Goal: Transaction & Acquisition: Book appointment/travel/reservation

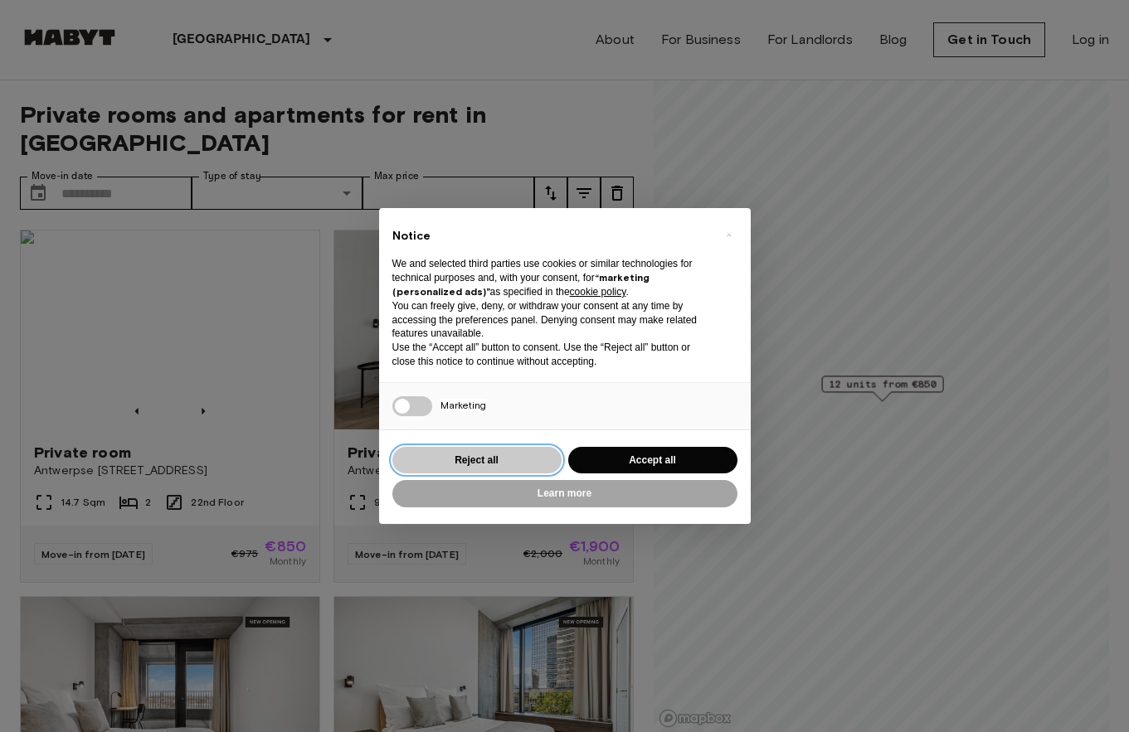
click at [531, 463] on button "Reject all" at bounding box center [476, 460] width 169 height 27
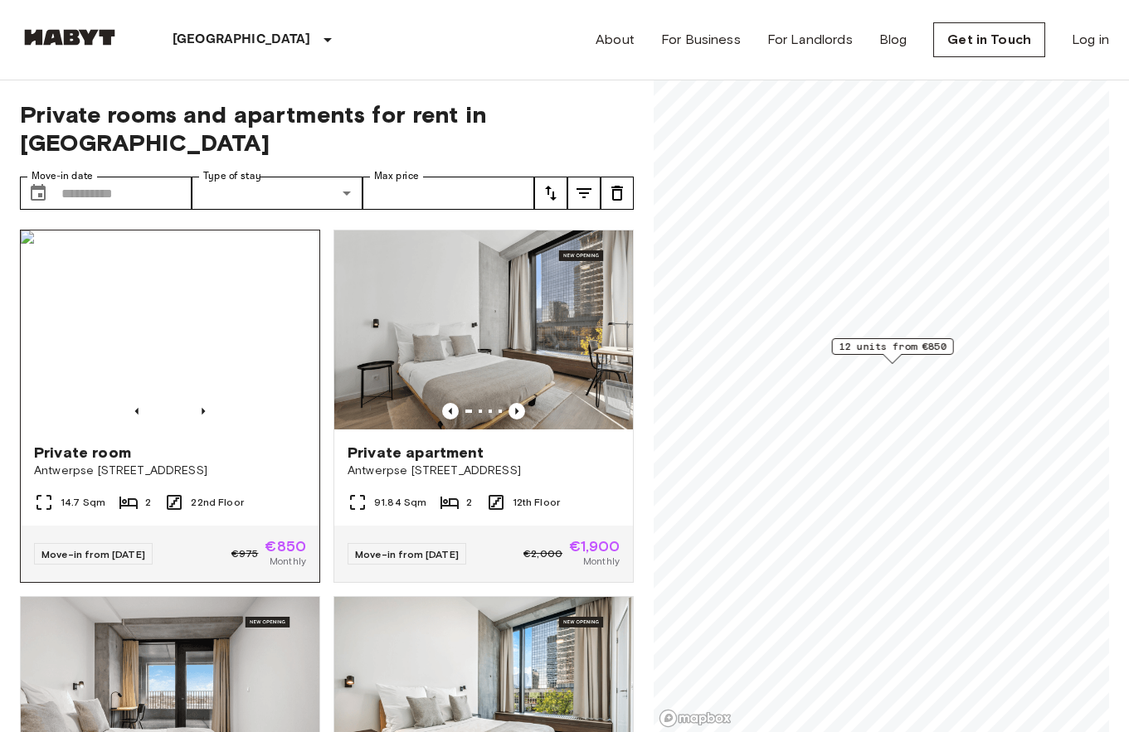
click at [192, 299] on img at bounding box center [170, 330] width 299 height 199
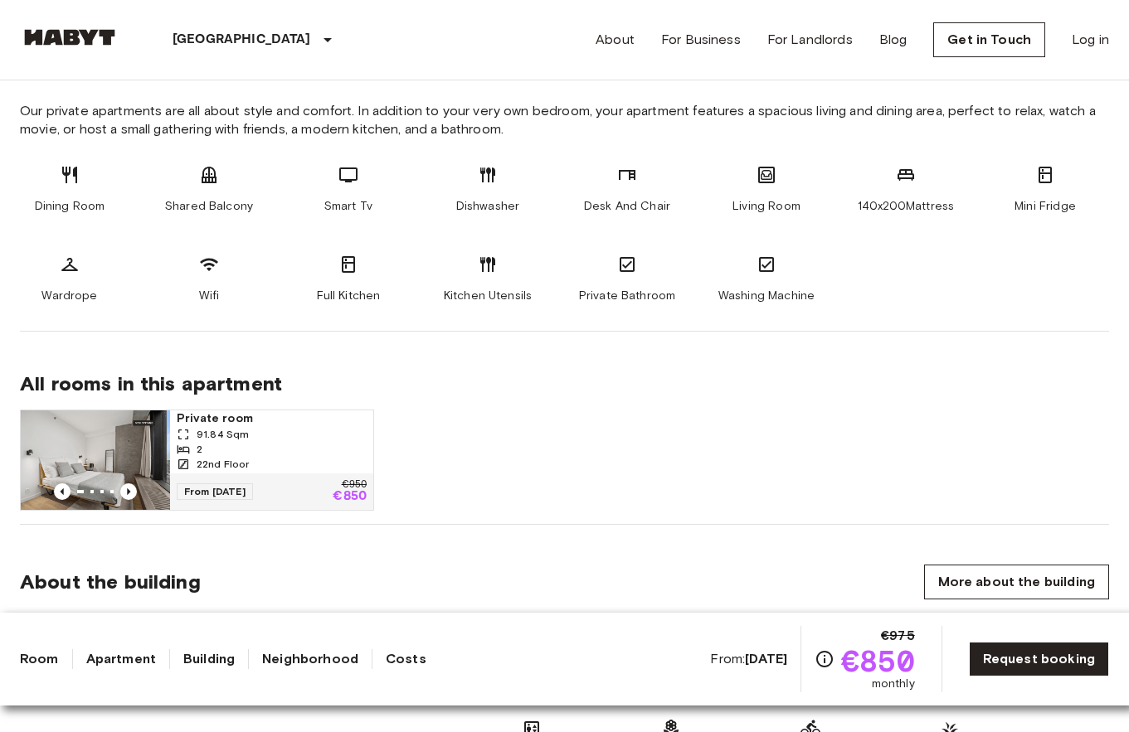
scroll to position [883, 0]
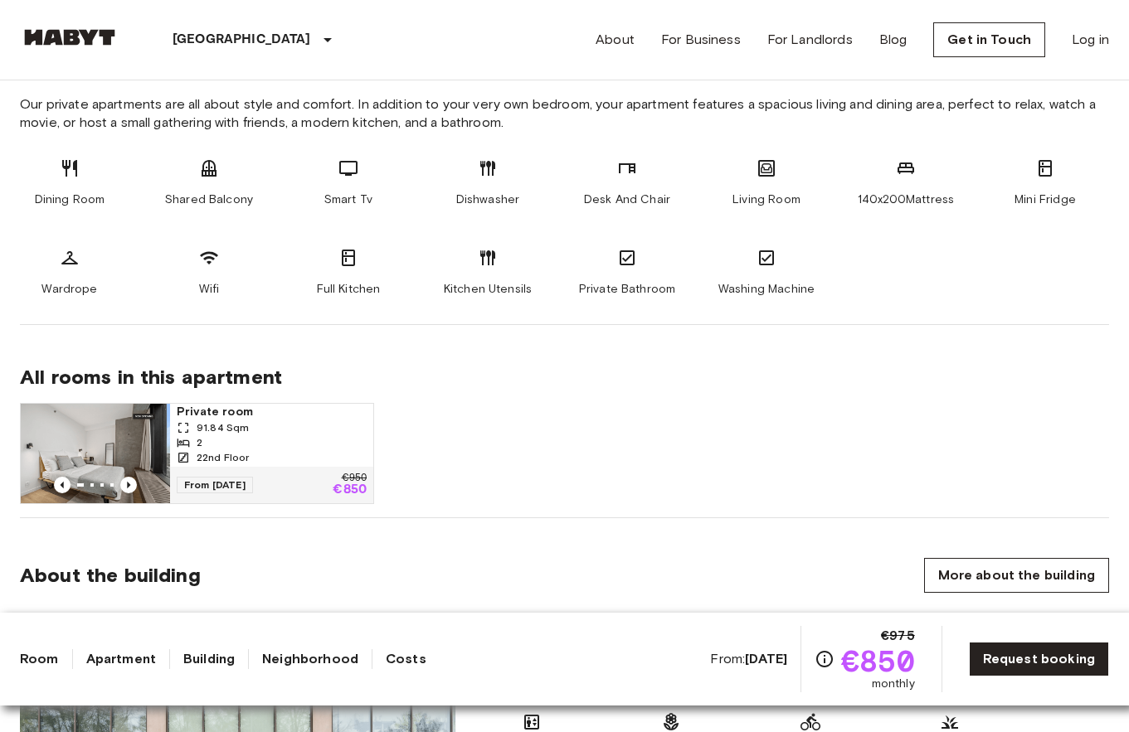
click at [135, 440] on img at bounding box center [95, 454] width 149 height 100
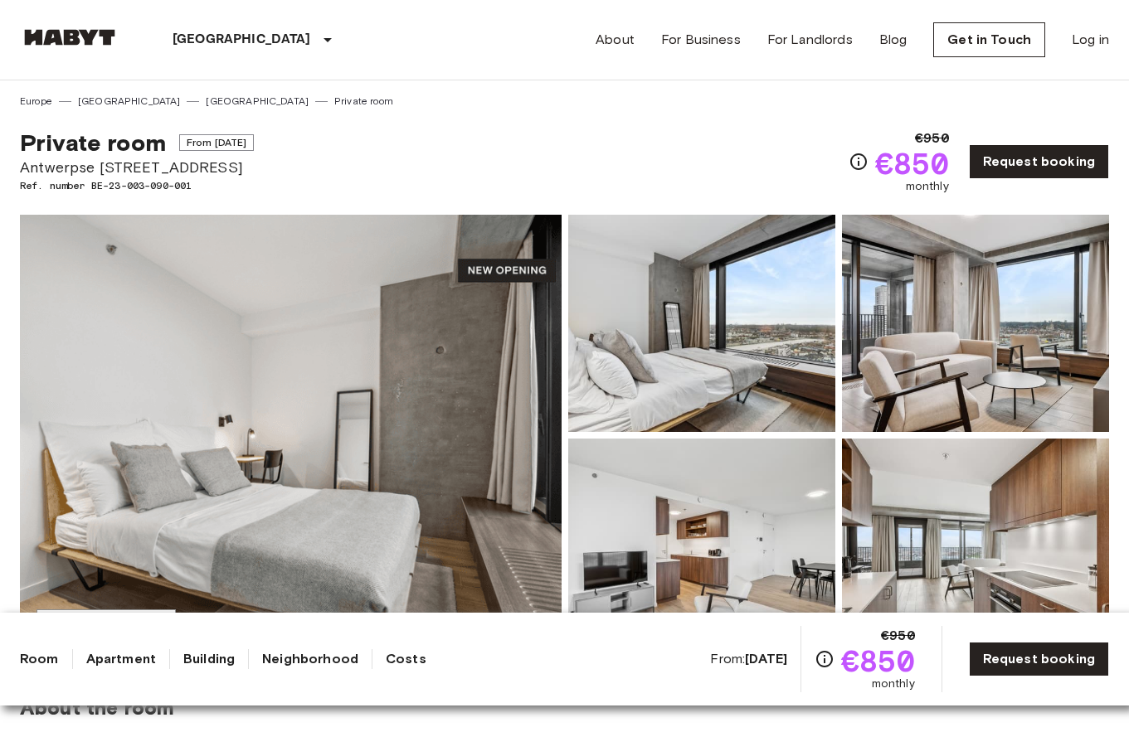
click at [262, 504] on img at bounding box center [291, 435] width 542 height 441
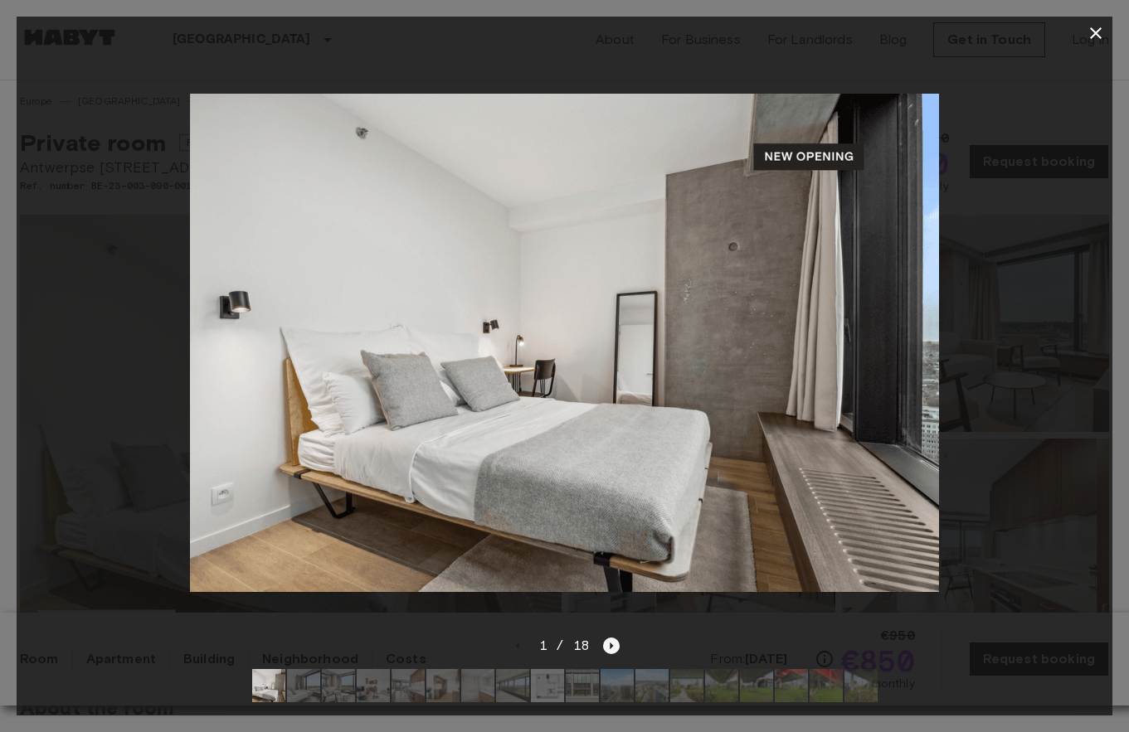
click at [606, 643] on icon "Next image" at bounding box center [611, 646] width 17 height 17
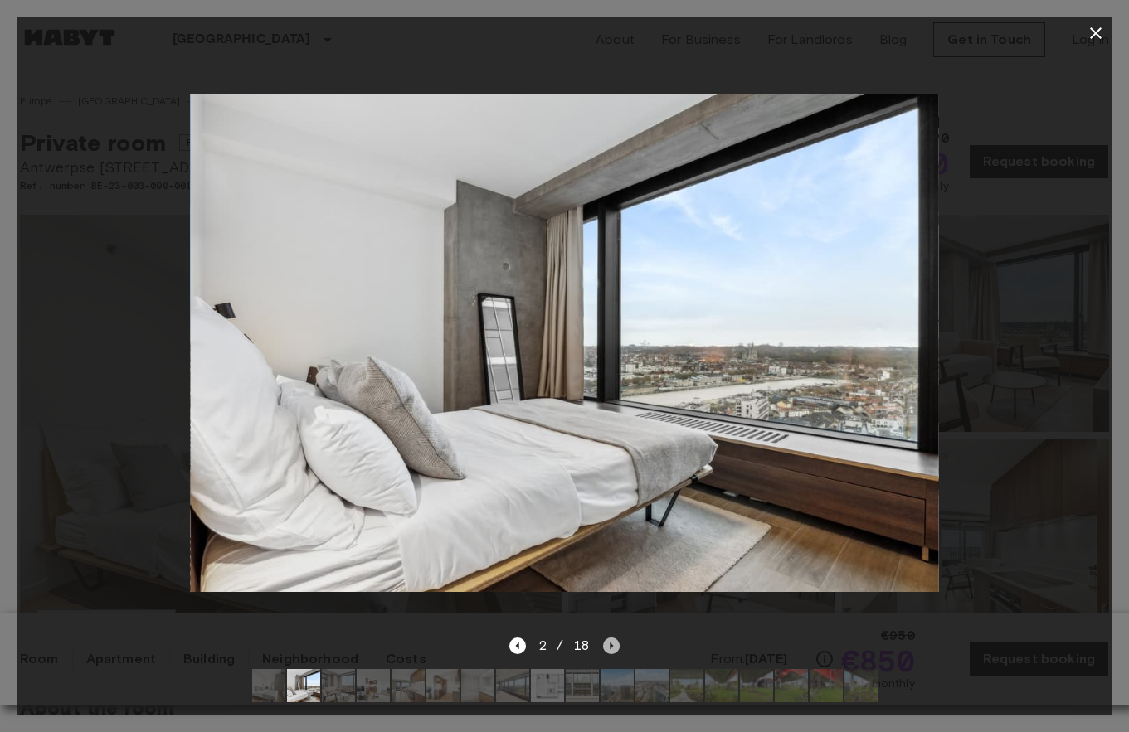
click at [606, 643] on icon "Next image" at bounding box center [611, 646] width 17 height 17
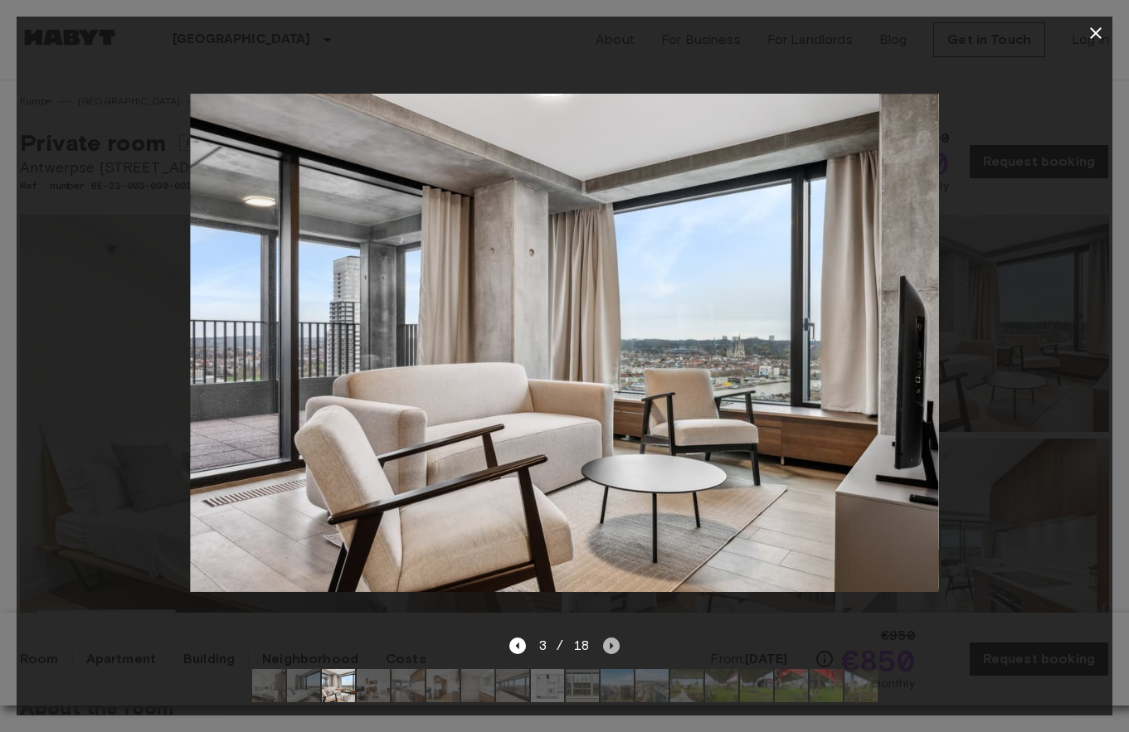
click at [606, 643] on icon "Next image" at bounding box center [611, 646] width 17 height 17
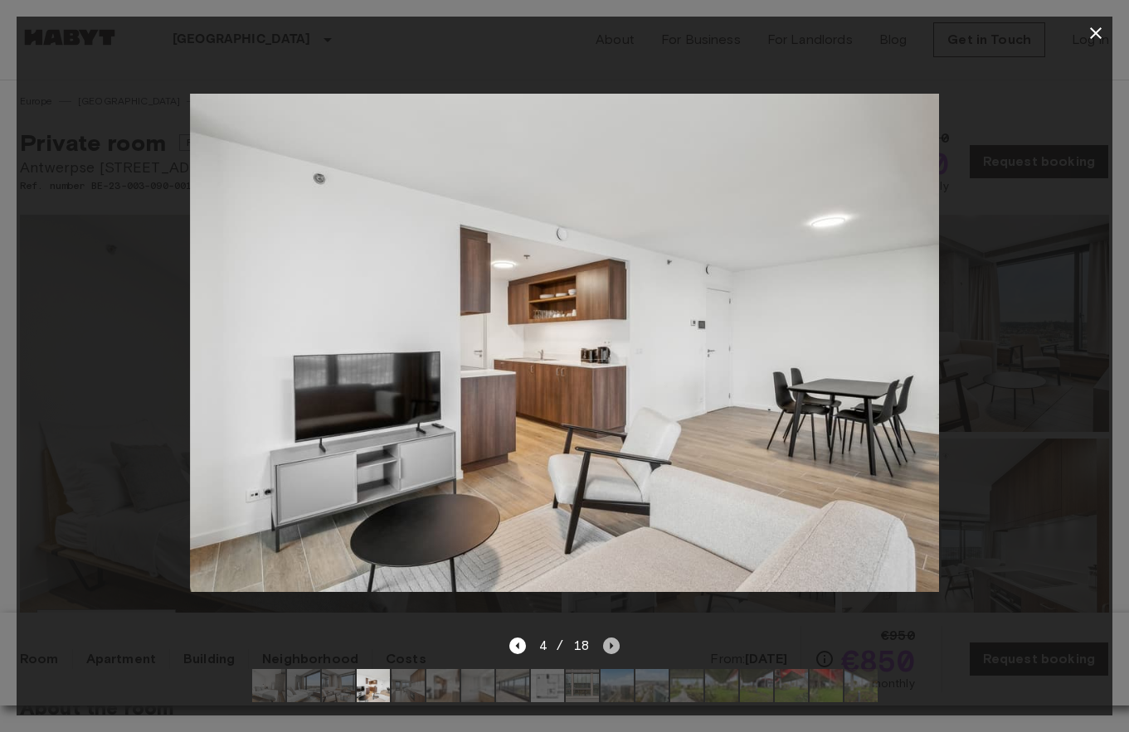
click at [606, 643] on icon "Next image" at bounding box center [611, 646] width 17 height 17
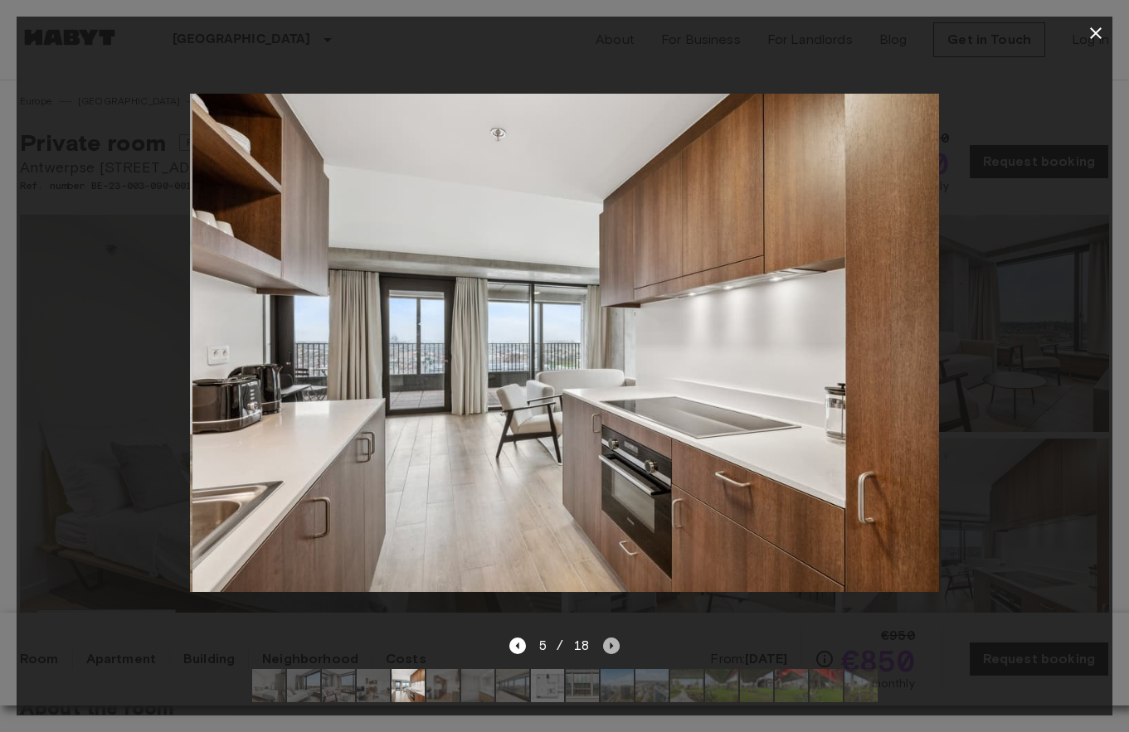
click at [606, 643] on icon "Next image" at bounding box center [611, 646] width 17 height 17
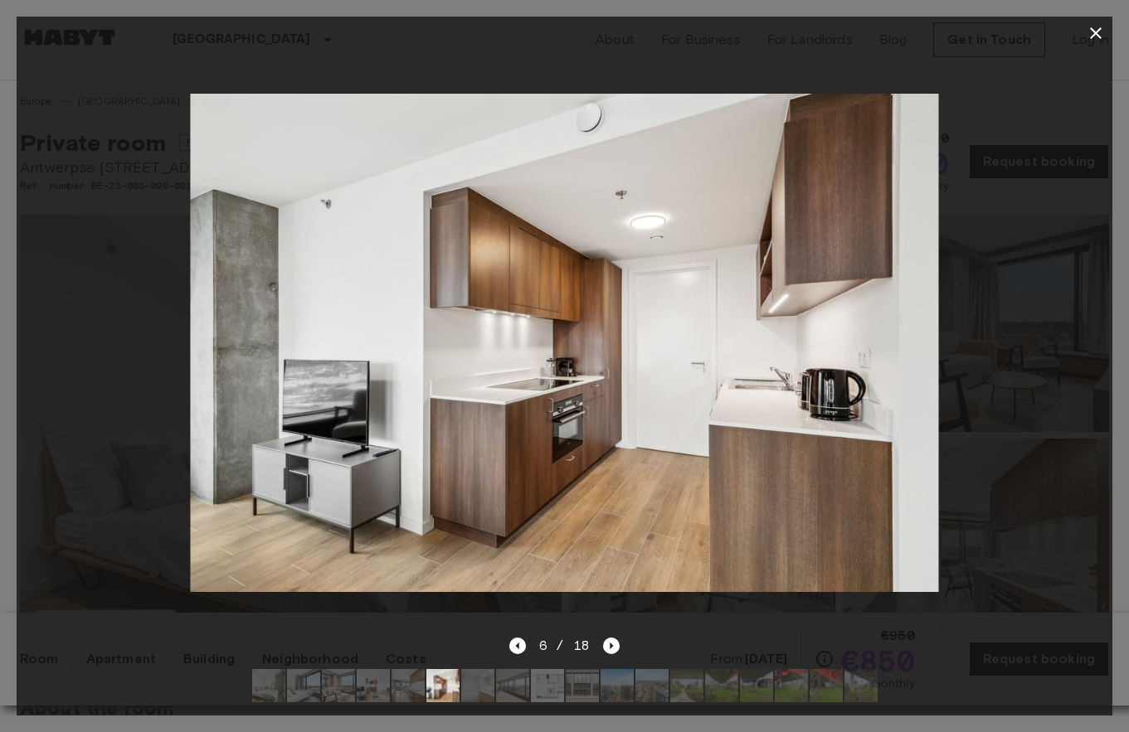
click at [1096, 31] on icon "button" at bounding box center [1096, 33] width 12 height 12
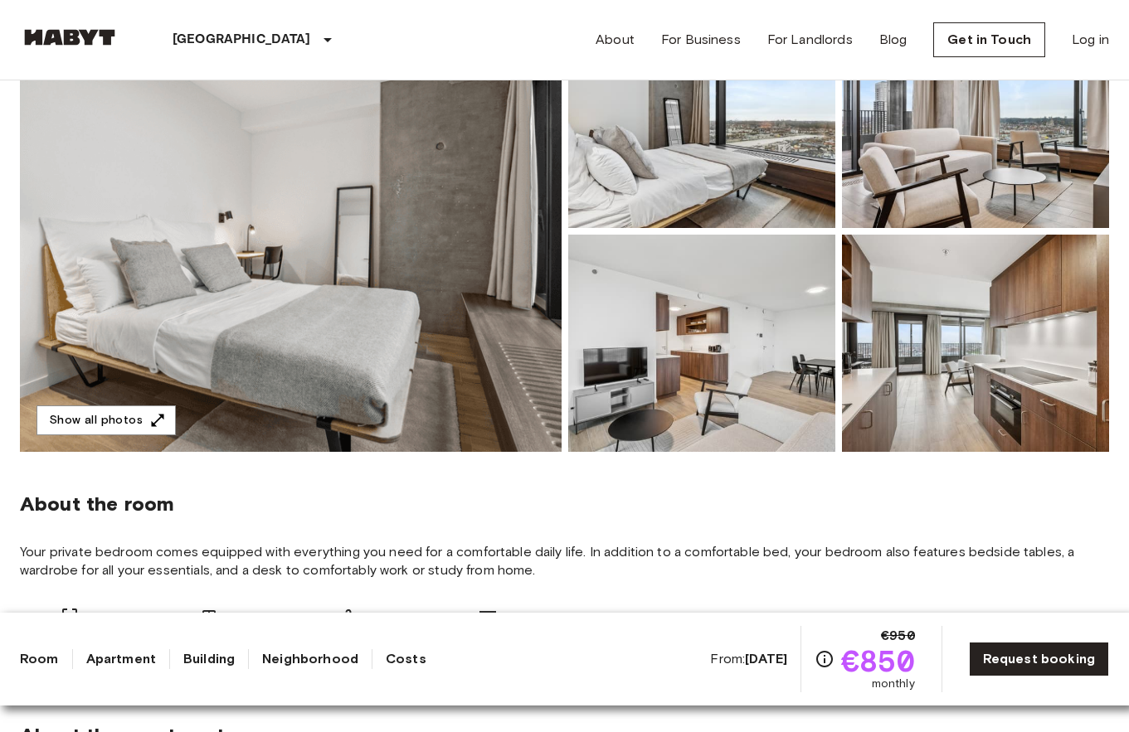
scroll to position [205, 0]
click at [149, 419] on icon "button" at bounding box center [157, 419] width 17 height 17
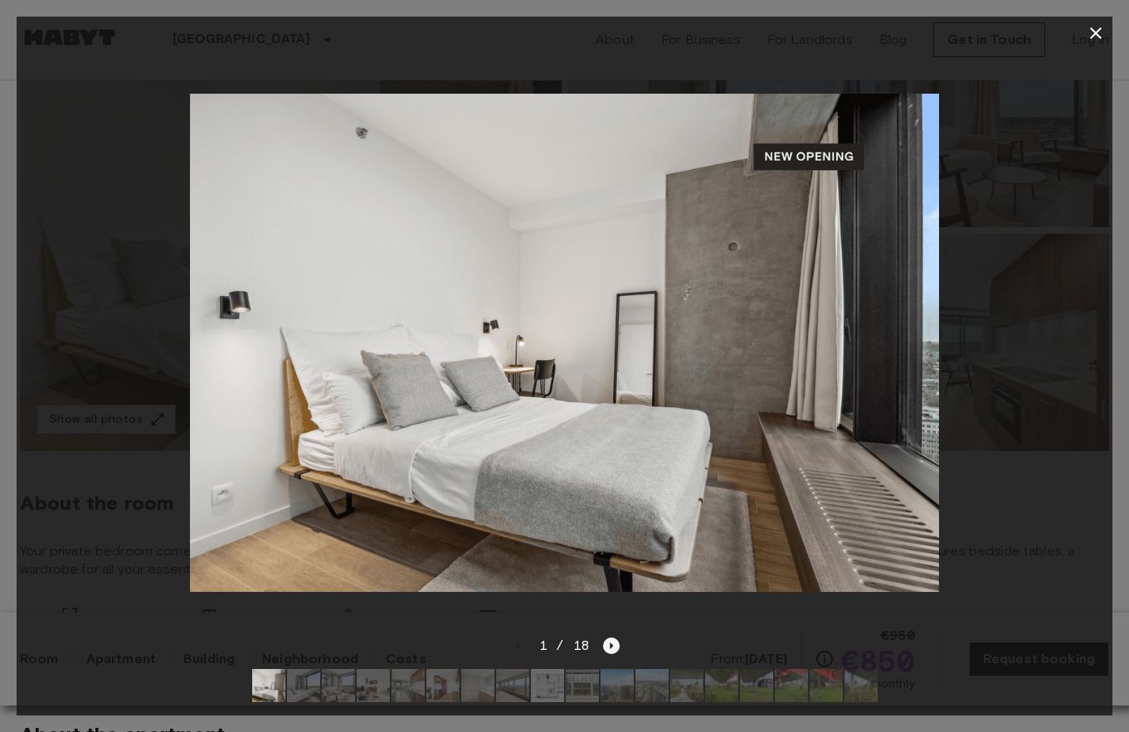
click at [615, 644] on icon "Next image" at bounding box center [611, 646] width 17 height 17
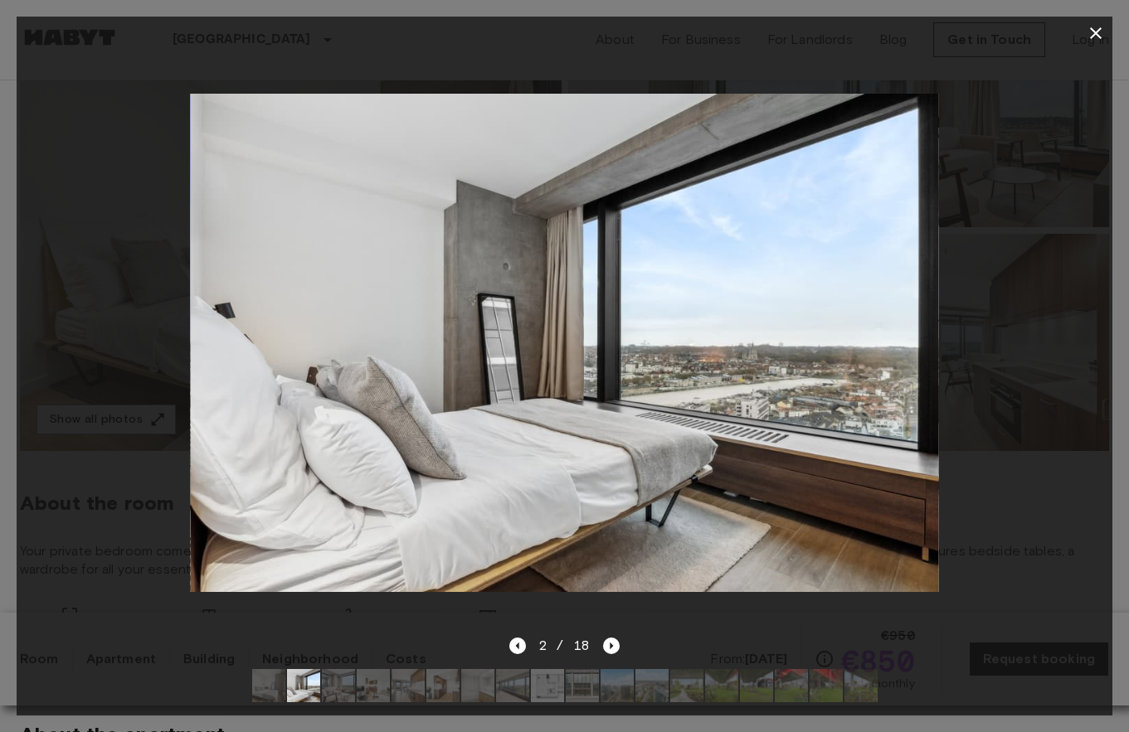
click at [884, 343] on img at bounding box center [564, 343] width 748 height 499
click at [607, 647] on icon "Next image" at bounding box center [611, 646] width 17 height 17
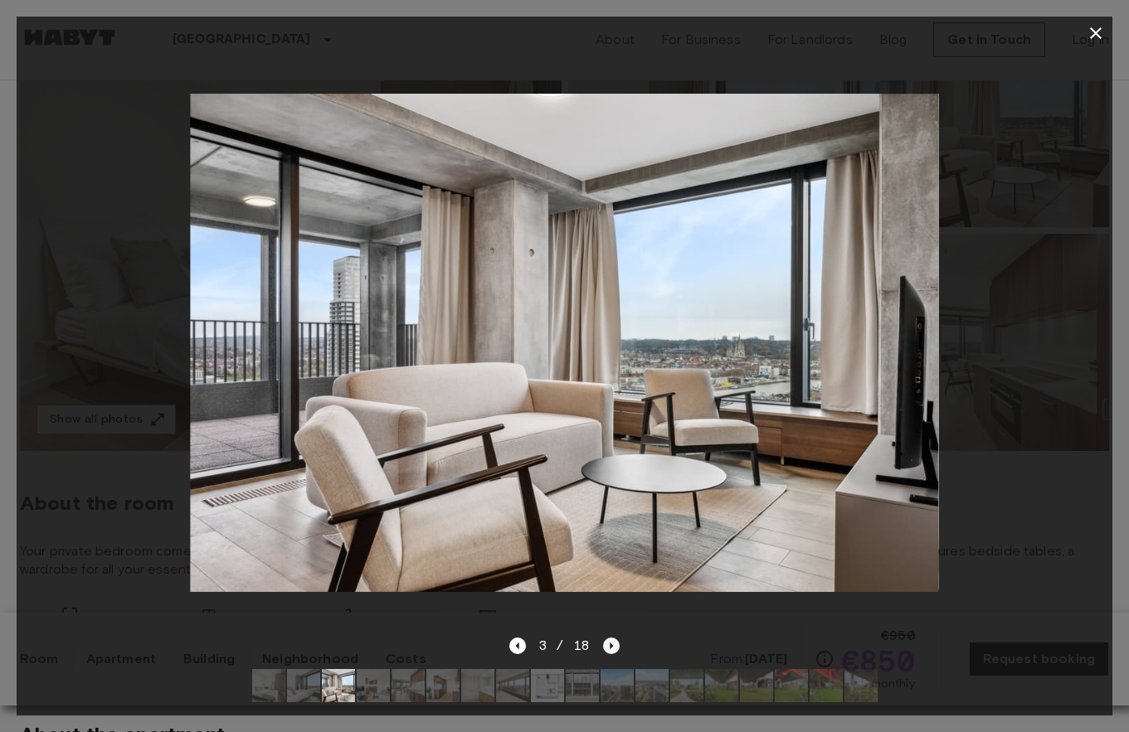
click at [610, 647] on icon "Next image" at bounding box center [611, 646] width 3 height 7
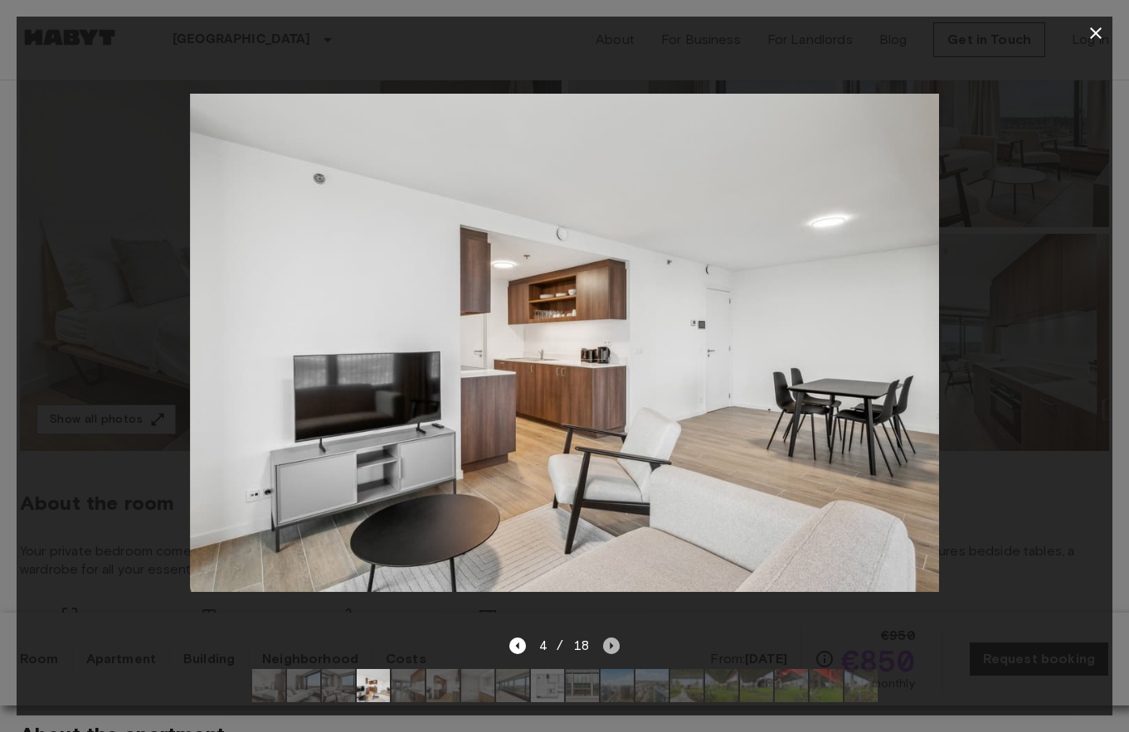
click at [610, 647] on icon "Next image" at bounding box center [611, 646] width 3 height 7
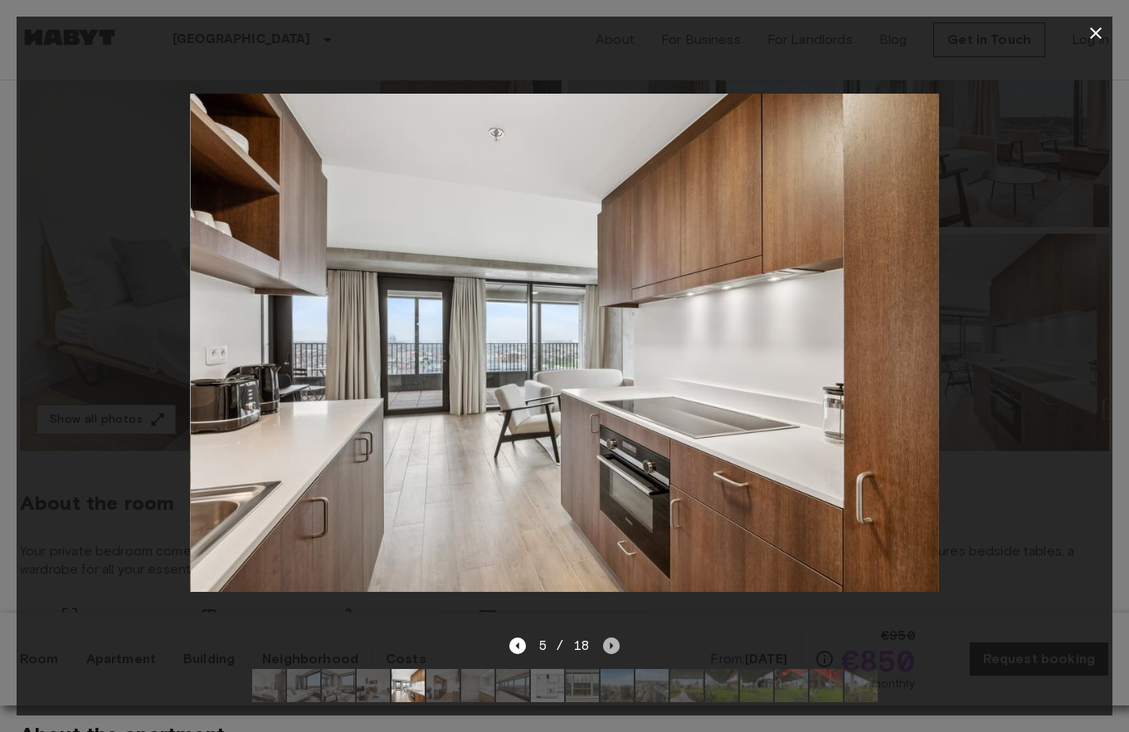
click at [610, 647] on icon "Next image" at bounding box center [611, 646] width 3 height 7
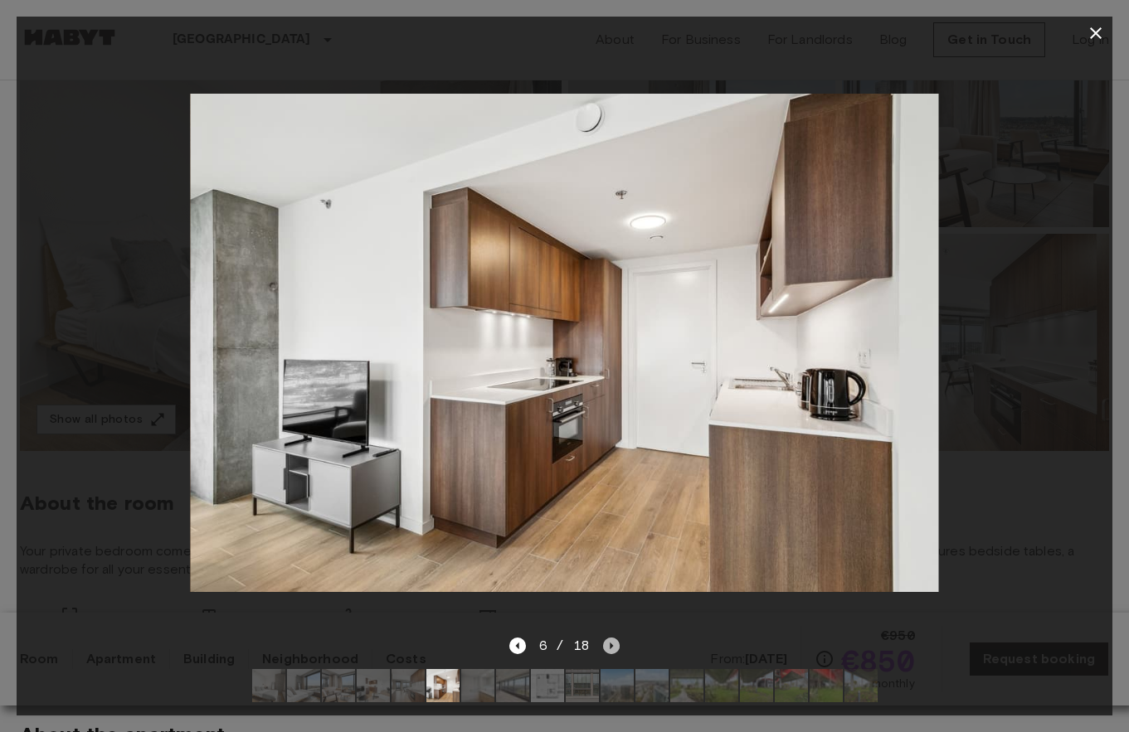
click at [610, 647] on icon "Next image" at bounding box center [611, 646] width 3 height 7
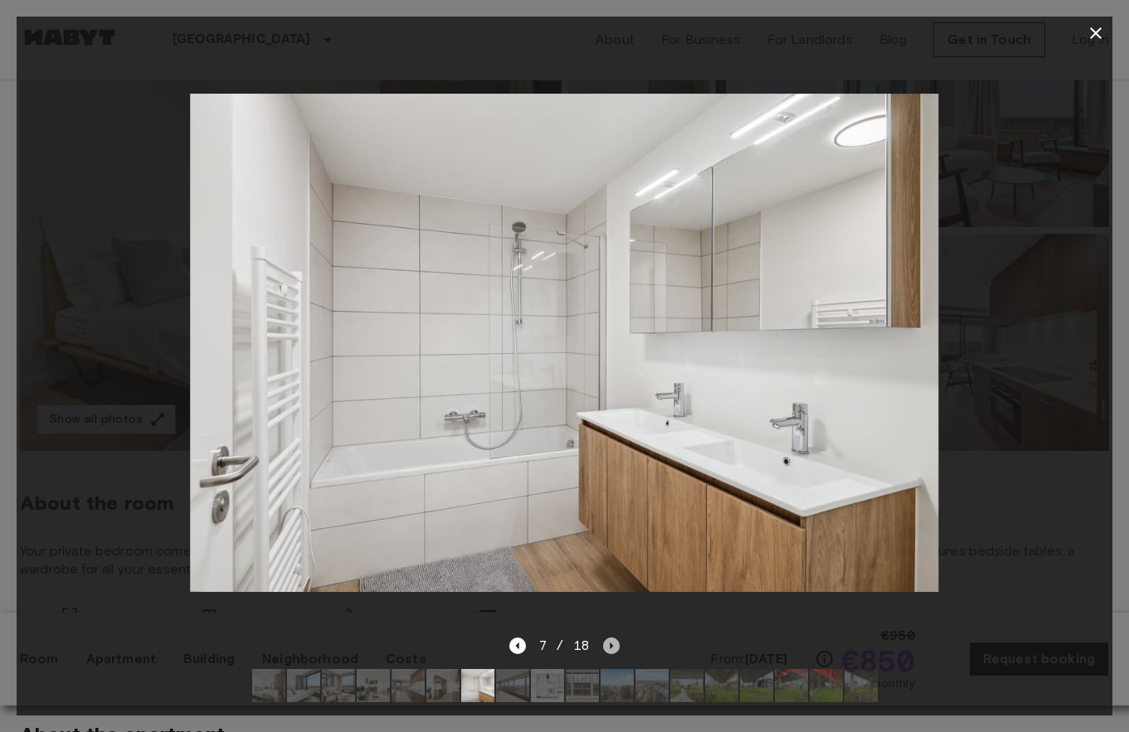
click at [610, 647] on icon "Next image" at bounding box center [611, 646] width 3 height 7
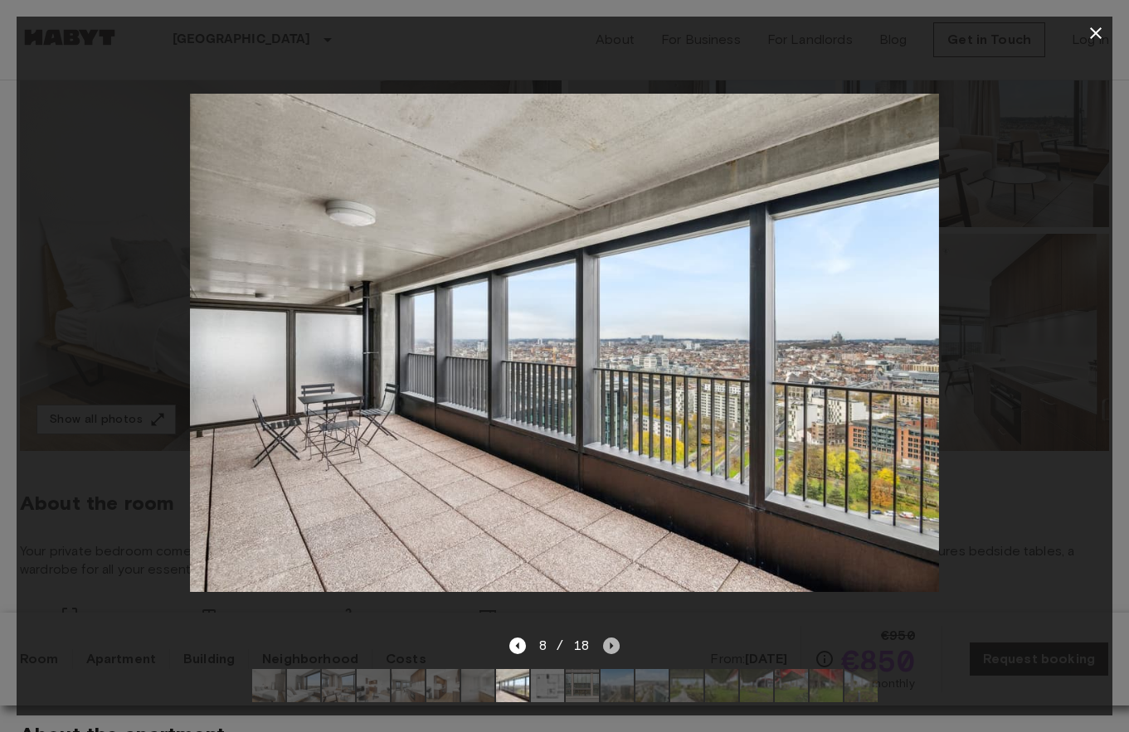
click at [610, 647] on icon "Next image" at bounding box center [611, 646] width 3 height 7
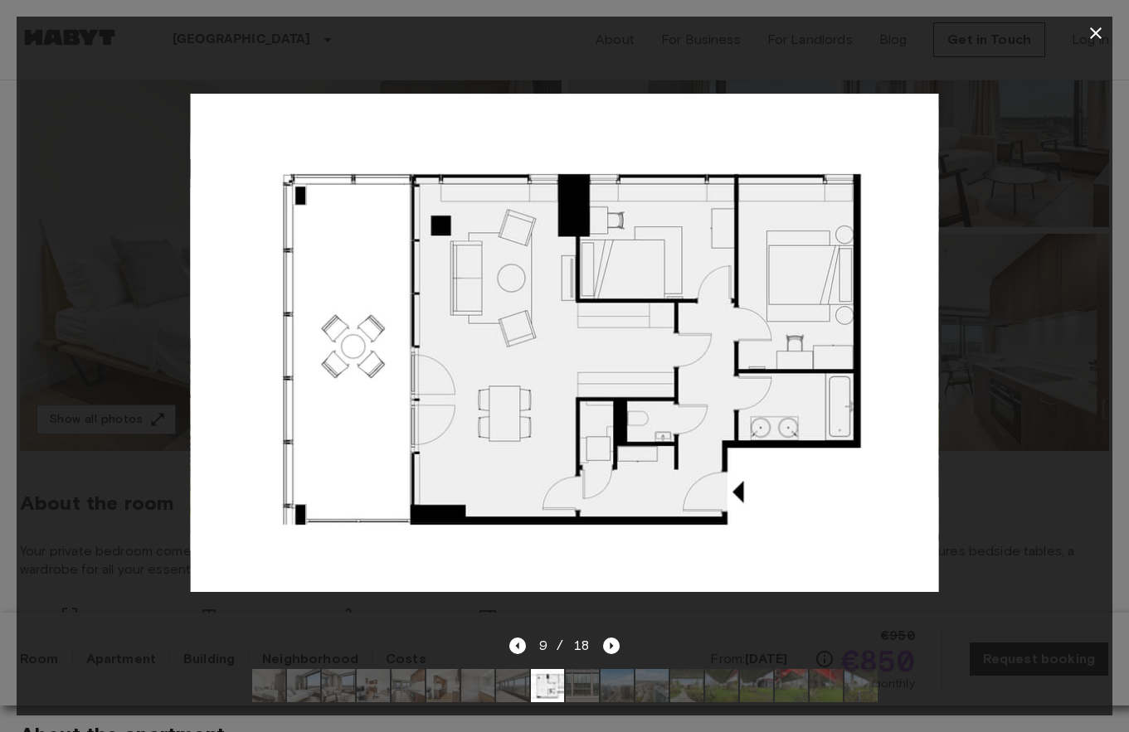
click at [1094, 30] on icon "button" at bounding box center [1096, 33] width 20 height 20
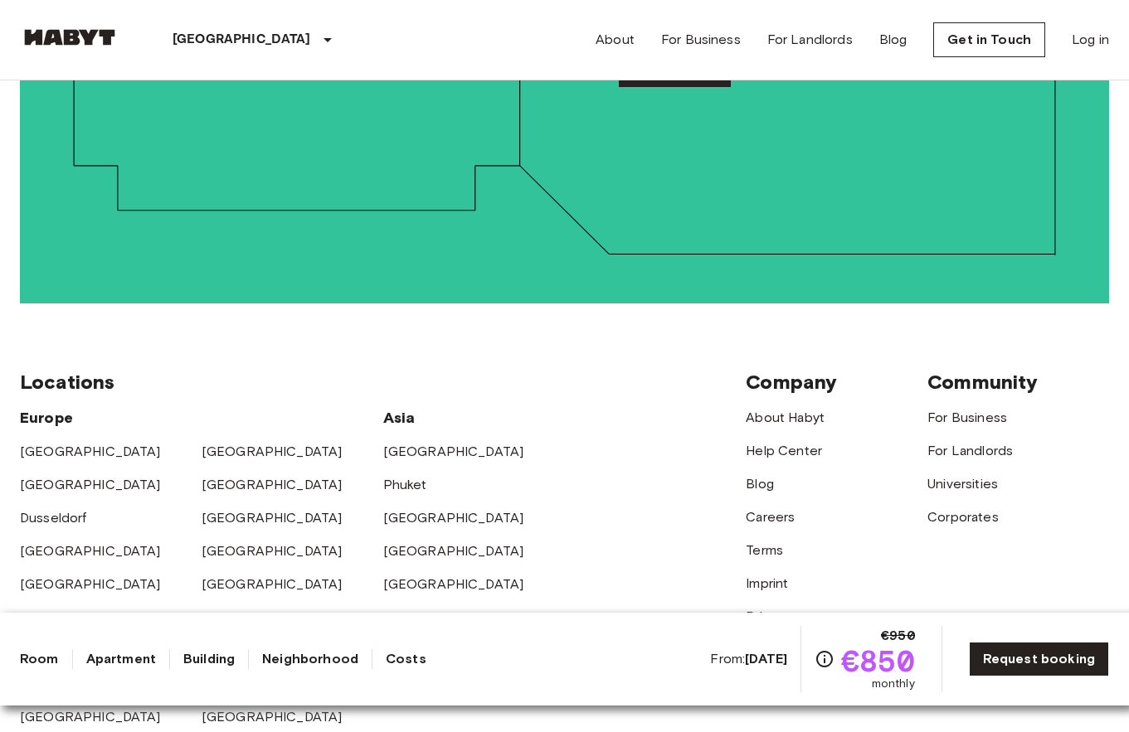
scroll to position [4176, 0]
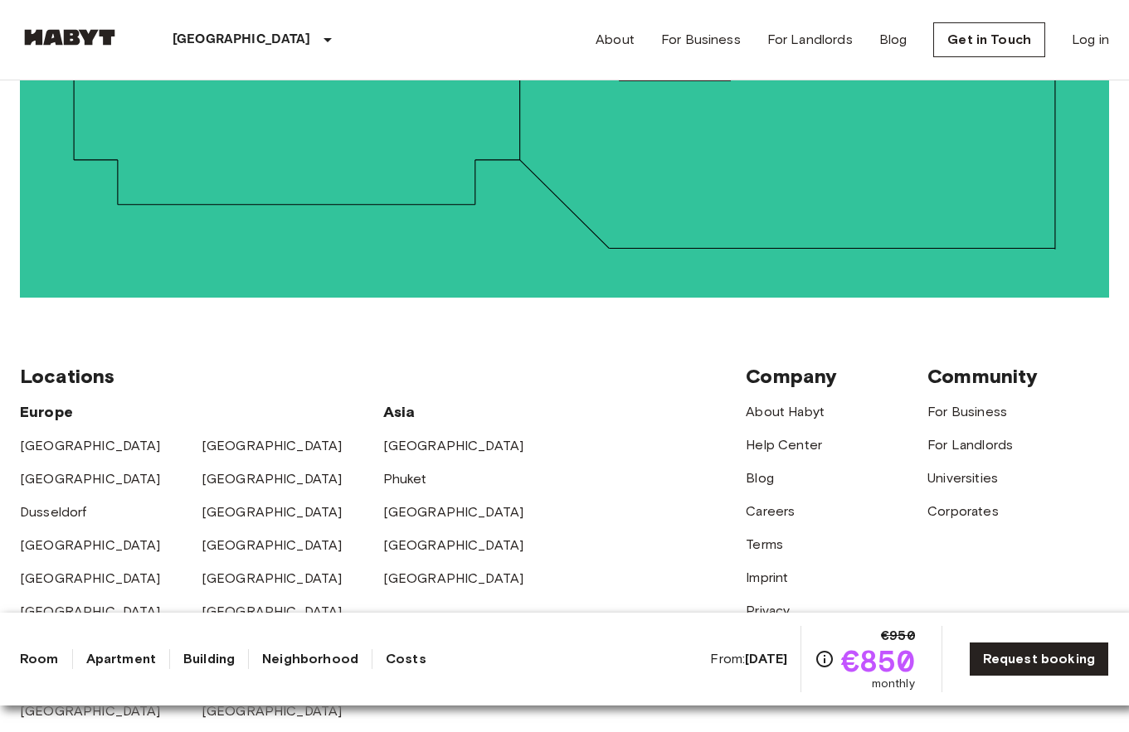
click at [90, 44] on img at bounding box center [70, 37] width 100 height 17
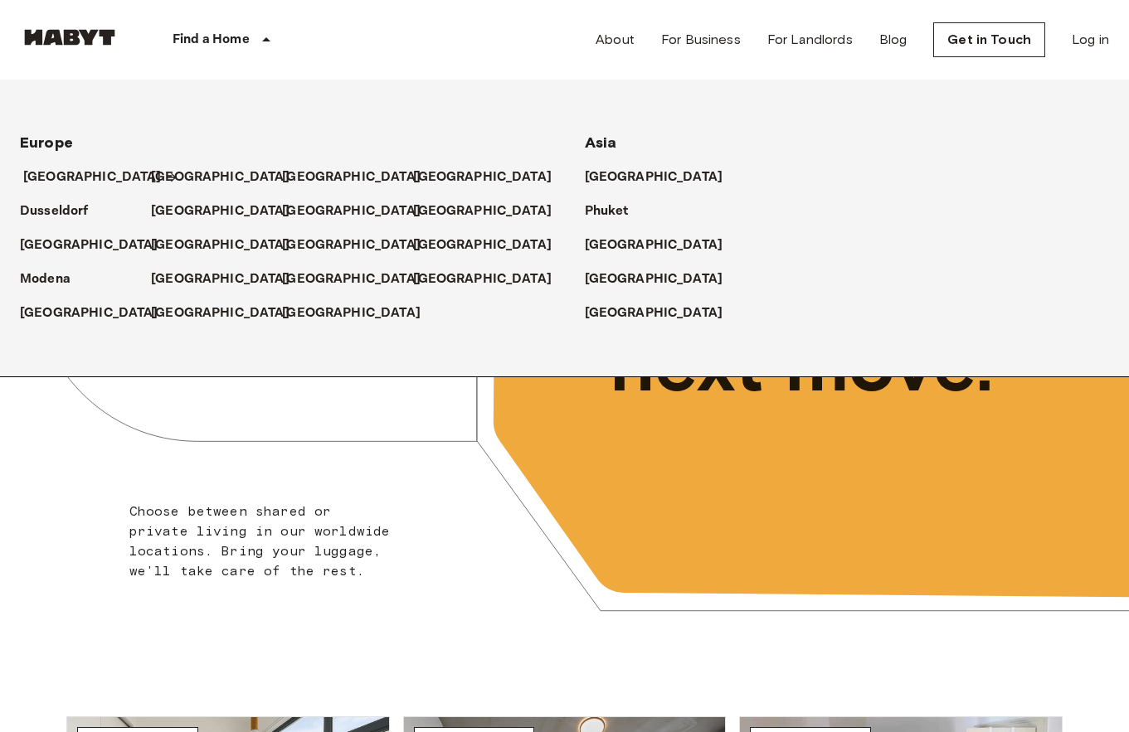
click at [67, 179] on p "[GEOGRAPHIC_DATA]" at bounding box center [92, 178] width 139 height 20
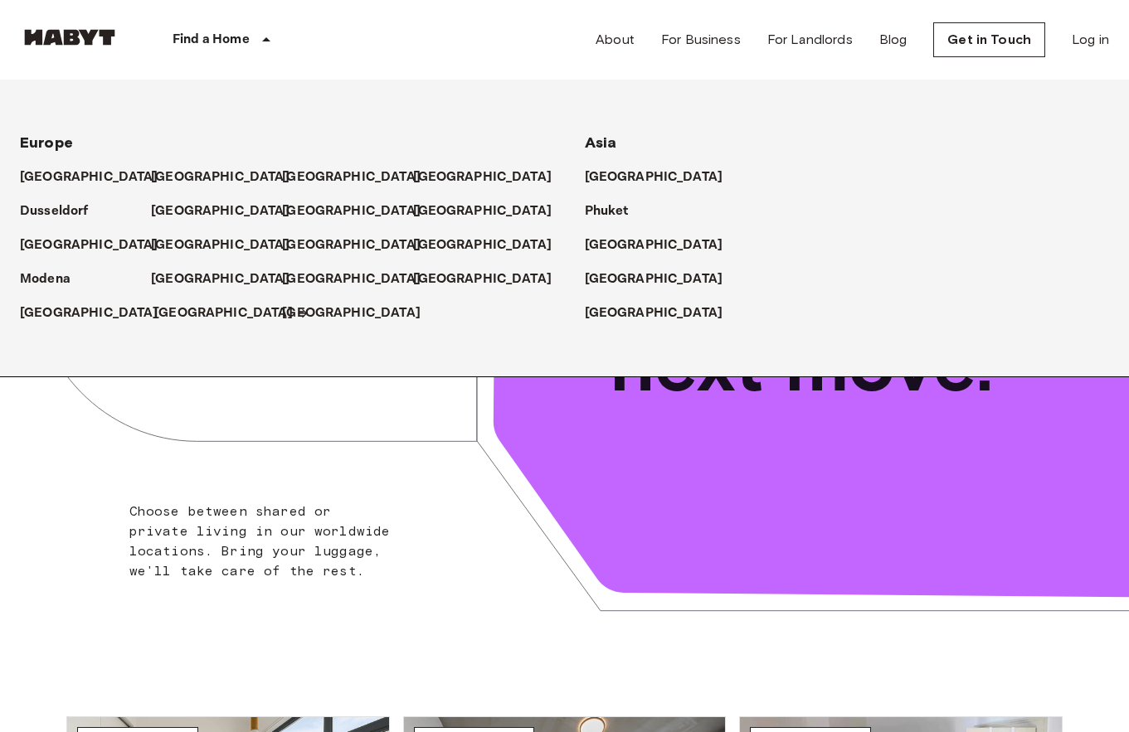
click at [189, 314] on p "[GEOGRAPHIC_DATA]" at bounding box center [223, 314] width 139 height 20
click at [209, 312] on p "[GEOGRAPHIC_DATA]" at bounding box center [223, 314] width 139 height 20
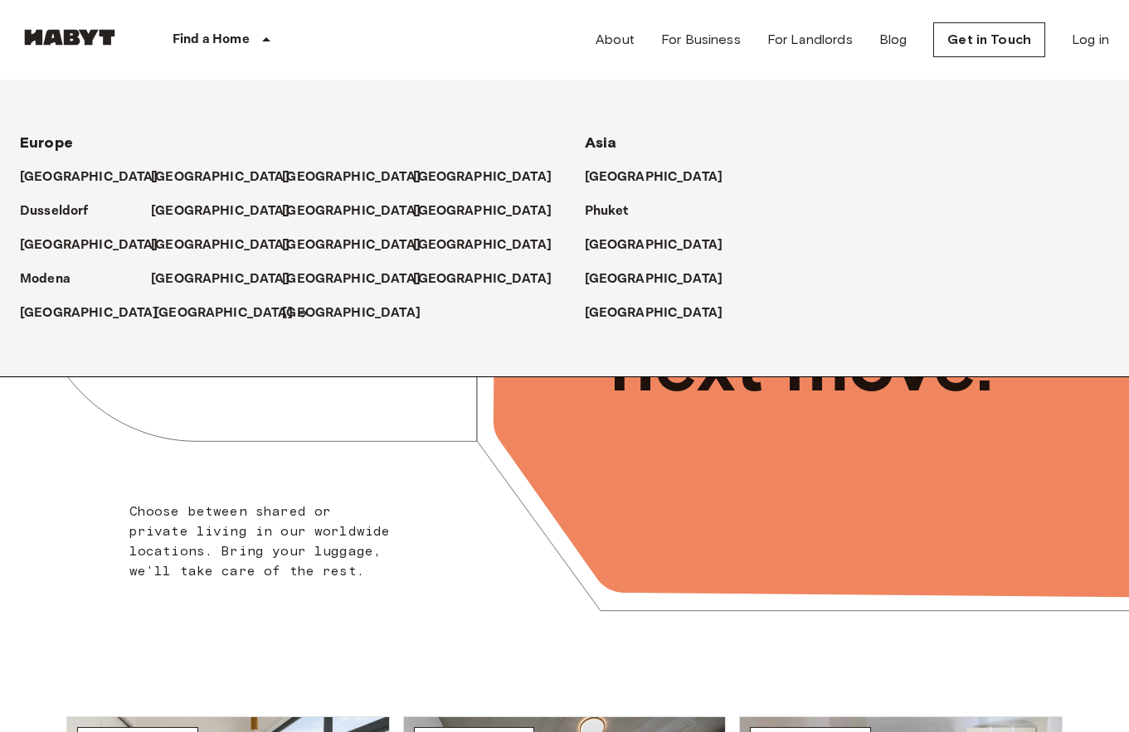
click at [296, 315] on icon at bounding box center [302, 313] width 13 height 13
click at [298, 314] on icon at bounding box center [302, 313] width 9 height 9
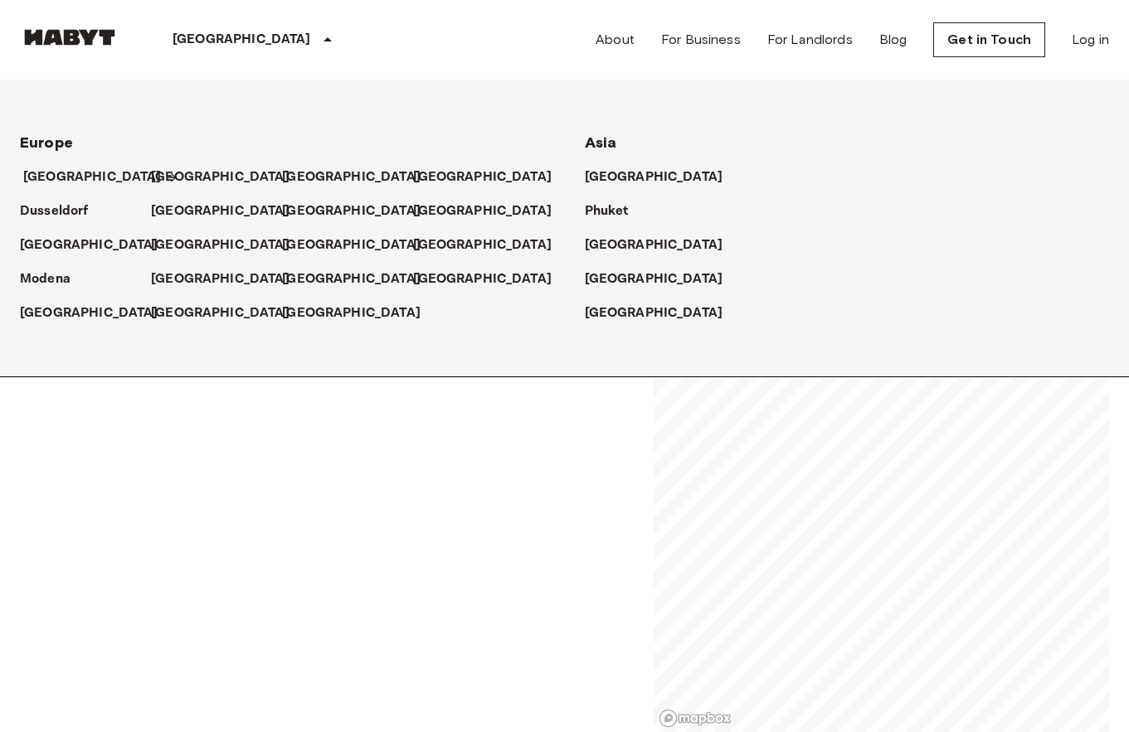
click at [83, 177] on p "[GEOGRAPHIC_DATA]" at bounding box center [92, 178] width 139 height 20
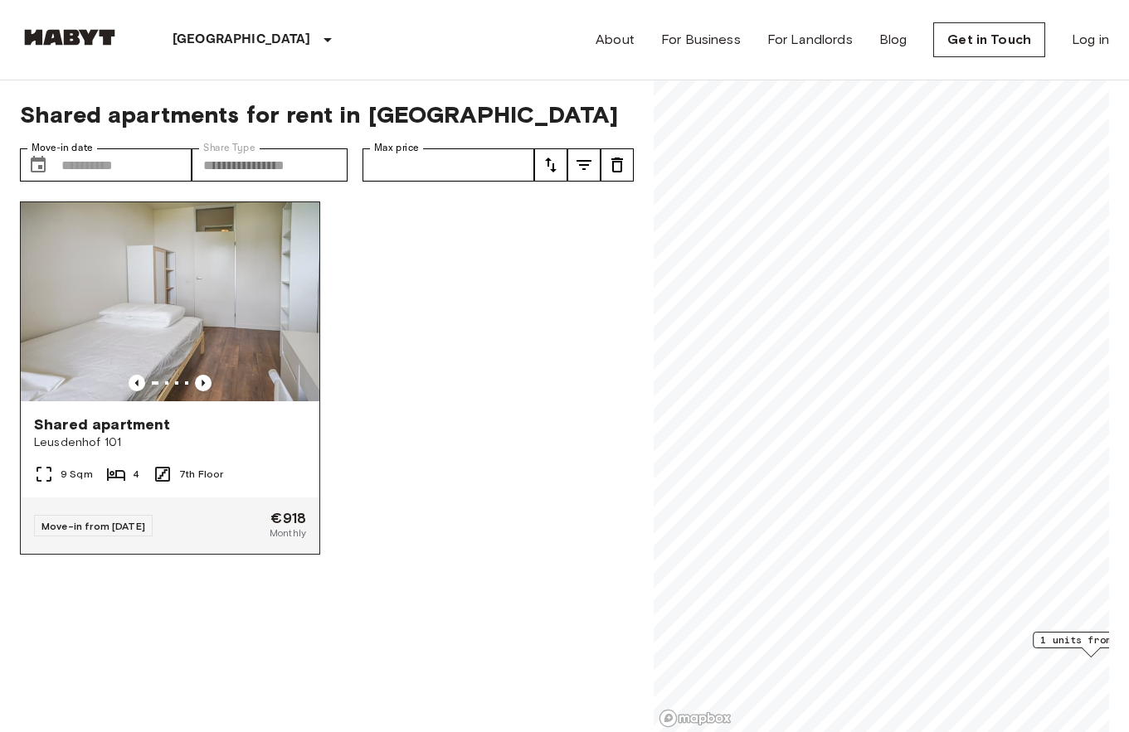
click at [280, 329] on img at bounding box center [170, 301] width 299 height 199
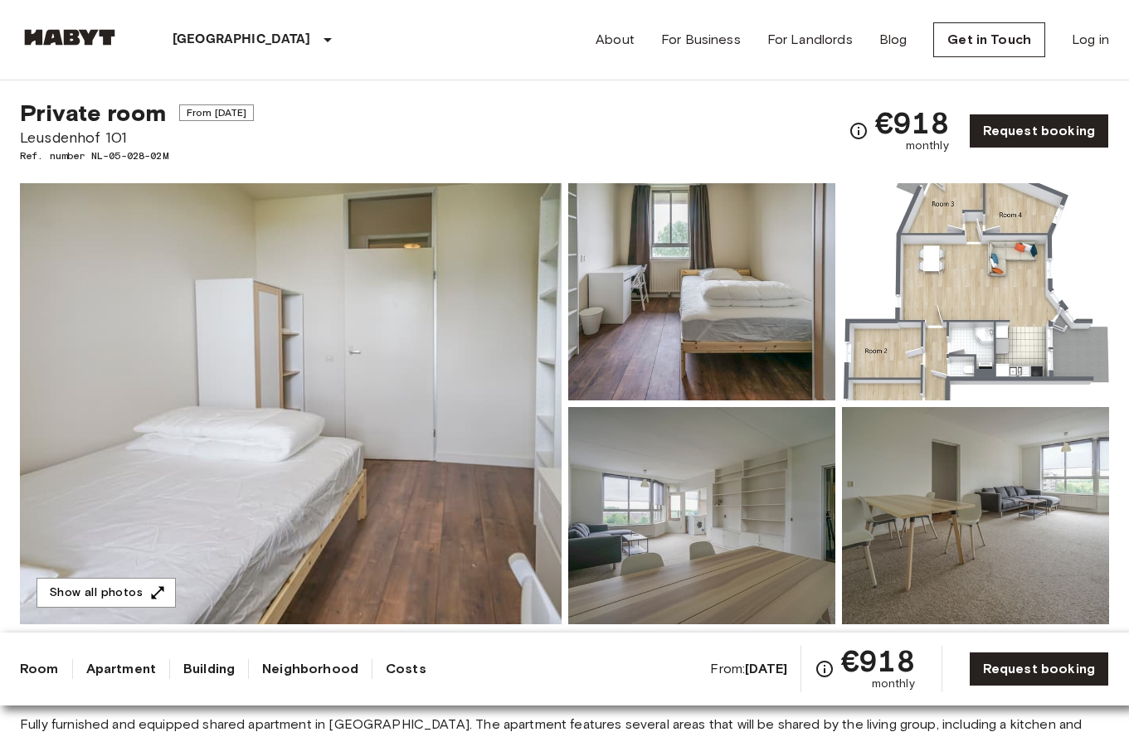
scroll to position [18, 0]
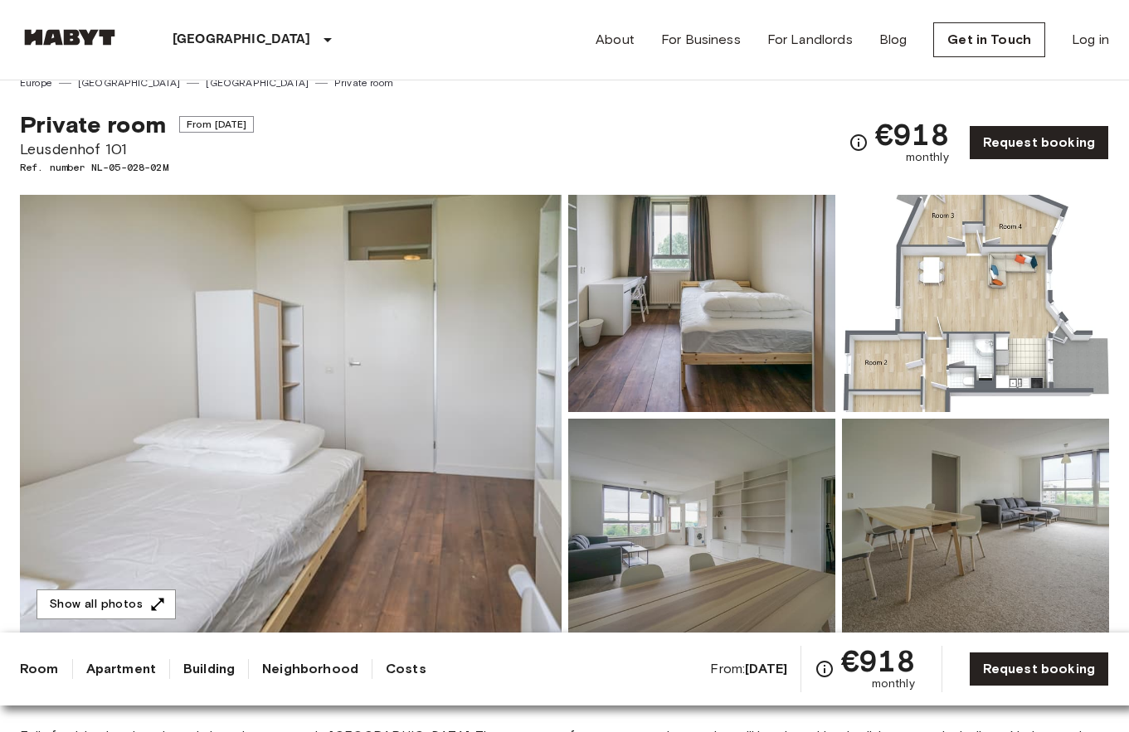
click at [395, 421] on img at bounding box center [291, 415] width 542 height 441
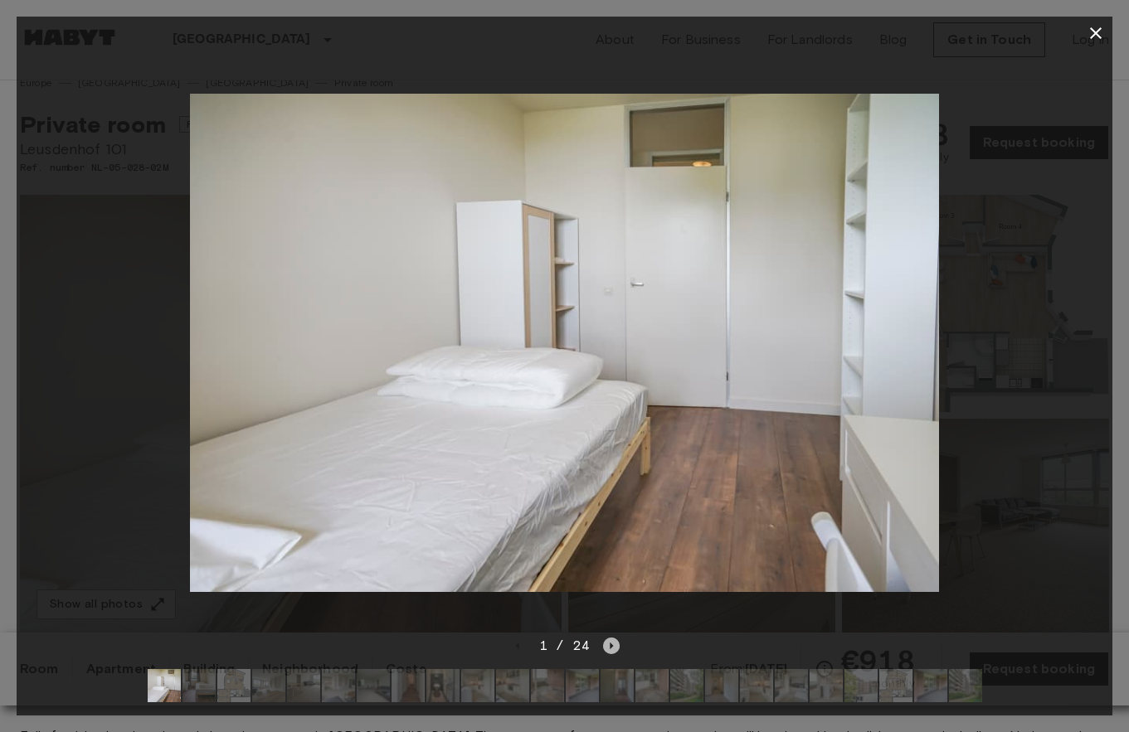
click at [605, 643] on icon "Next image" at bounding box center [611, 646] width 17 height 17
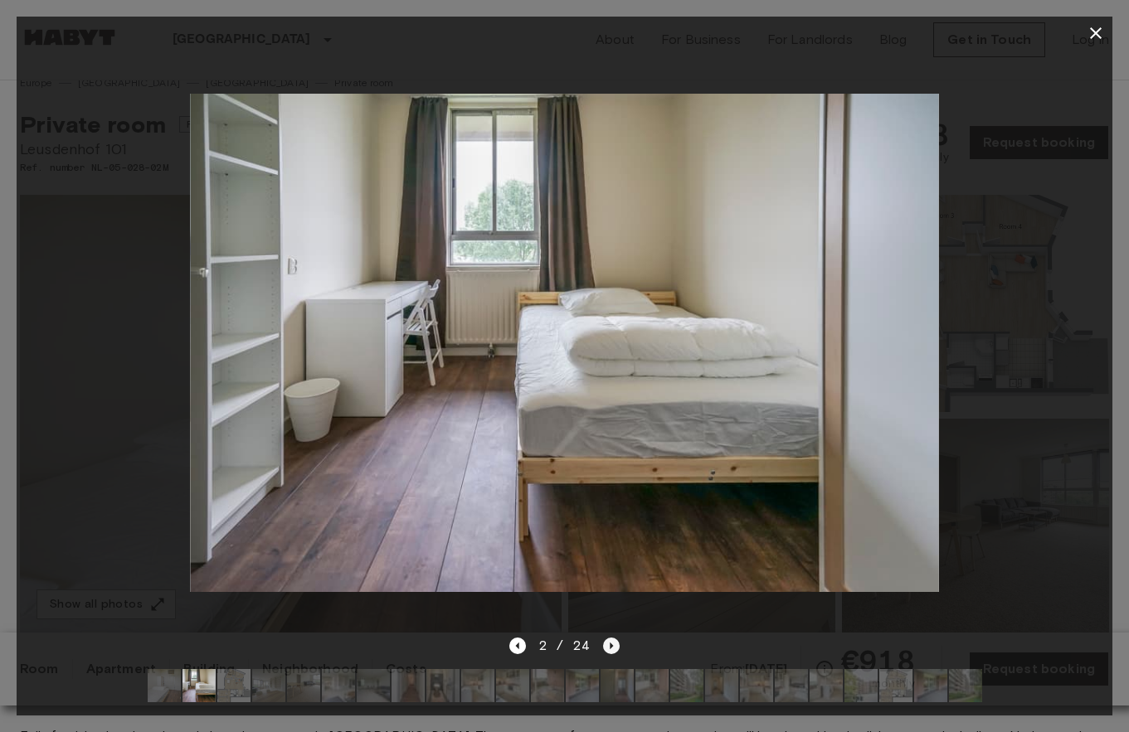
click at [605, 643] on icon "Next image" at bounding box center [611, 646] width 17 height 17
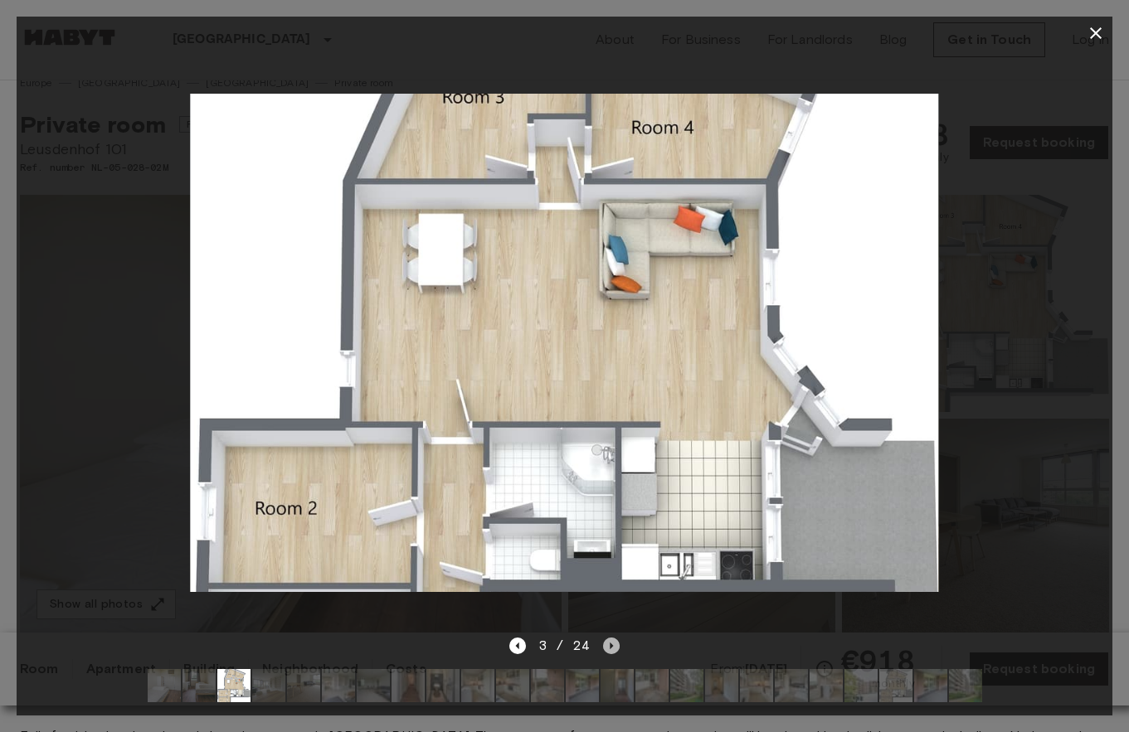
click at [611, 649] on icon "Next image" at bounding box center [611, 646] width 17 height 17
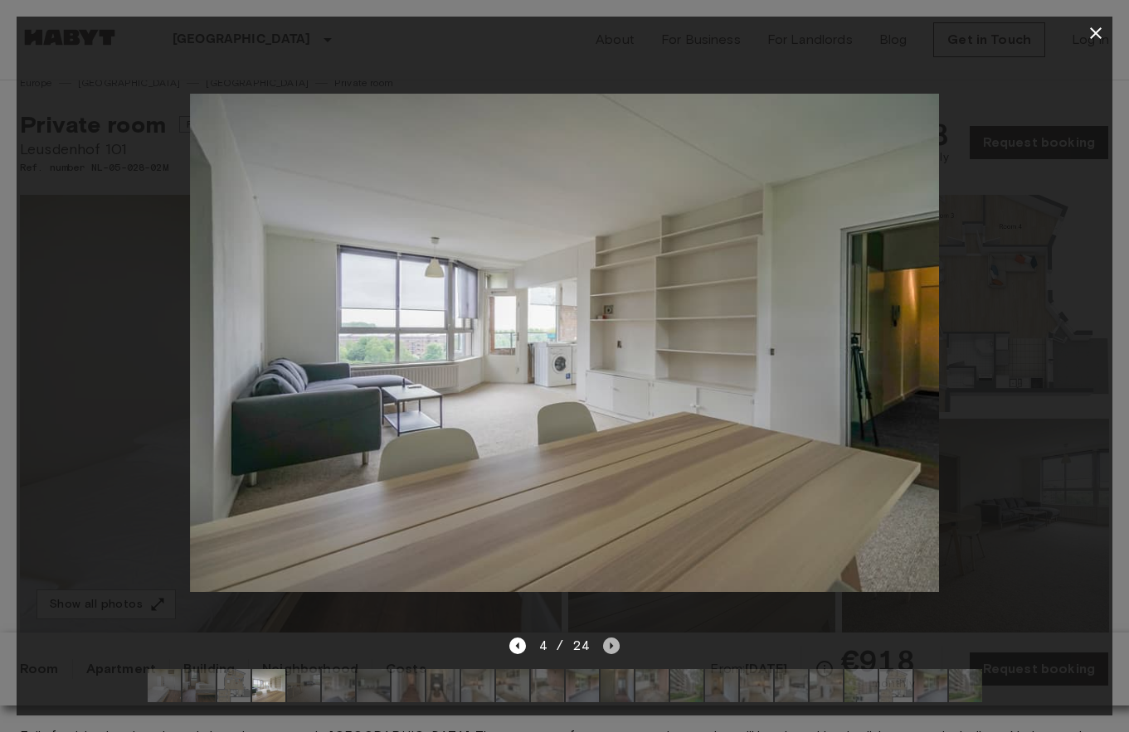
click at [611, 649] on icon "Next image" at bounding box center [611, 646] width 17 height 17
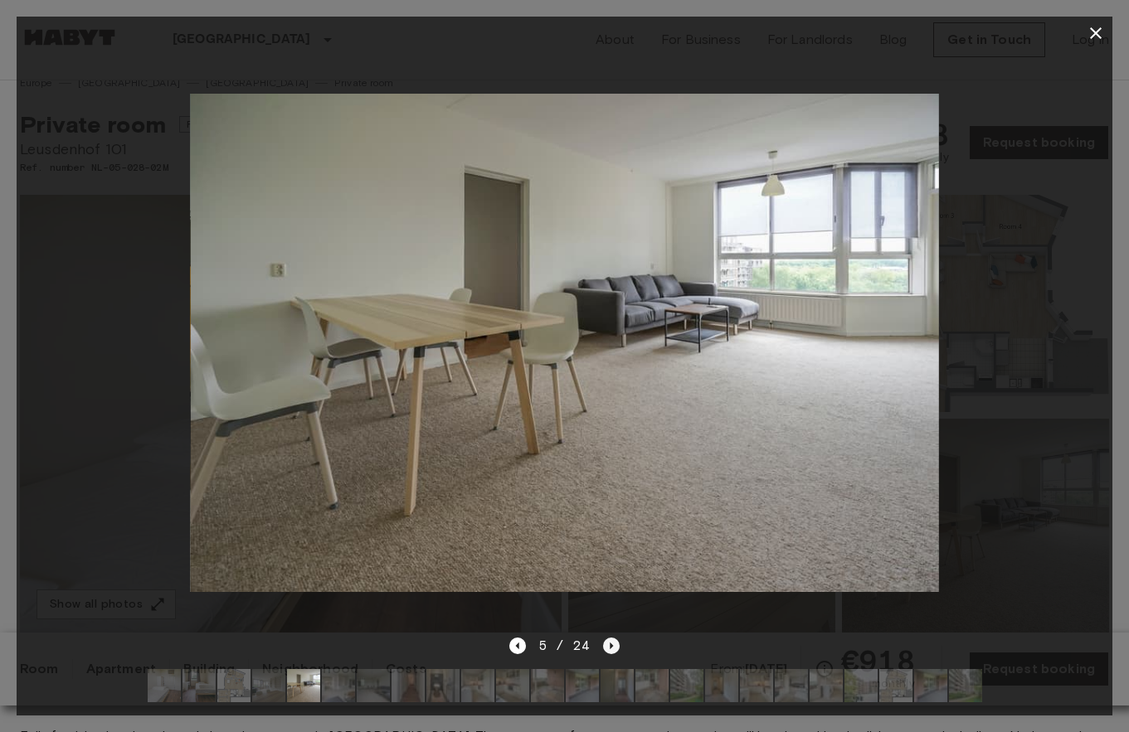
click at [611, 649] on icon "Next image" at bounding box center [611, 646] width 17 height 17
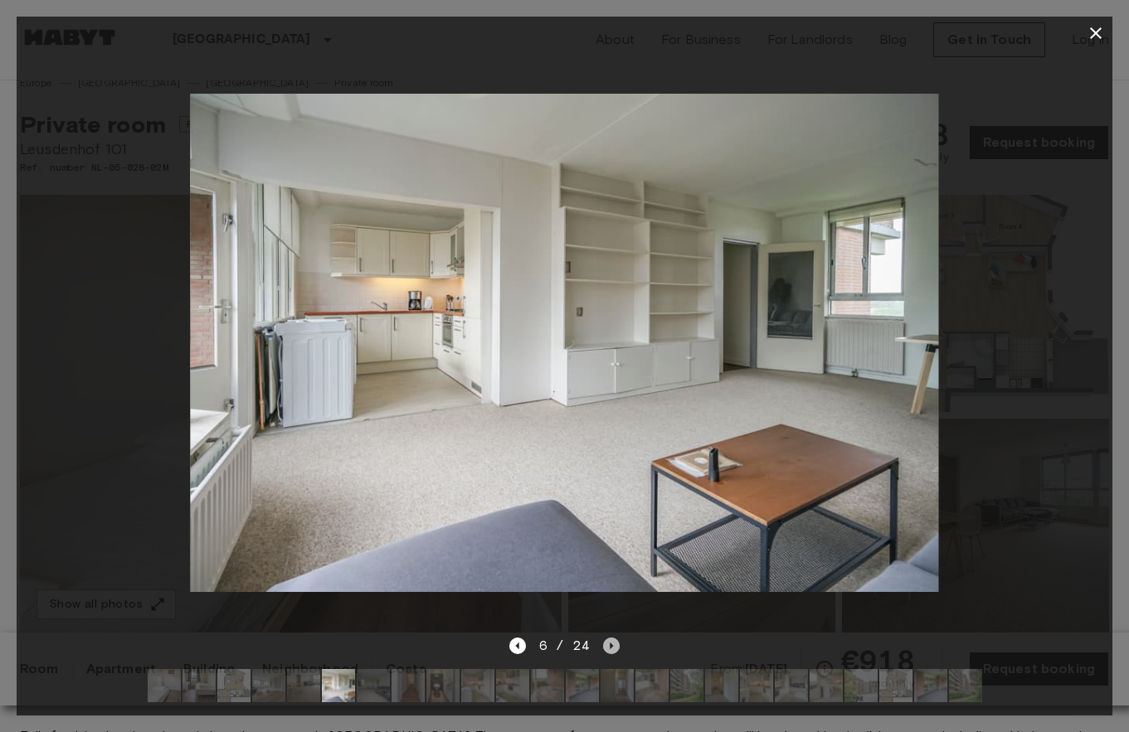
click at [611, 649] on icon "Next image" at bounding box center [611, 646] width 17 height 17
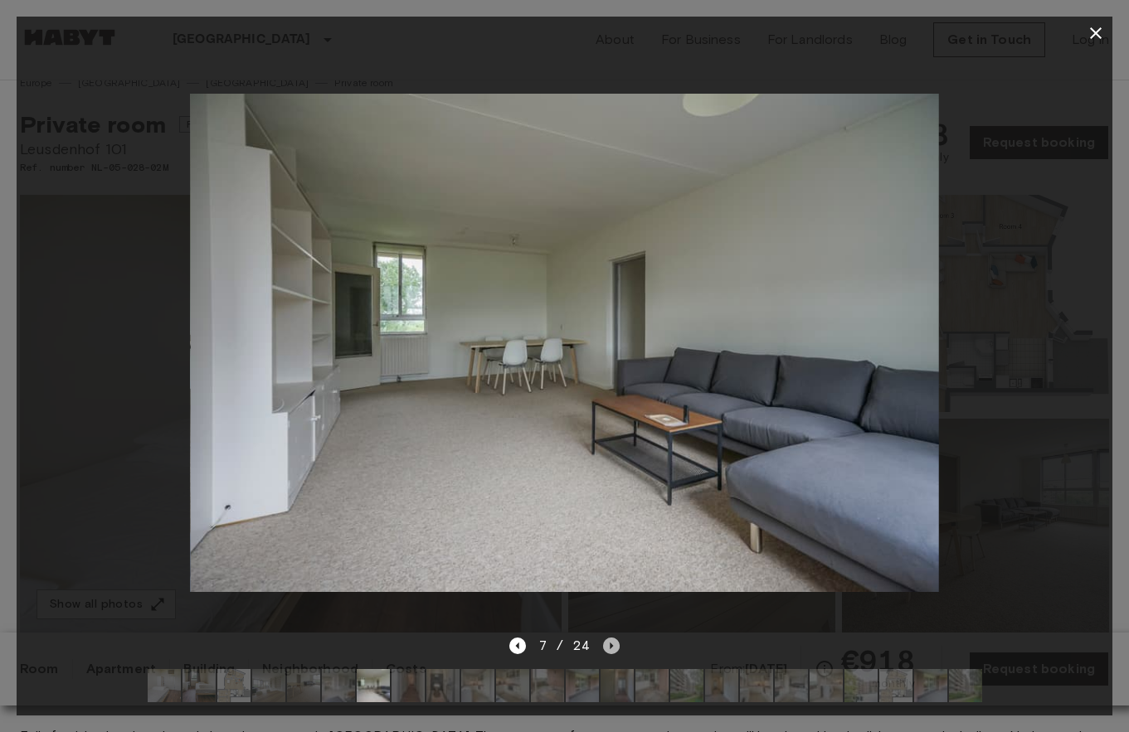
click at [611, 649] on icon "Next image" at bounding box center [611, 646] width 17 height 17
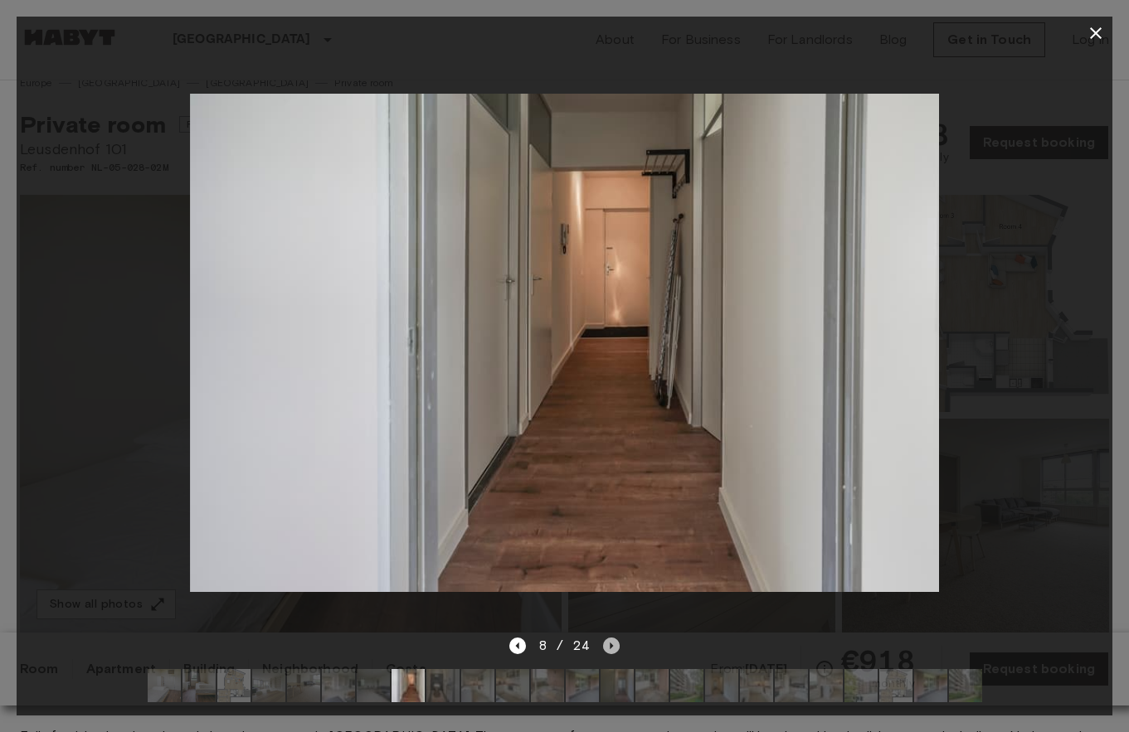
click at [611, 649] on icon "Next image" at bounding box center [611, 646] width 17 height 17
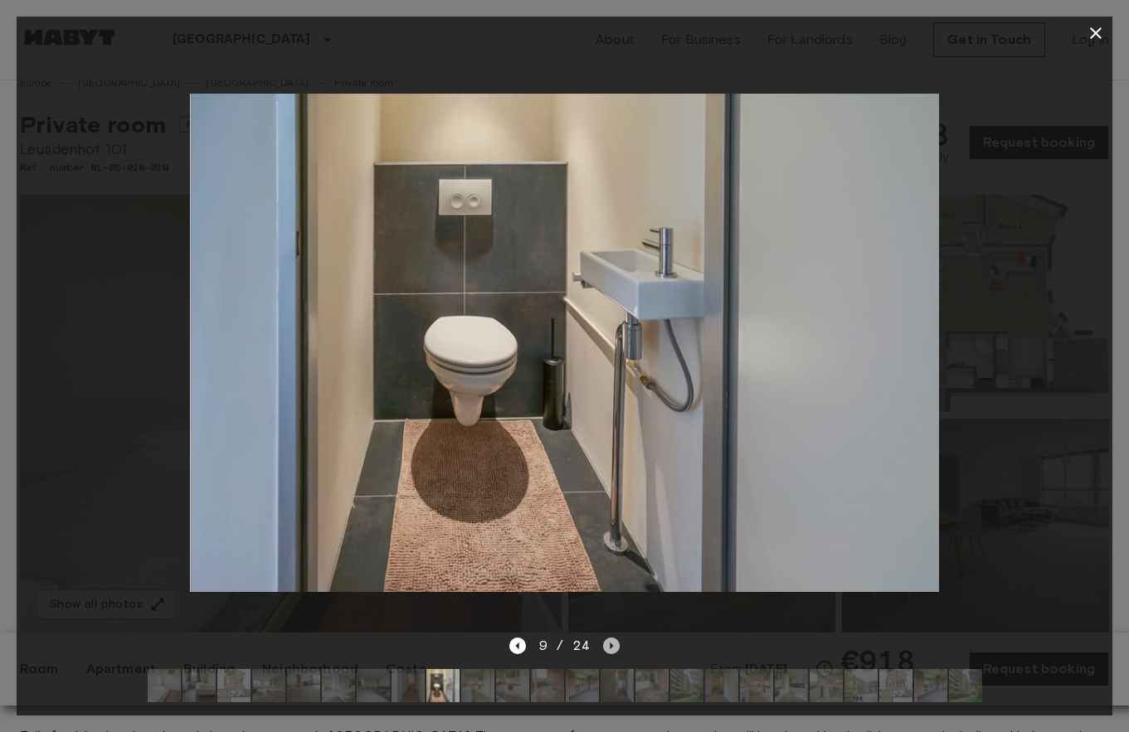
click at [611, 649] on icon "Next image" at bounding box center [611, 646] width 17 height 17
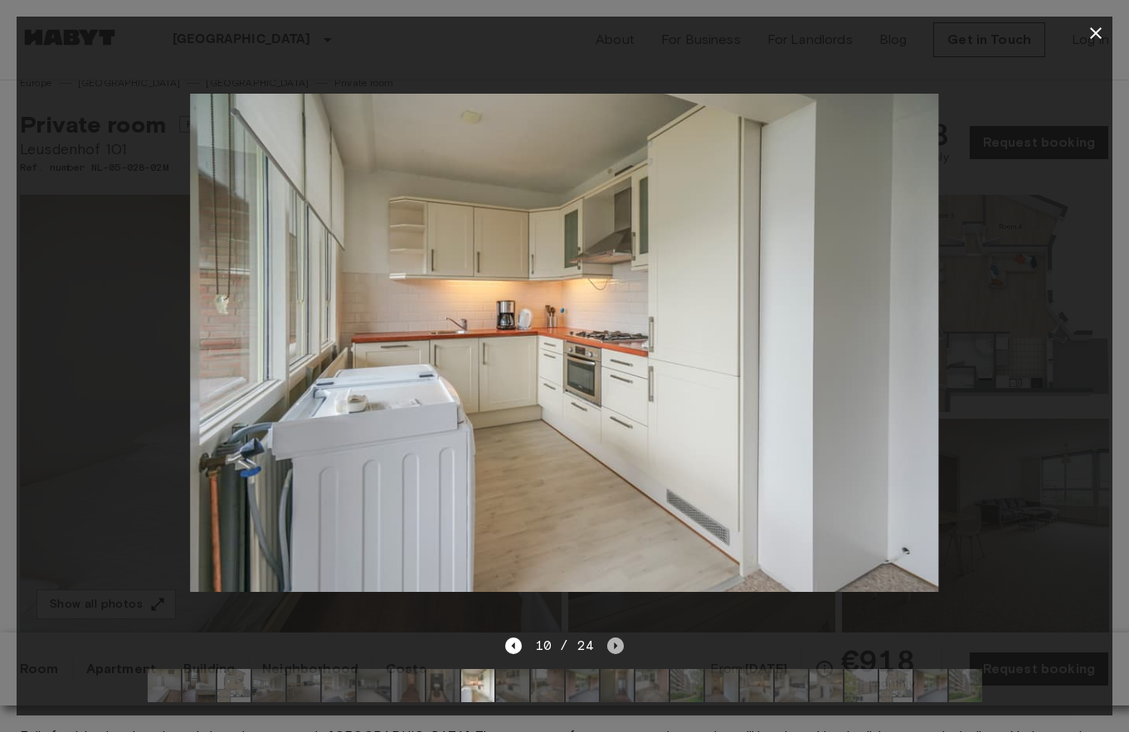
click at [611, 649] on icon "Next image" at bounding box center [615, 646] width 17 height 17
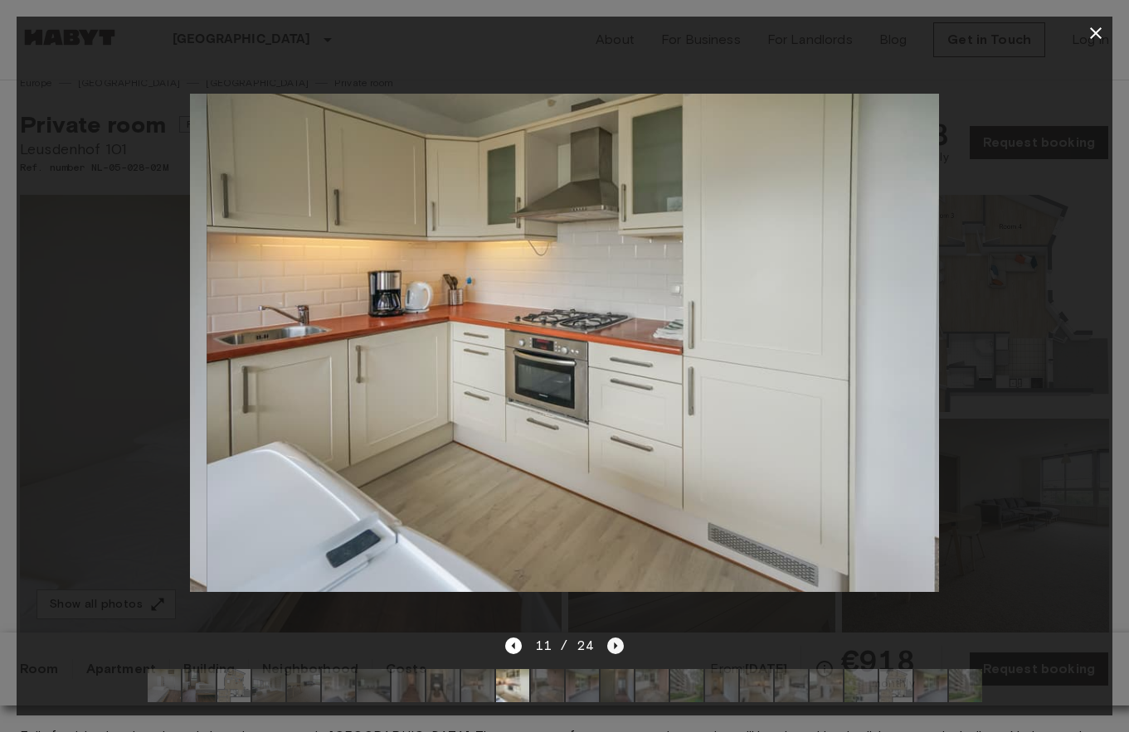
click at [611, 649] on icon "Next image" at bounding box center [615, 646] width 17 height 17
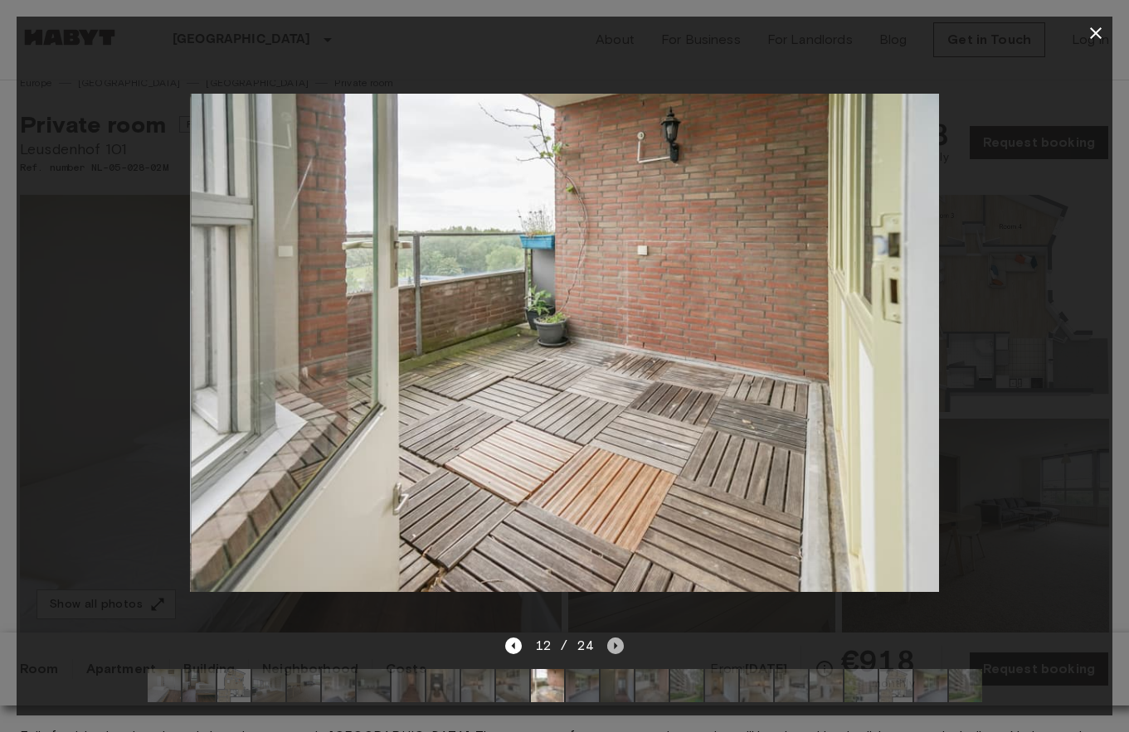
click at [611, 649] on icon "Next image" at bounding box center [615, 646] width 17 height 17
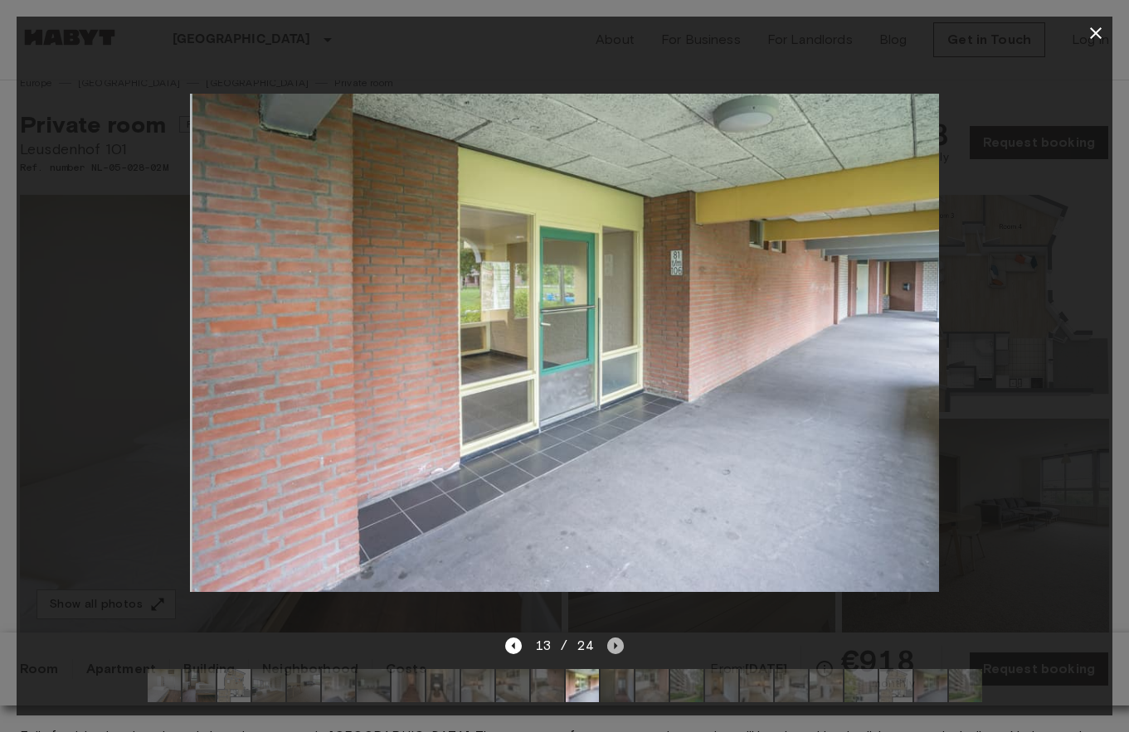
click at [611, 649] on icon "Next image" at bounding box center [615, 646] width 17 height 17
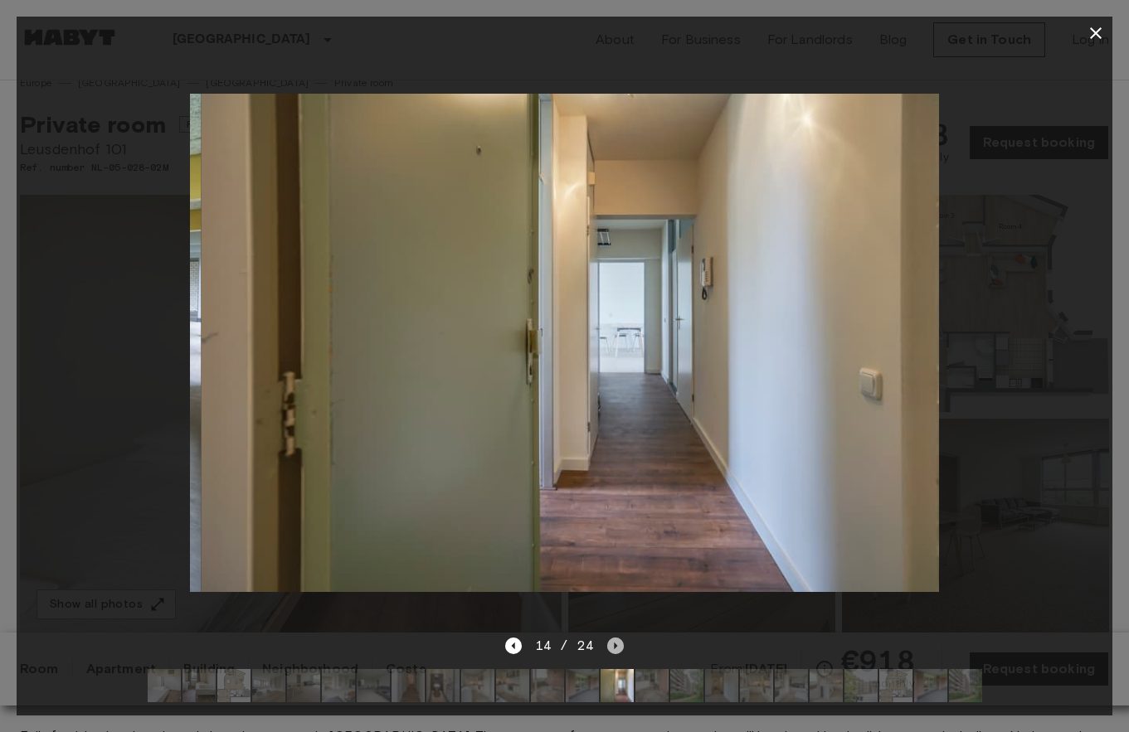
click at [611, 649] on icon "Next image" at bounding box center [615, 646] width 17 height 17
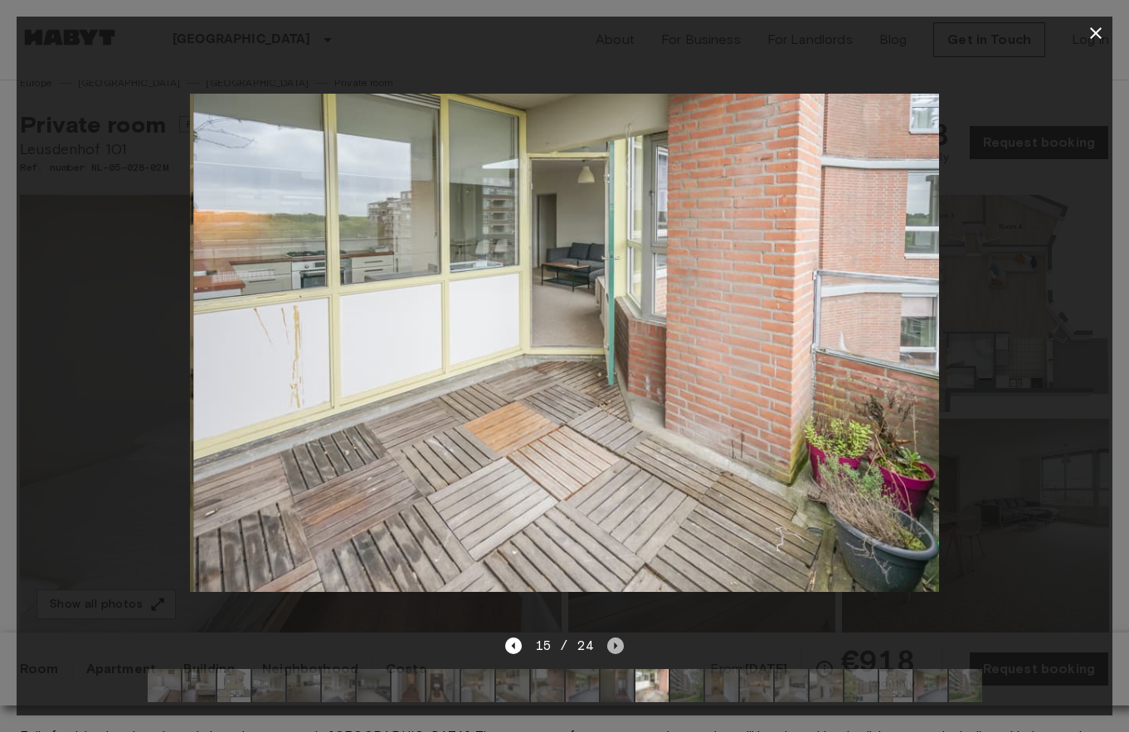
click at [611, 649] on icon "Next image" at bounding box center [615, 646] width 17 height 17
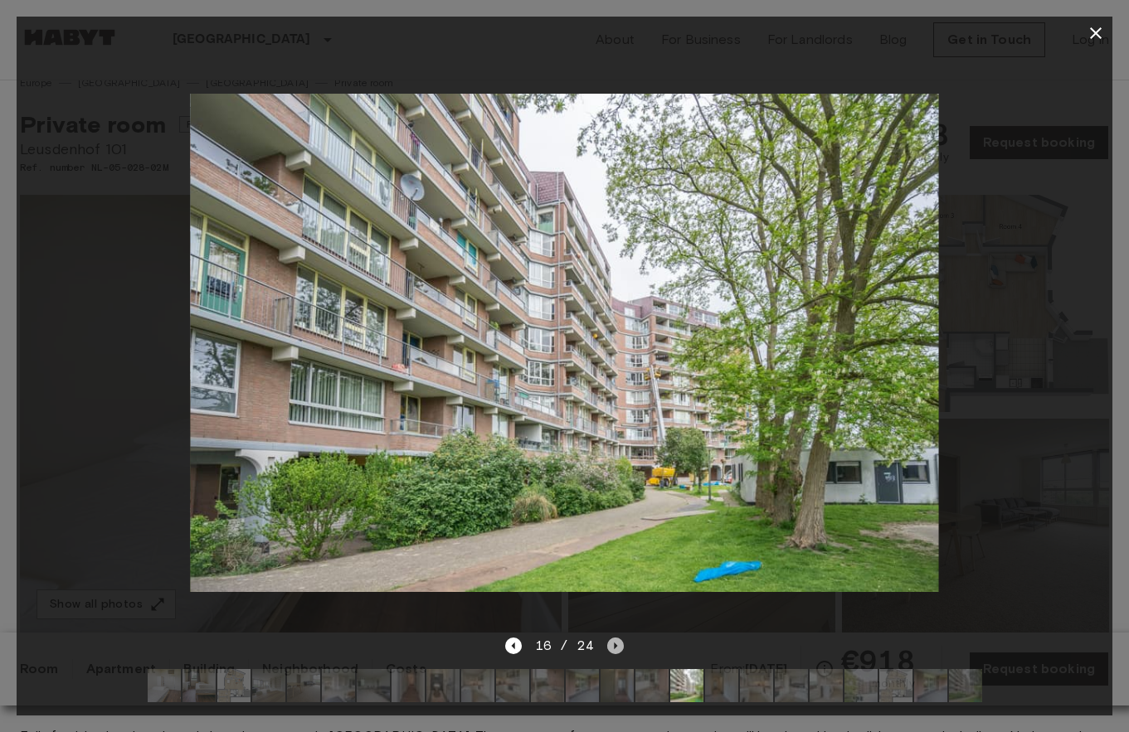
click at [611, 649] on icon "Next image" at bounding box center [615, 646] width 17 height 17
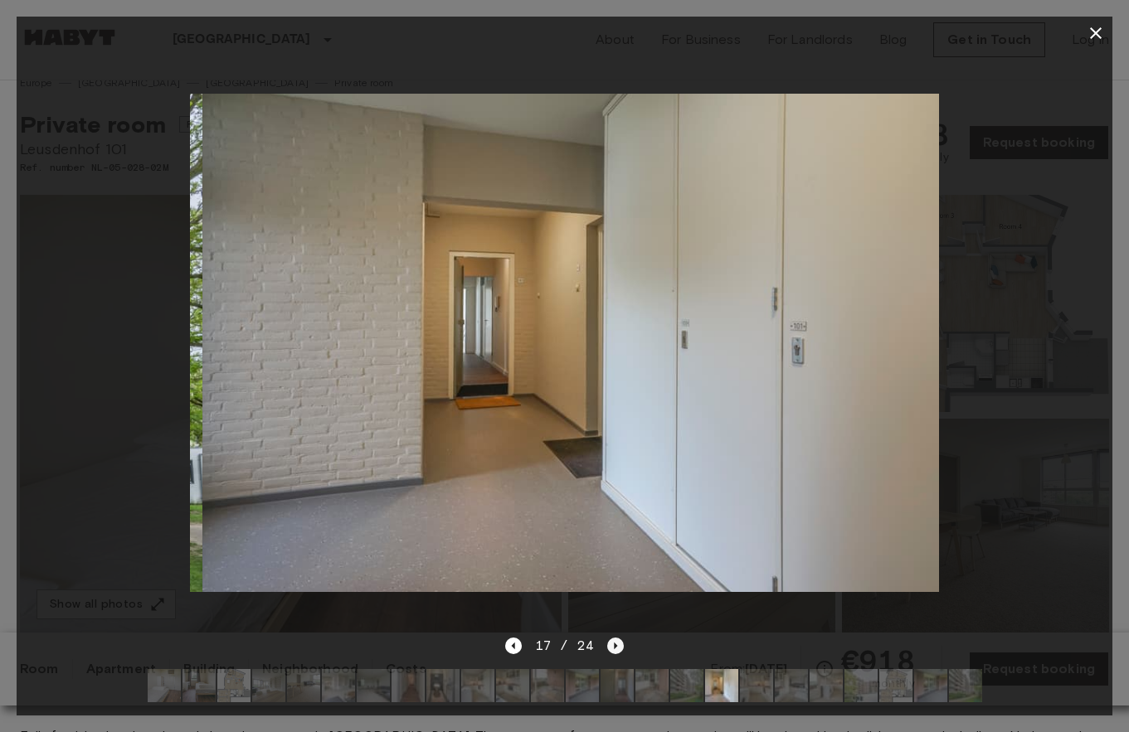
click at [611, 649] on icon "Next image" at bounding box center [615, 646] width 17 height 17
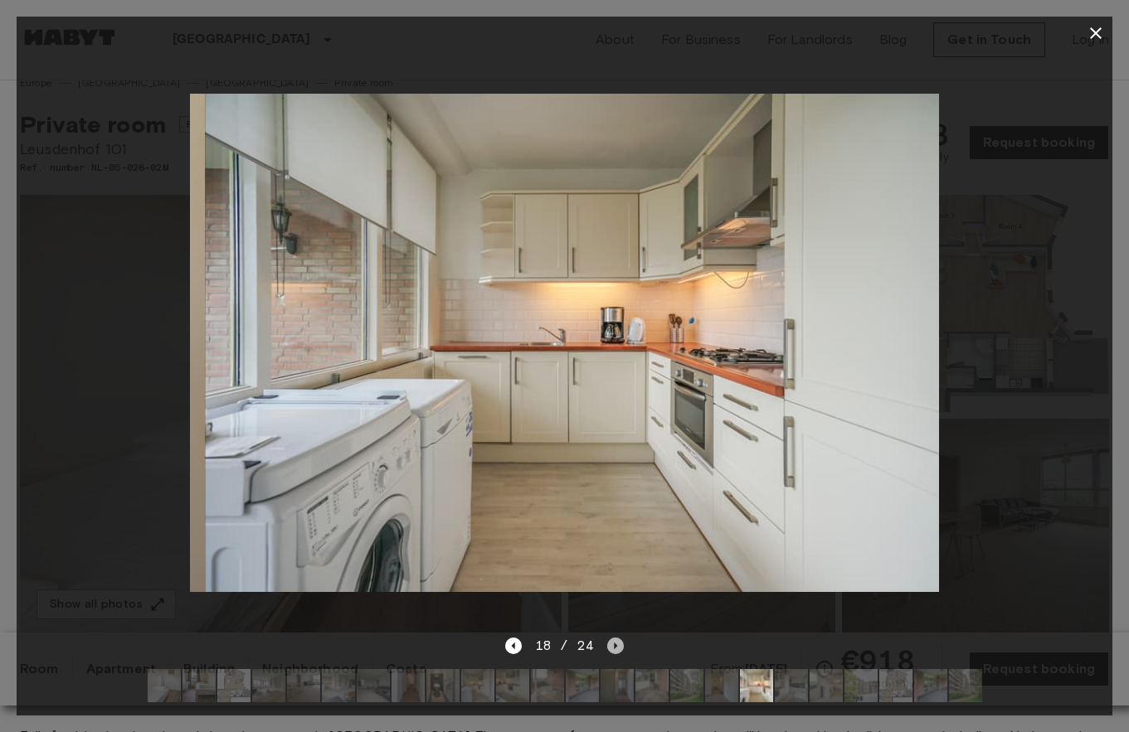
click at [611, 649] on icon "Next image" at bounding box center [615, 646] width 17 height 17
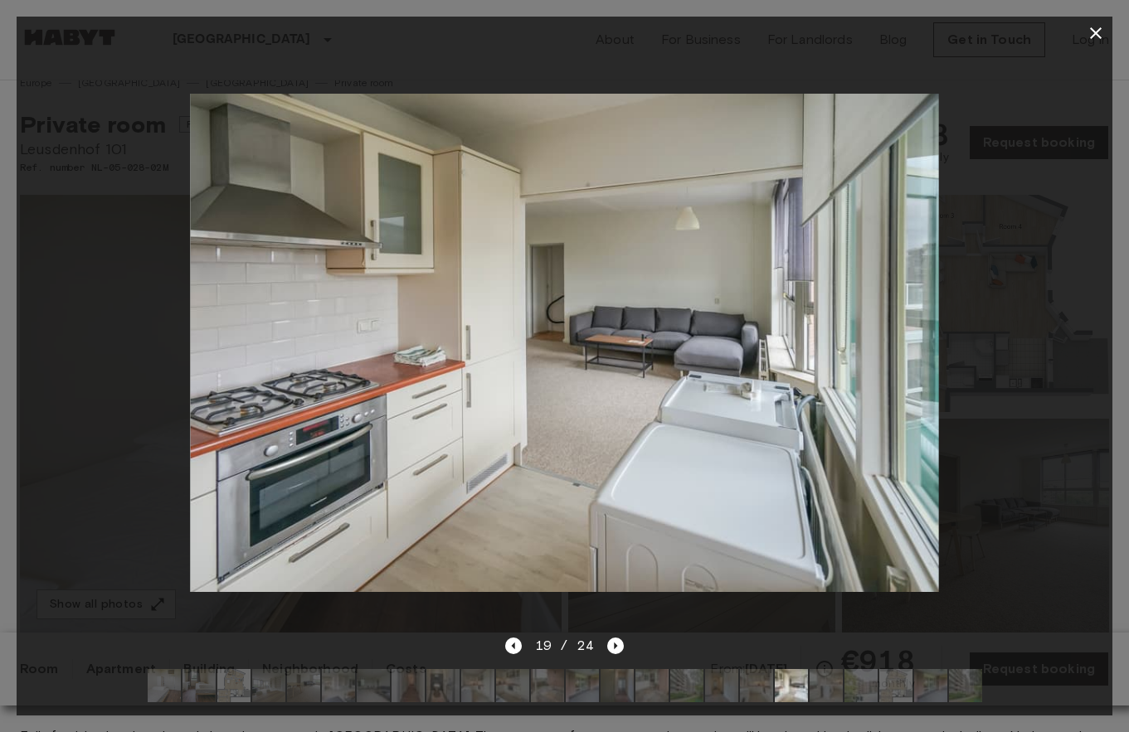
click at [1091, 37] on icon "button" at bounding box center [1096, 33] width 12 height 12
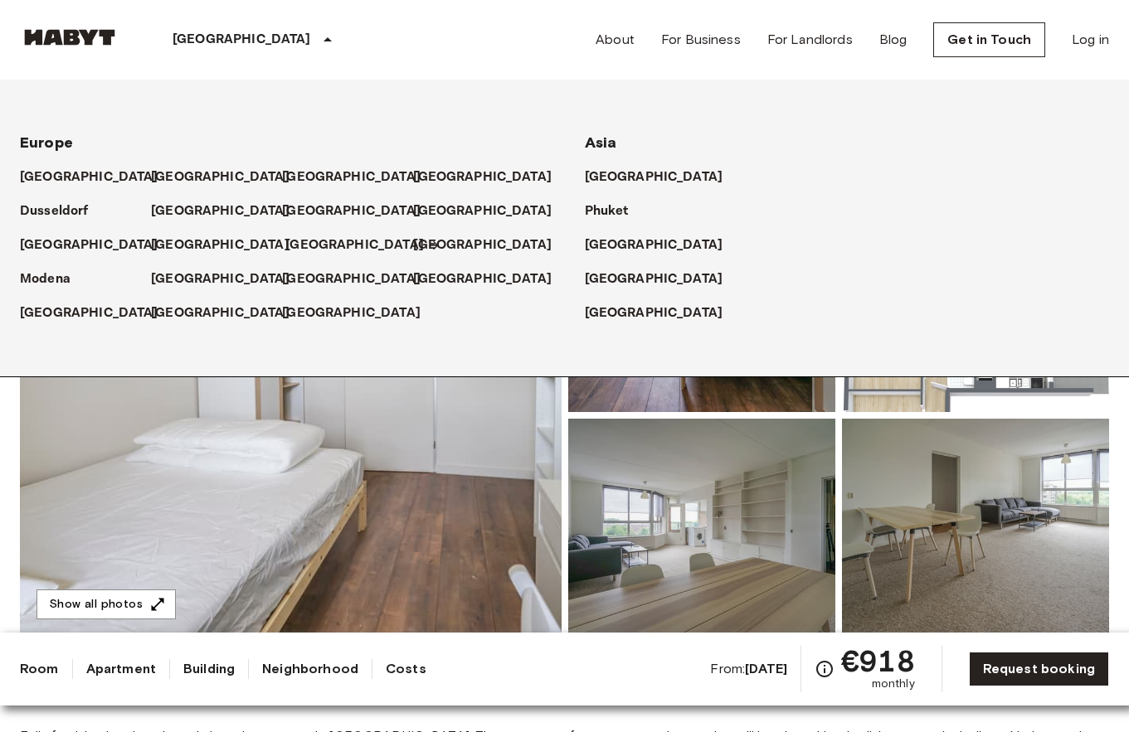
click at [301, 244] on p "[GEOGRAPHIC_DATA]" at bounding box center [354, 246] width 139 height 20
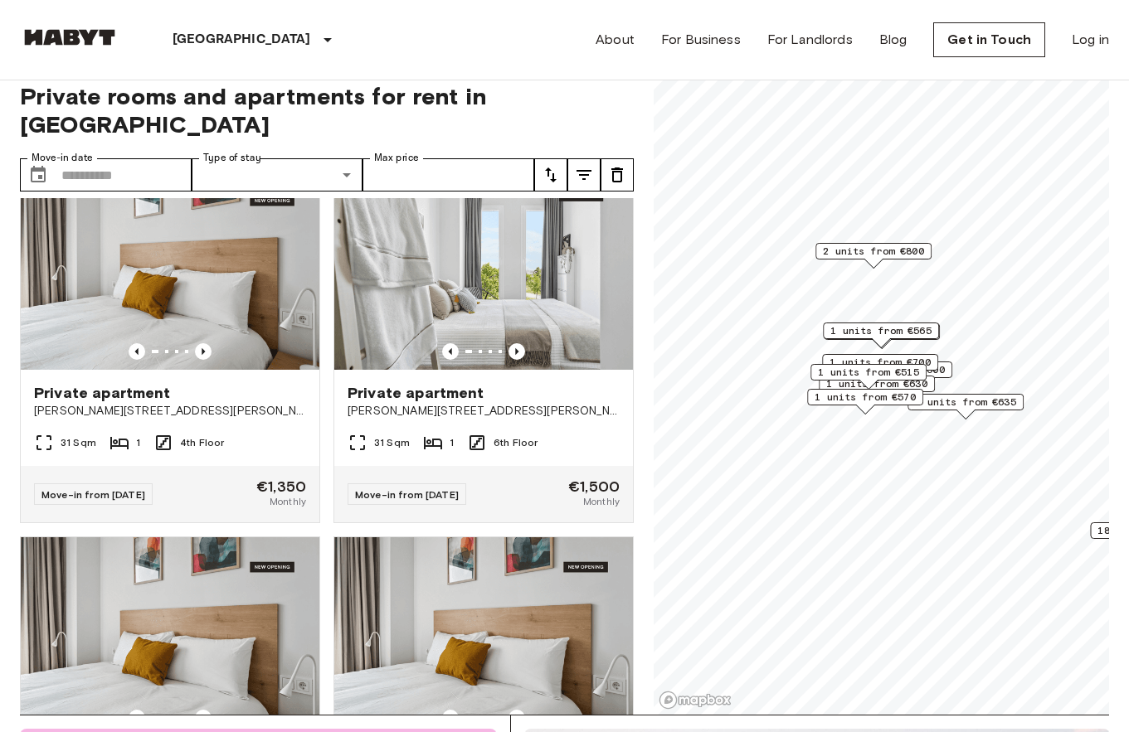
scroll to position [2976, 0]
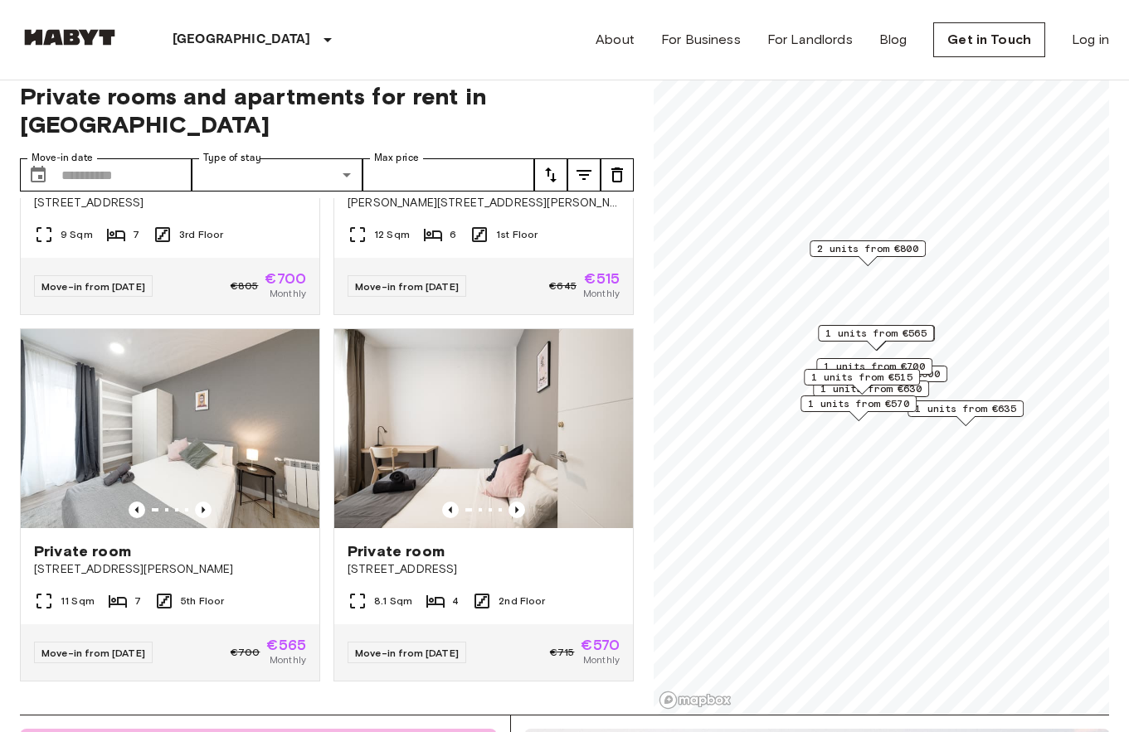
scroll to position [1321, 0]
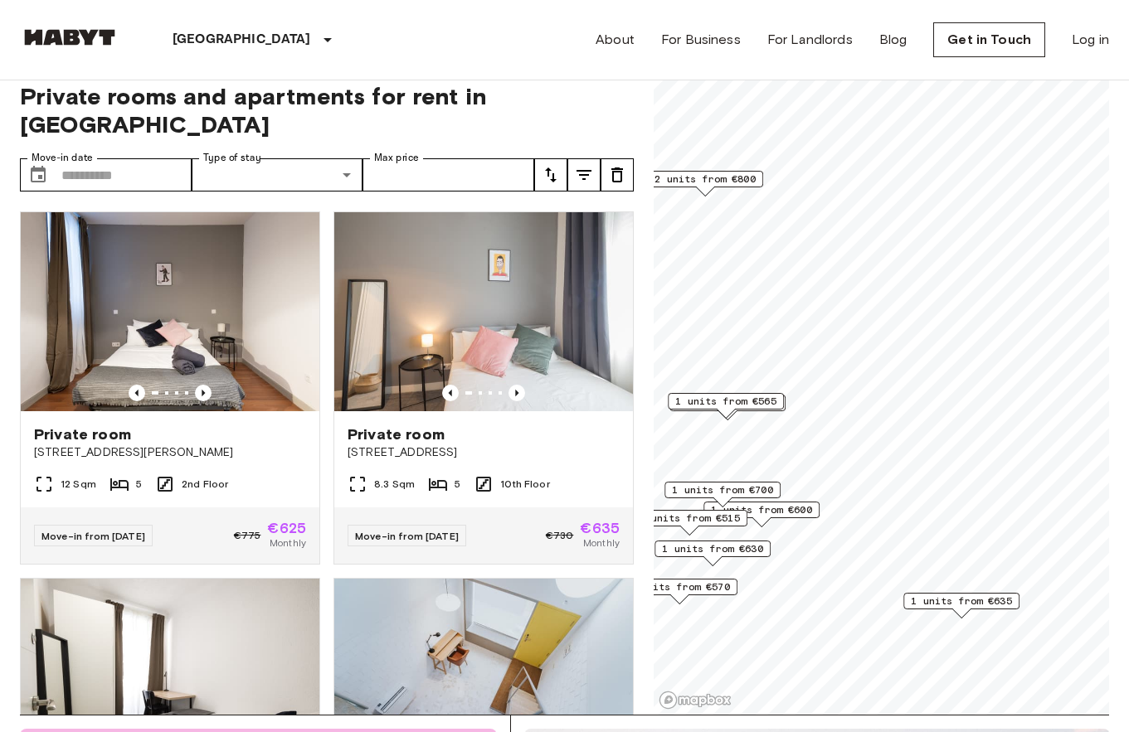
click at [953, 602] on span "1 units from €635" at bounding box center [961, 601] width 101 height 15
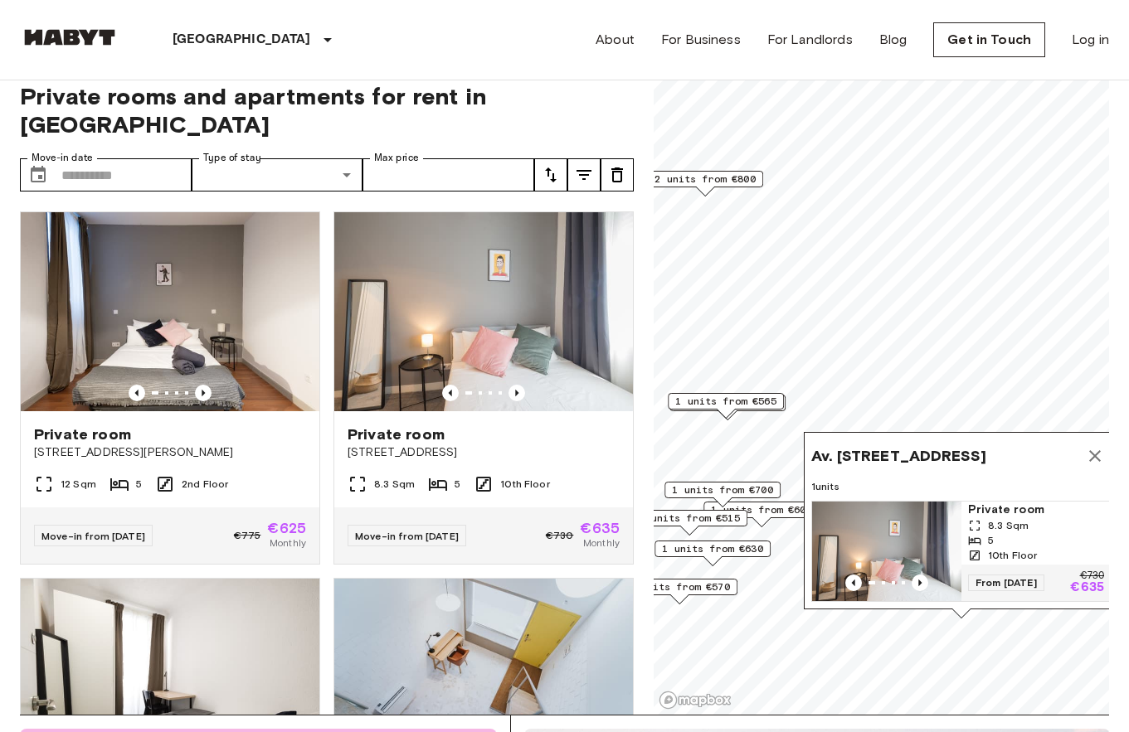
click at [748, 552] on span "1 units from €630" at bounding box center [712, 549] width 101 height 15
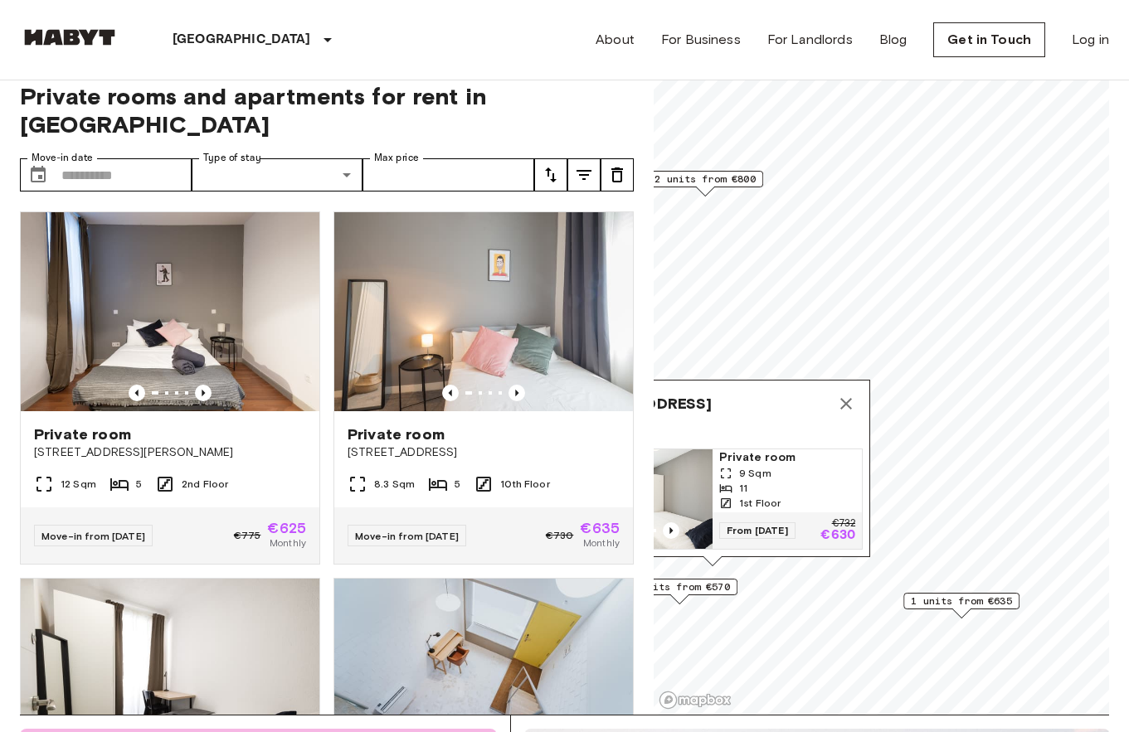
click at [720, 587] on span "1 units from €570" at bounding box center [679, 587] width 101 height 15
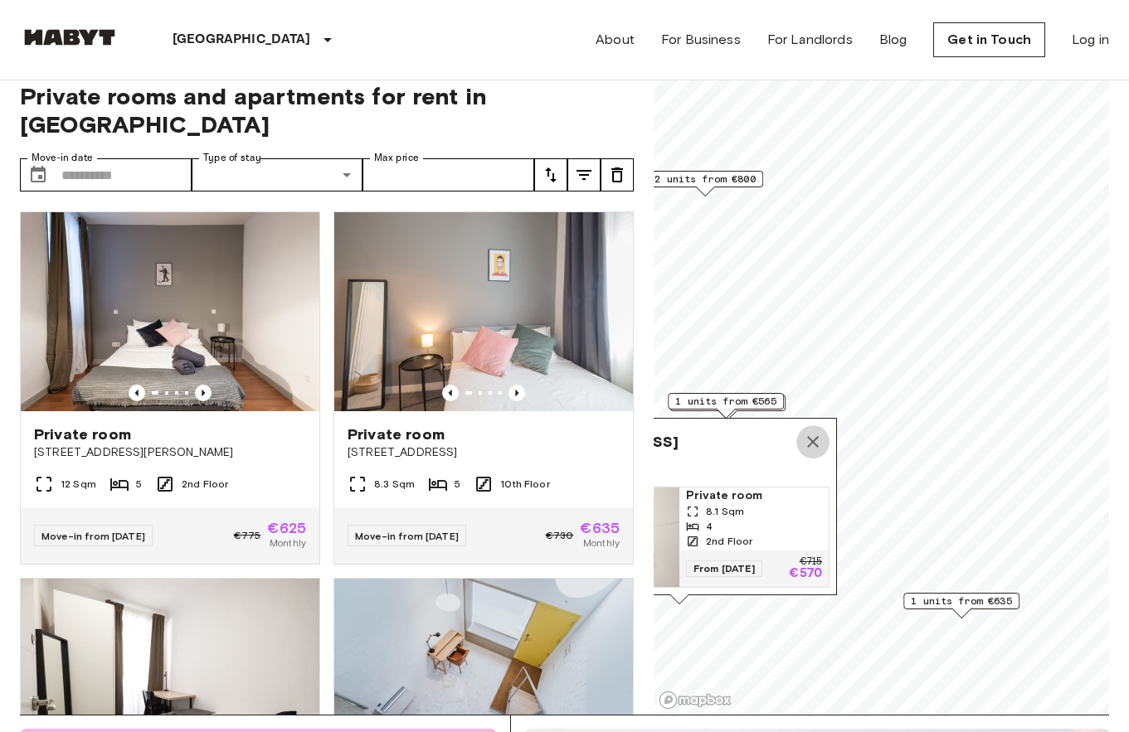
click at [816, 436] on icon "Map marker" at bounding box center [813, 442] width 20 height 20
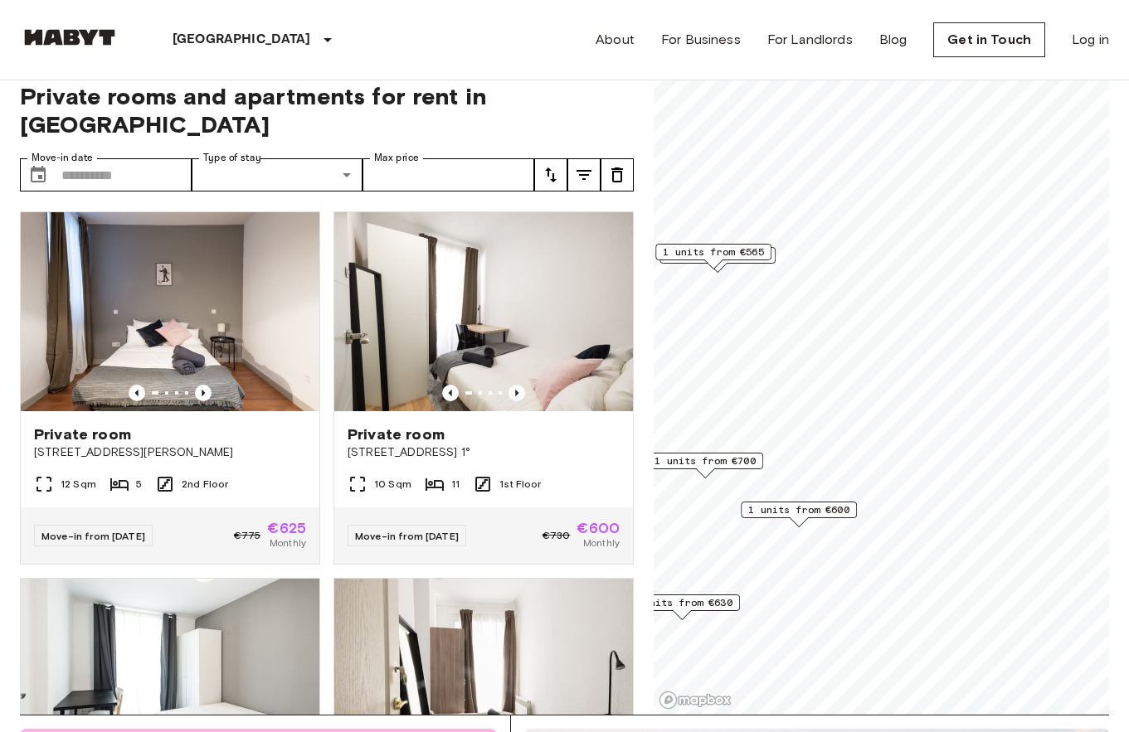
click at [837, 511] on span "1 units from €600" at bounding box center [798, 510] width 101 height 15
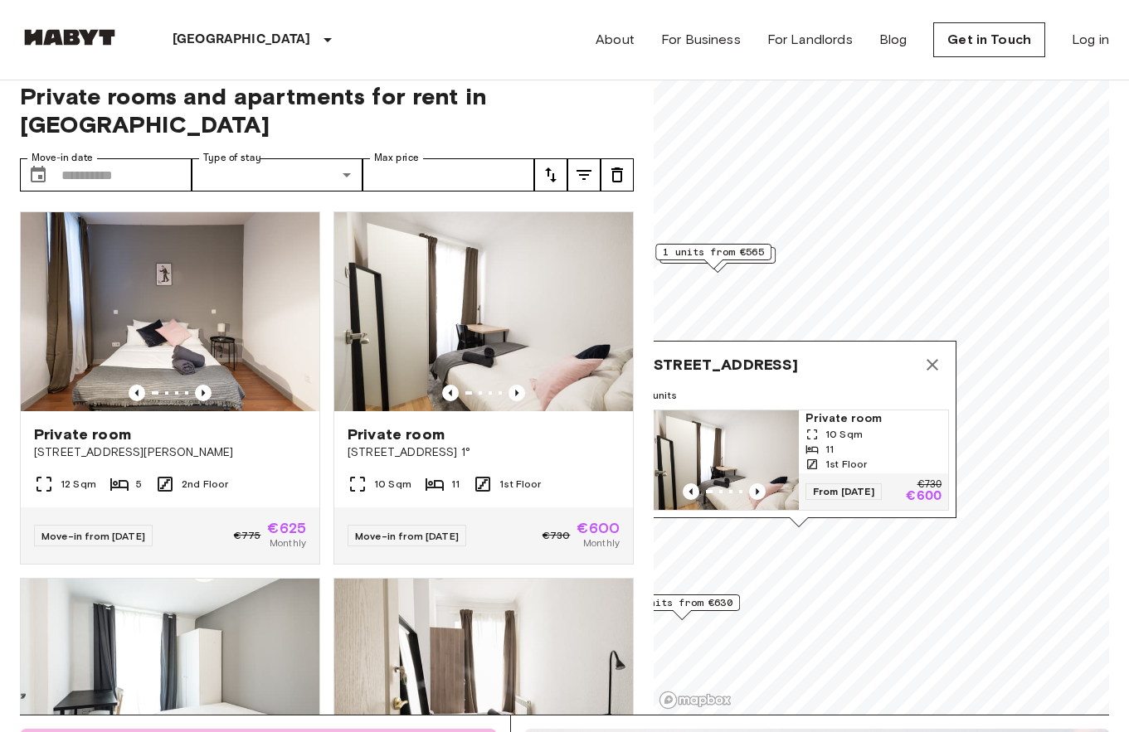
click at [747, 250] on span "1 units from €565" at bounding box center [713, 252] width 101 height 15
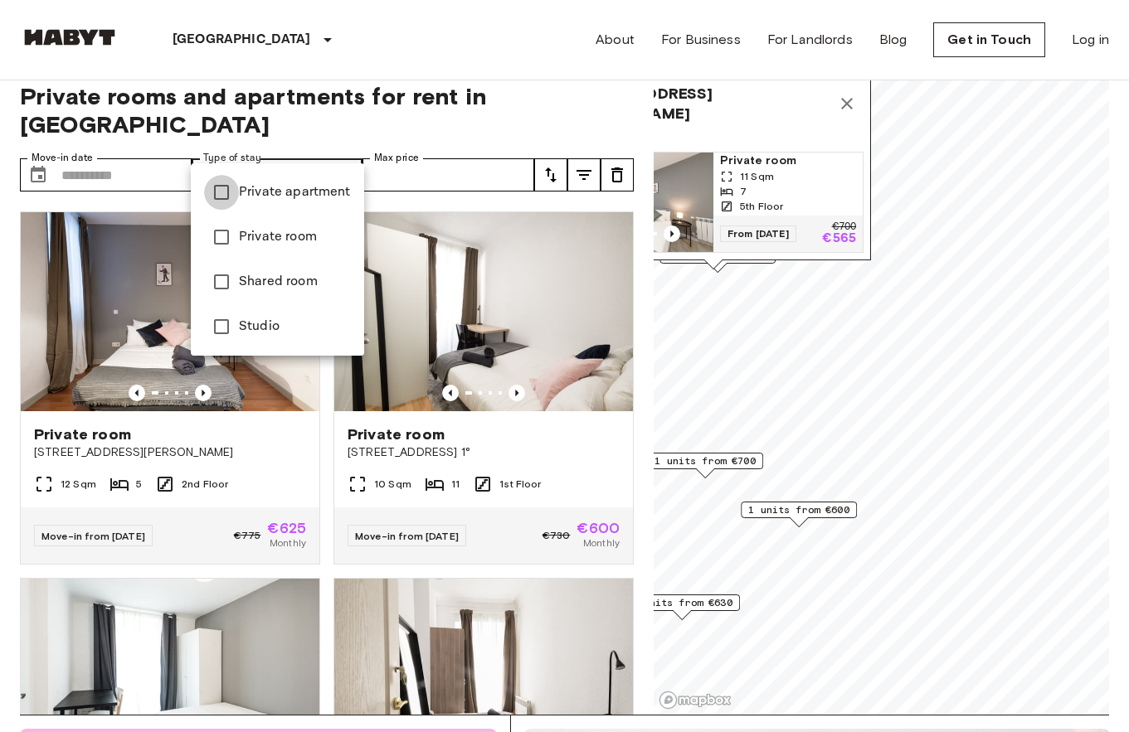
type input "**********"
type input "******"
click at [192, 36] on div at bounding box center [564, 366] width 1129 height 732
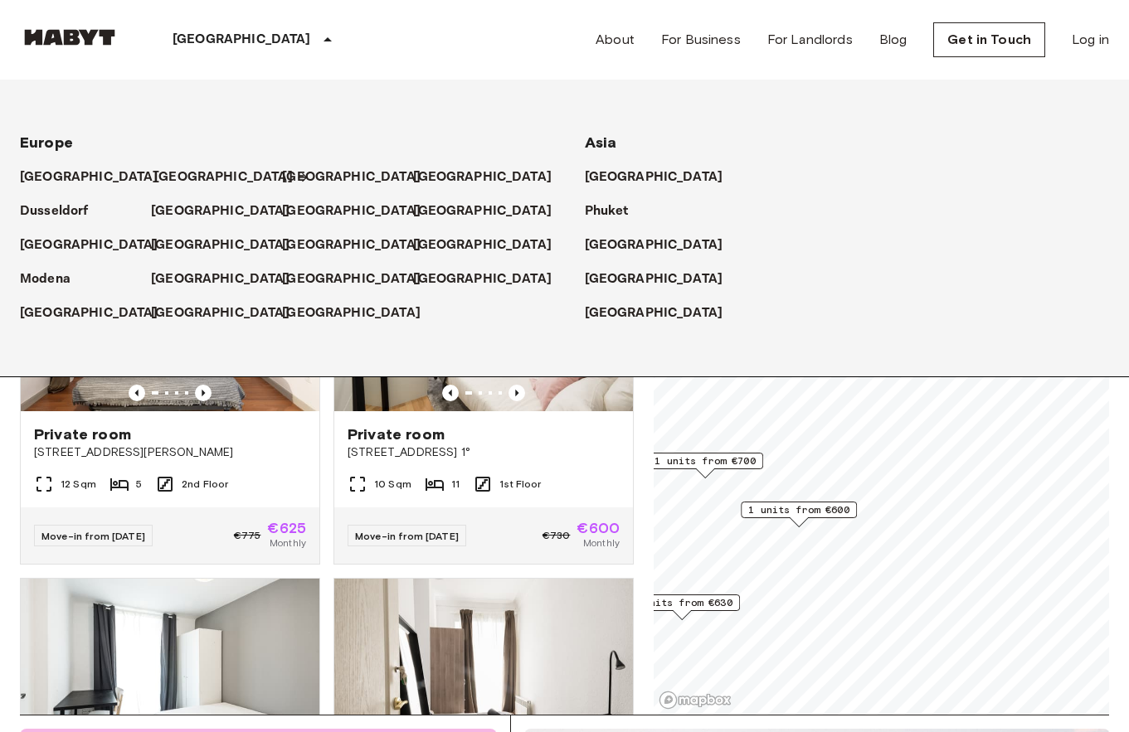
click at [296, 177] on icon at bounding box center [302, 177] width 13 height 13
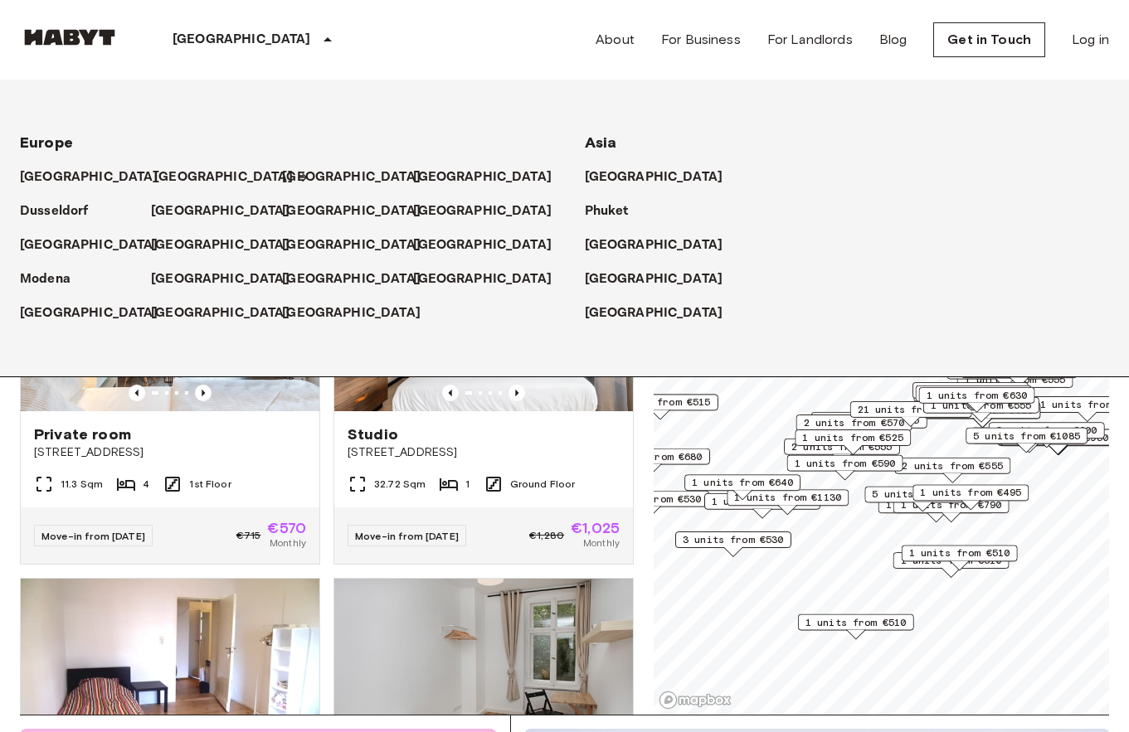
click at [173, 177] on p "[GEOGRAPHIC_DATA]" at bounding box center [223, 178] width 139 height 20
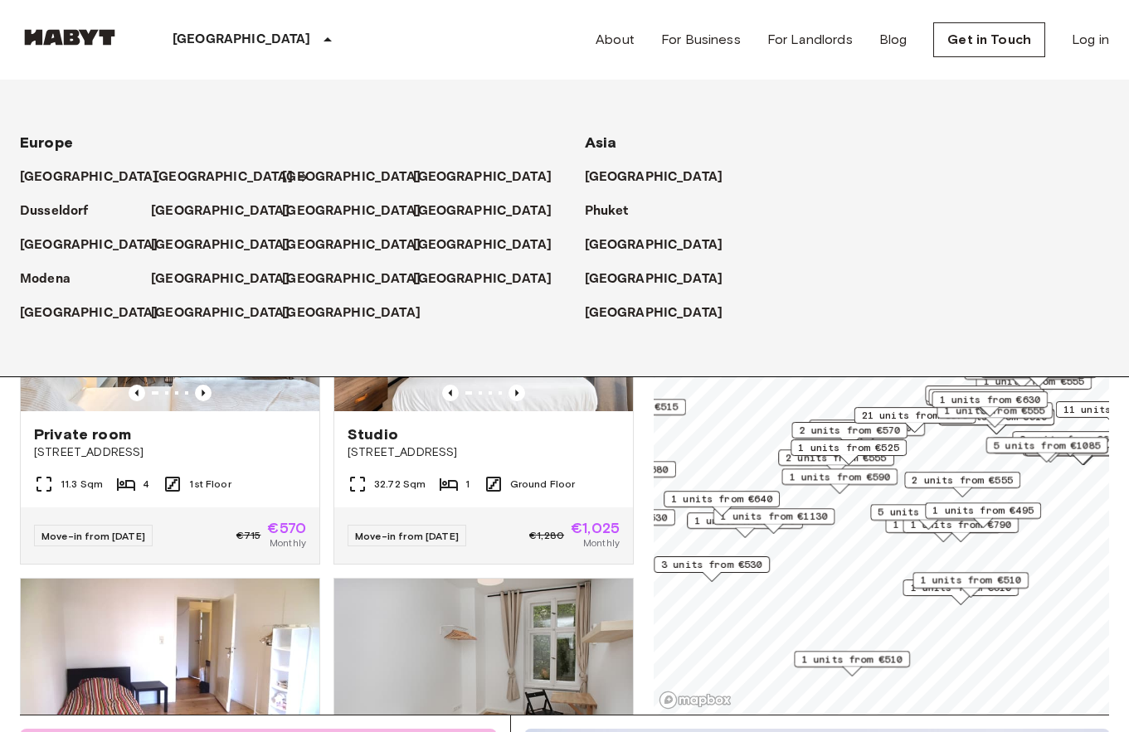
click at [173, 177] on p "[GEOGRAPHIC_DATA]" at bounding box center [223, 178] width 139 height 20
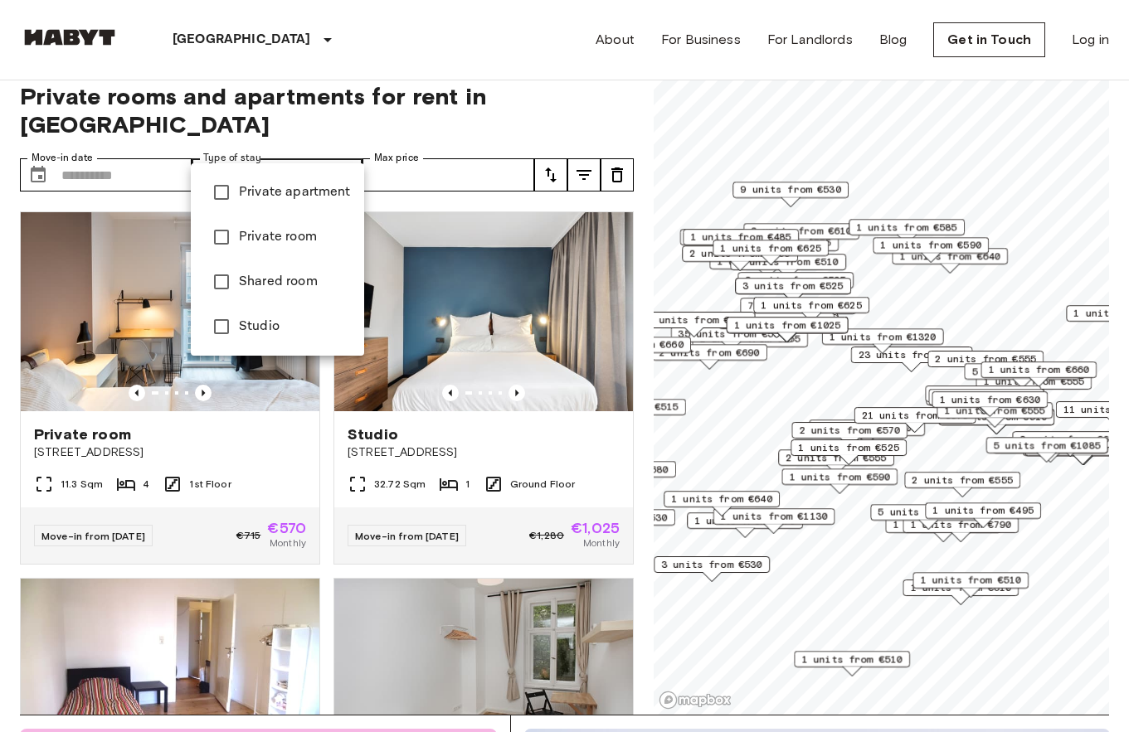
type input "******"
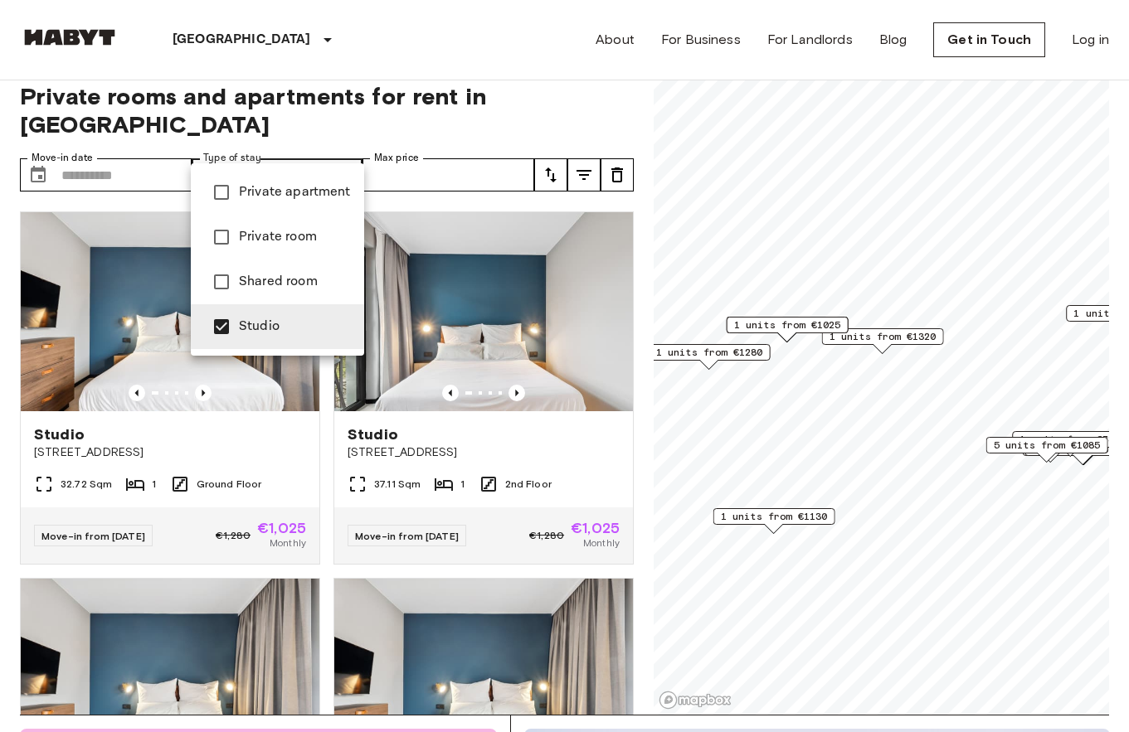
click at [616, 106] on div at bounding box center [564, 366] width 1129 height 732
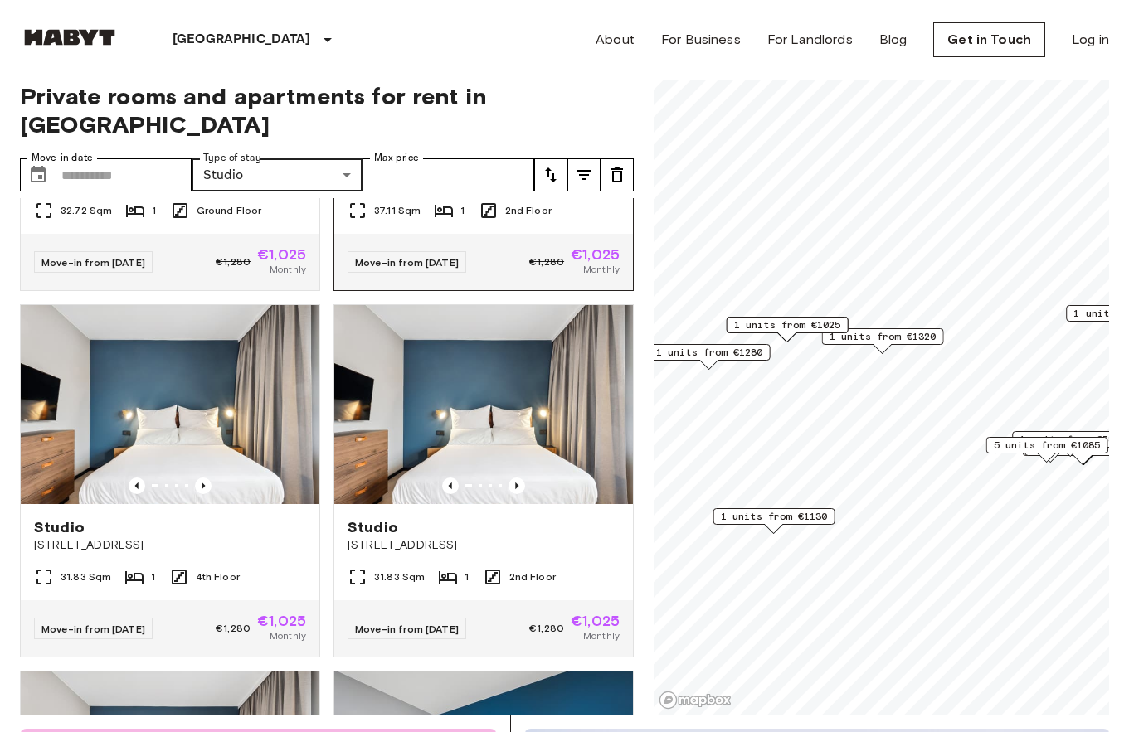
scroll to position [284, 0]
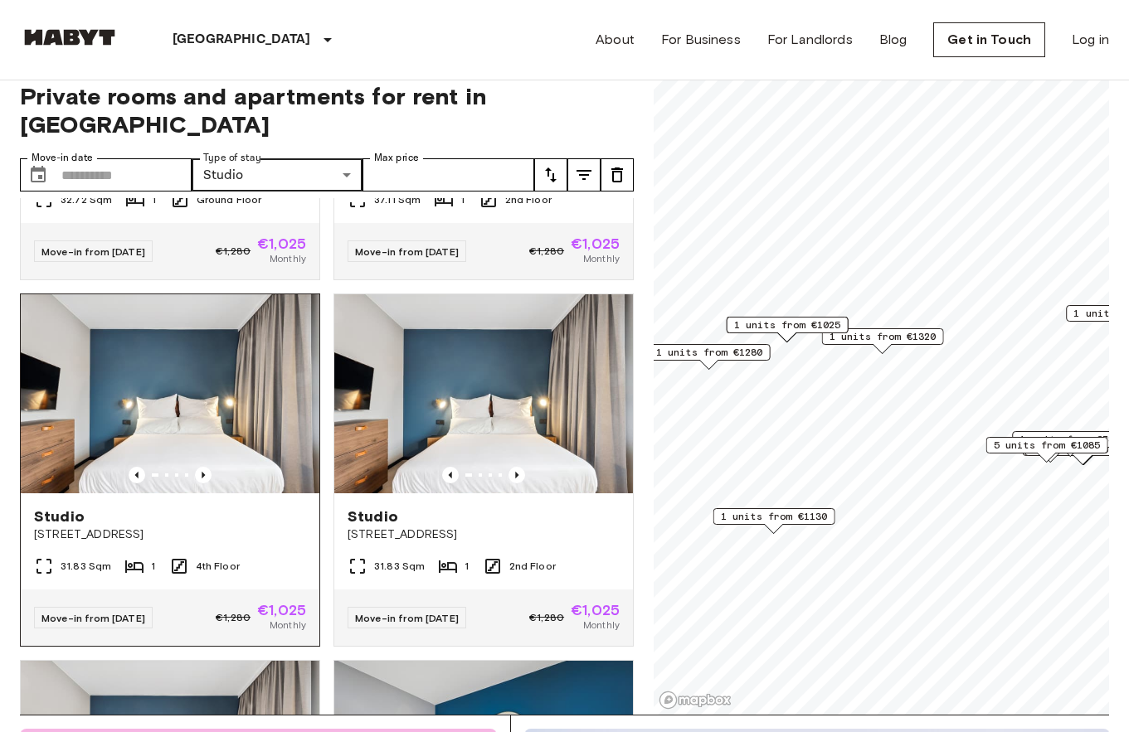
click at [250, 338] on img at bounding box center [170, 393] width 299 height 199
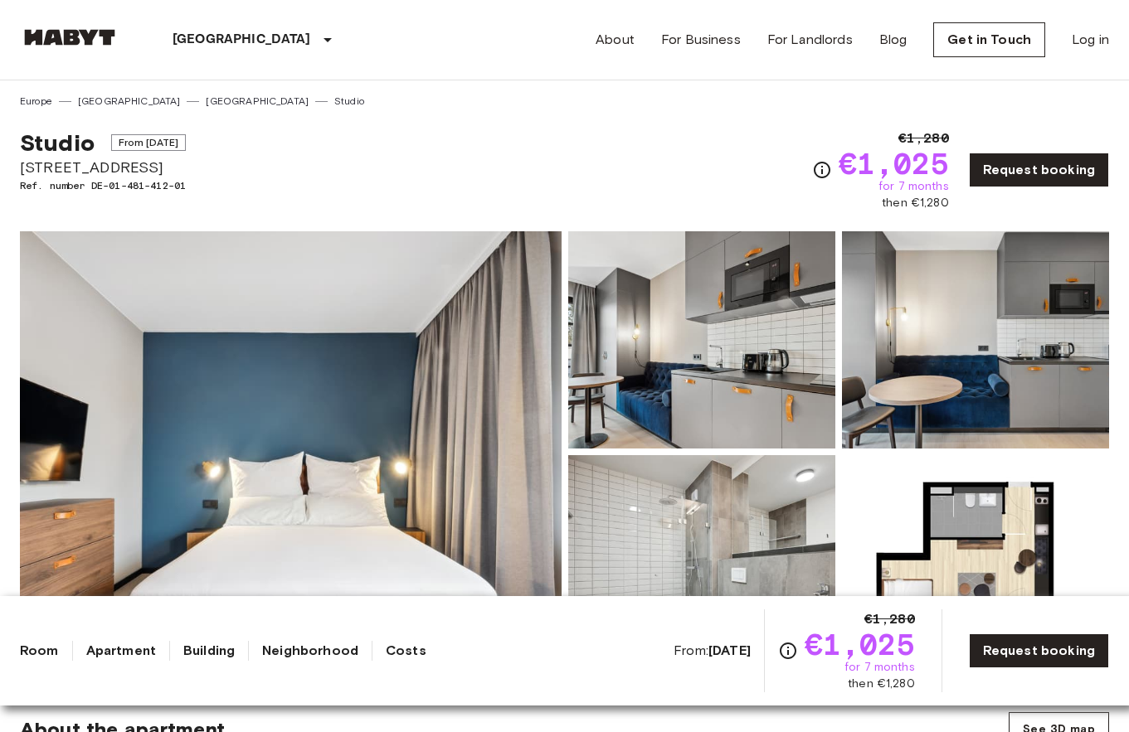
click at [323, 387] on img at bounding box center [291, 451] width 542 height 441
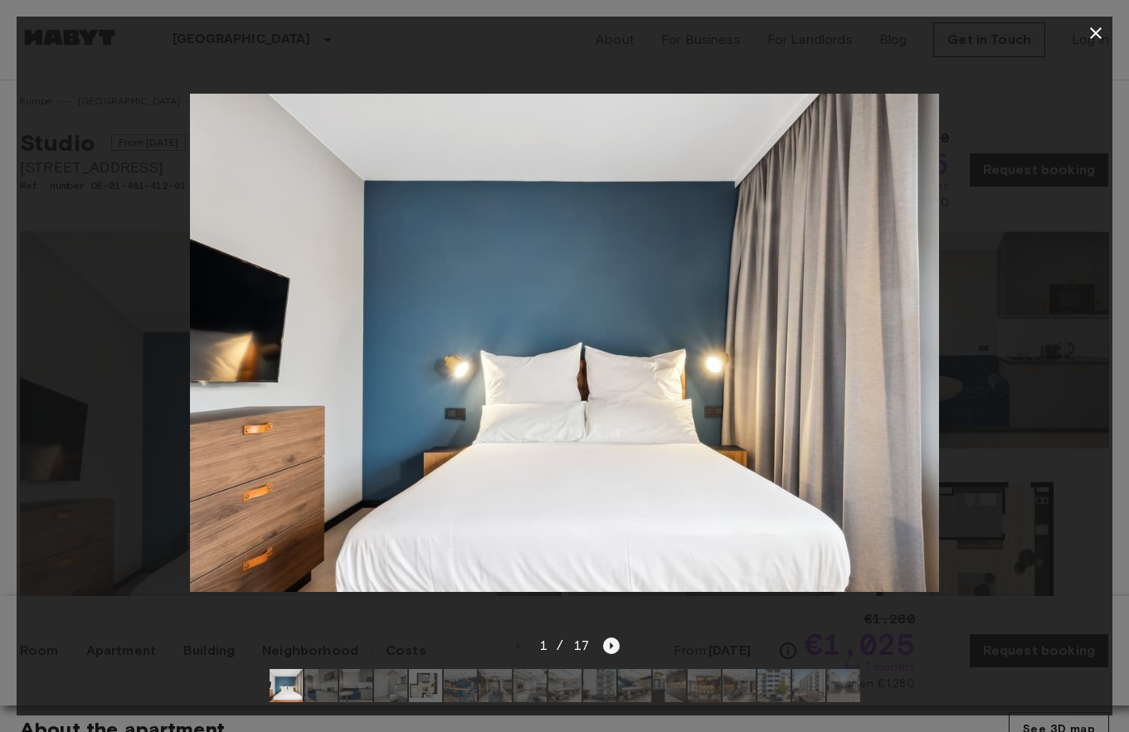
click at [610, 649] on icon "Next image" at bounding box center [611, 646] width 17 height 17
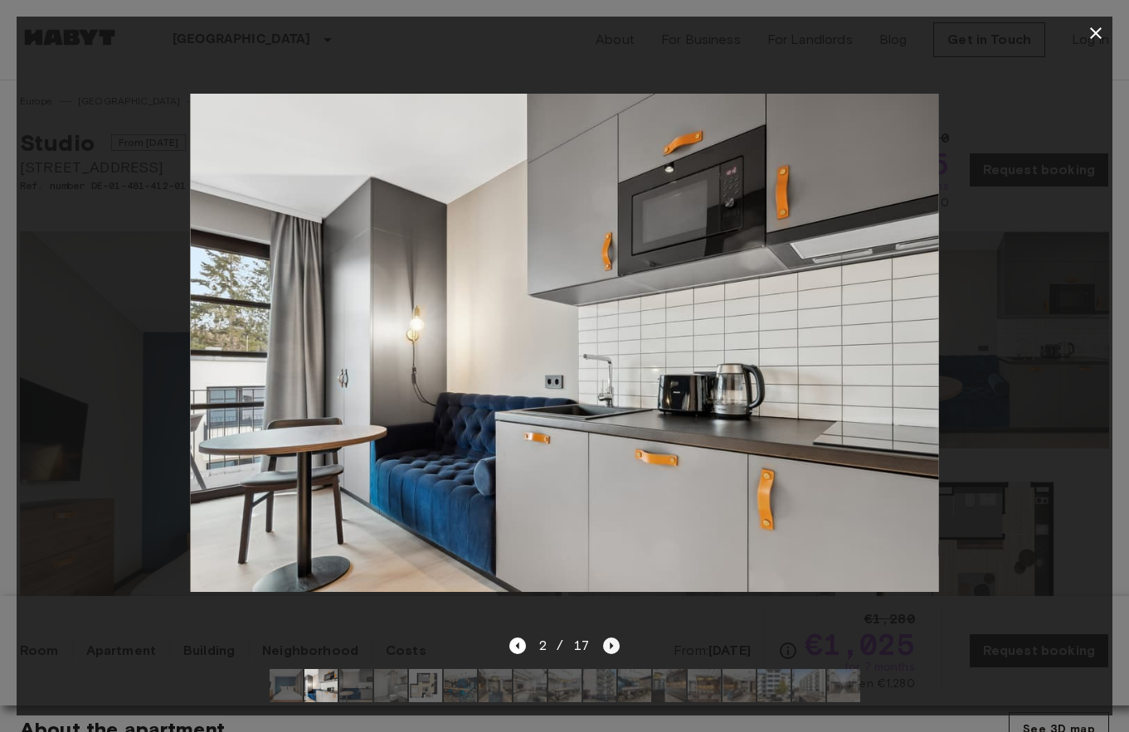
click at [610, 649] on icon "Next image" at bounding box center [611, 646] width 17 height 17
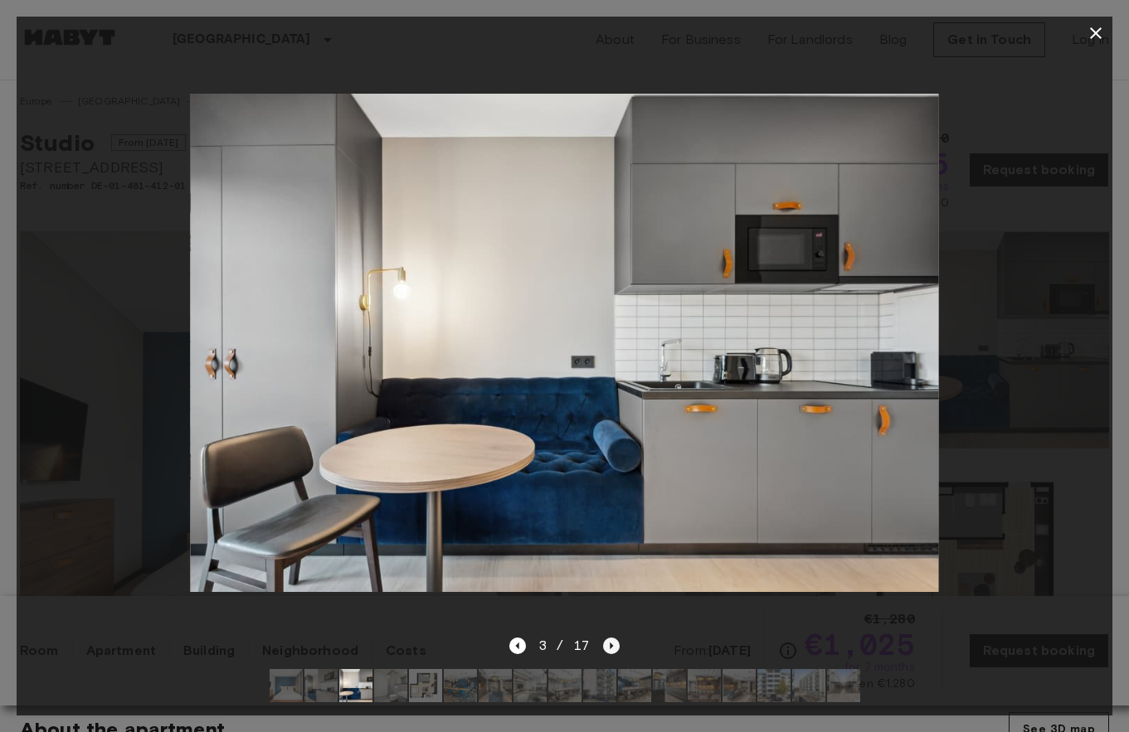
click at [610, 649] on icon "Next image" at bounding box center [611, 646] width 17 height 17
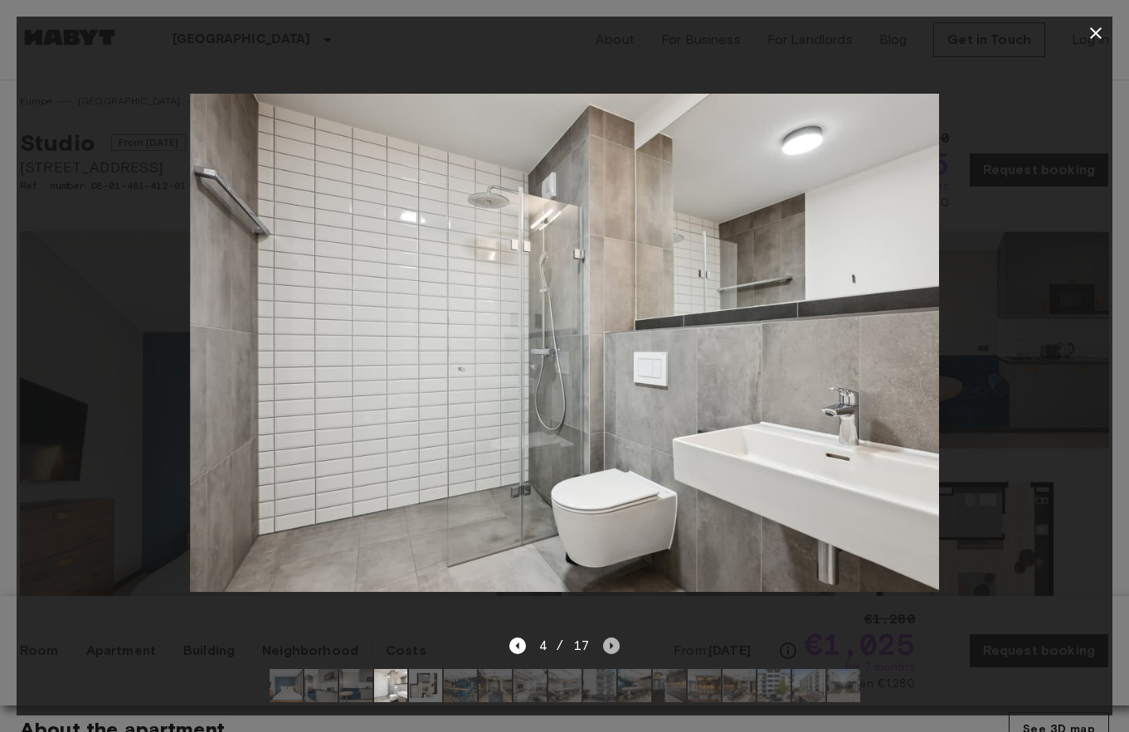
click at [610, 649] on icon "Next image" at bounding box center [611, 646] width 17 height 17
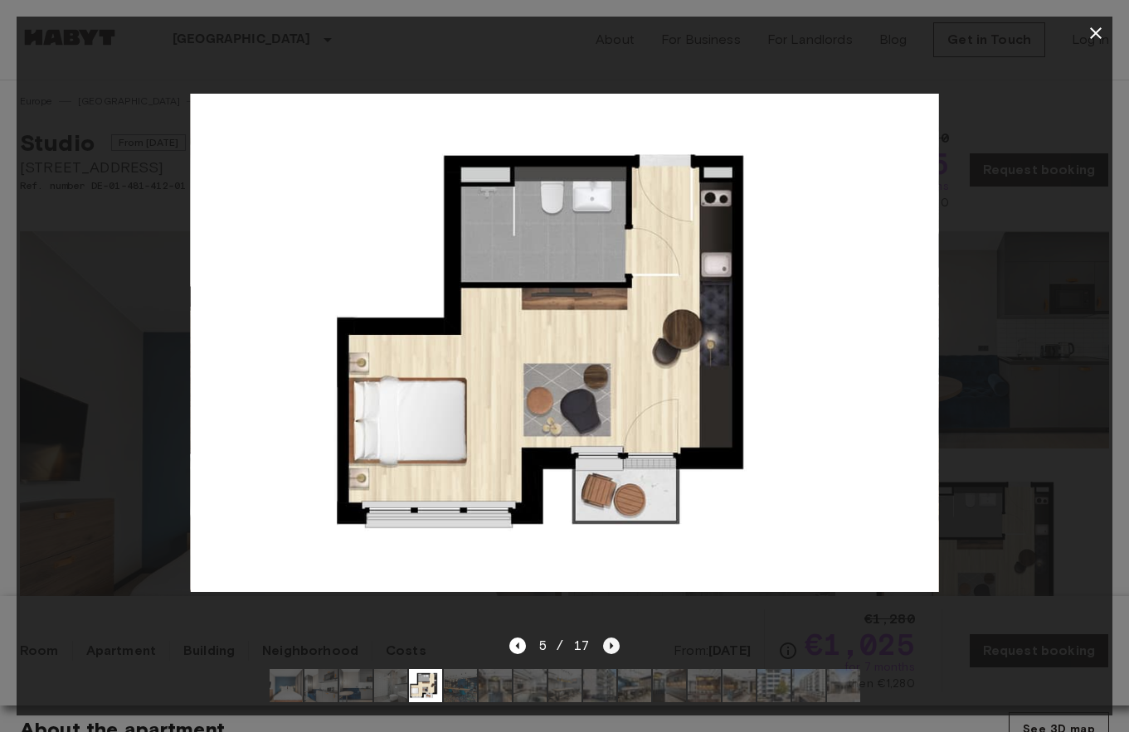
click at [610, 649] on icon "Next image" at bounding box center [611, 646] width 17 height 17
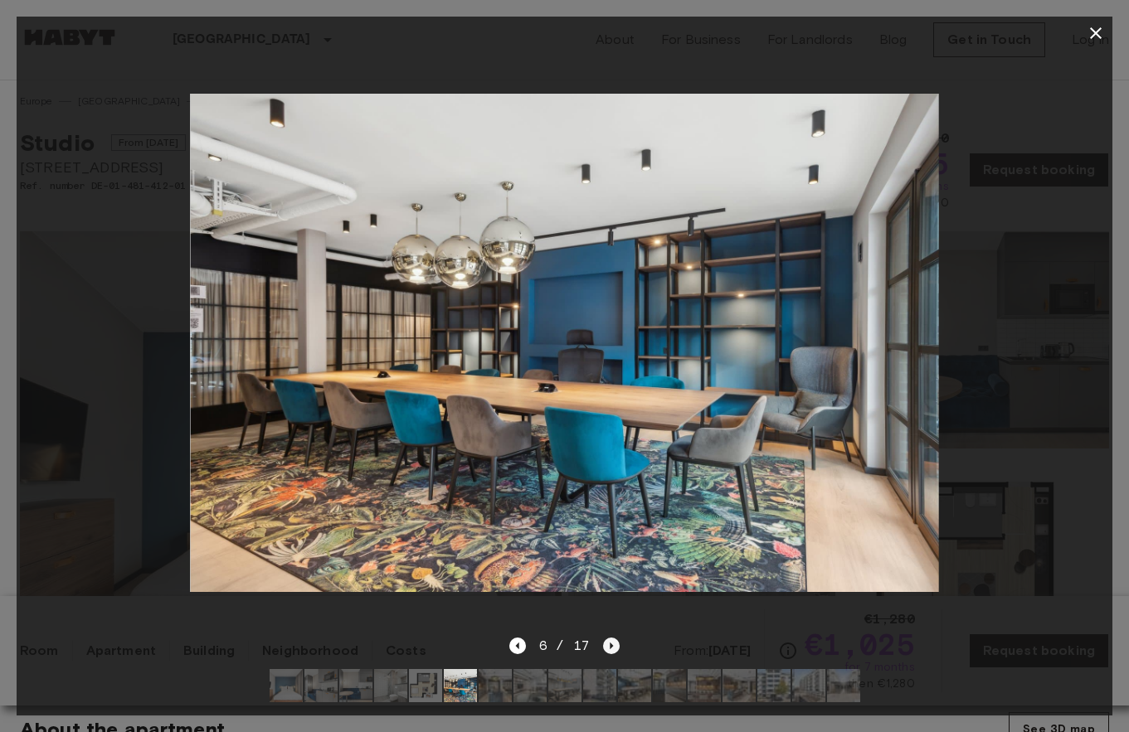
click at [610, 649] on icon "Next image" at bounding box center [611, 646] width 17 height 17
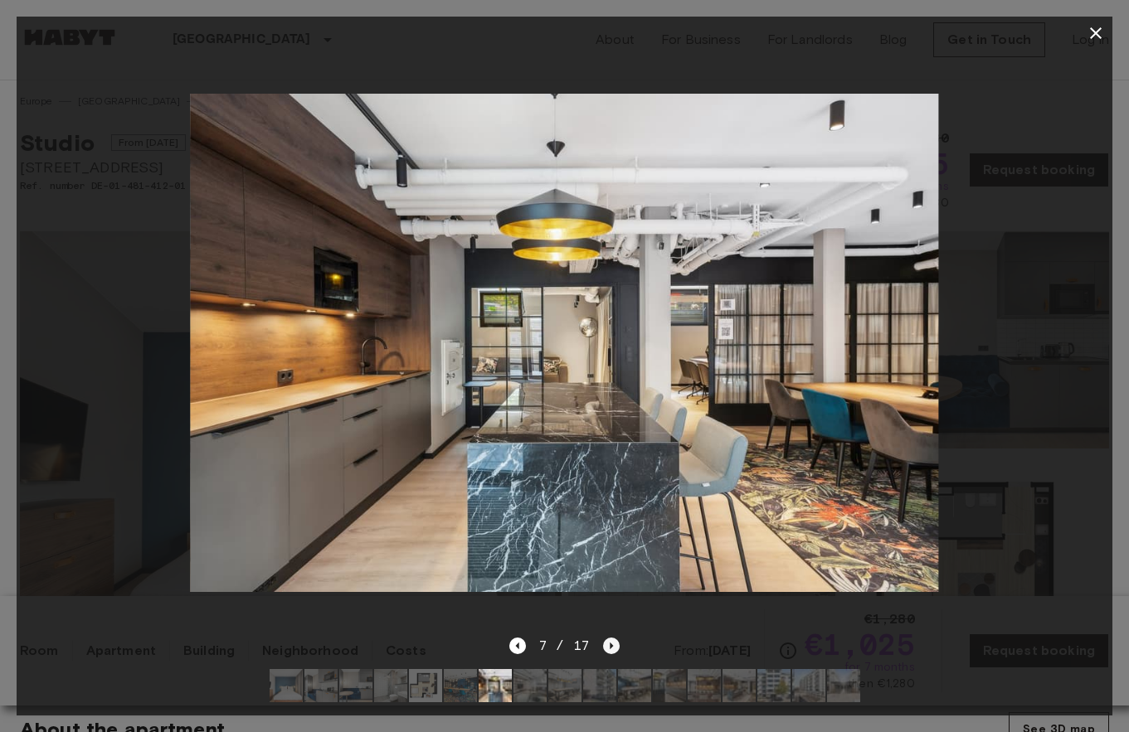
click at [610, 649] on icon "Next image" at bounding box center [611, 646] width 17 height 17
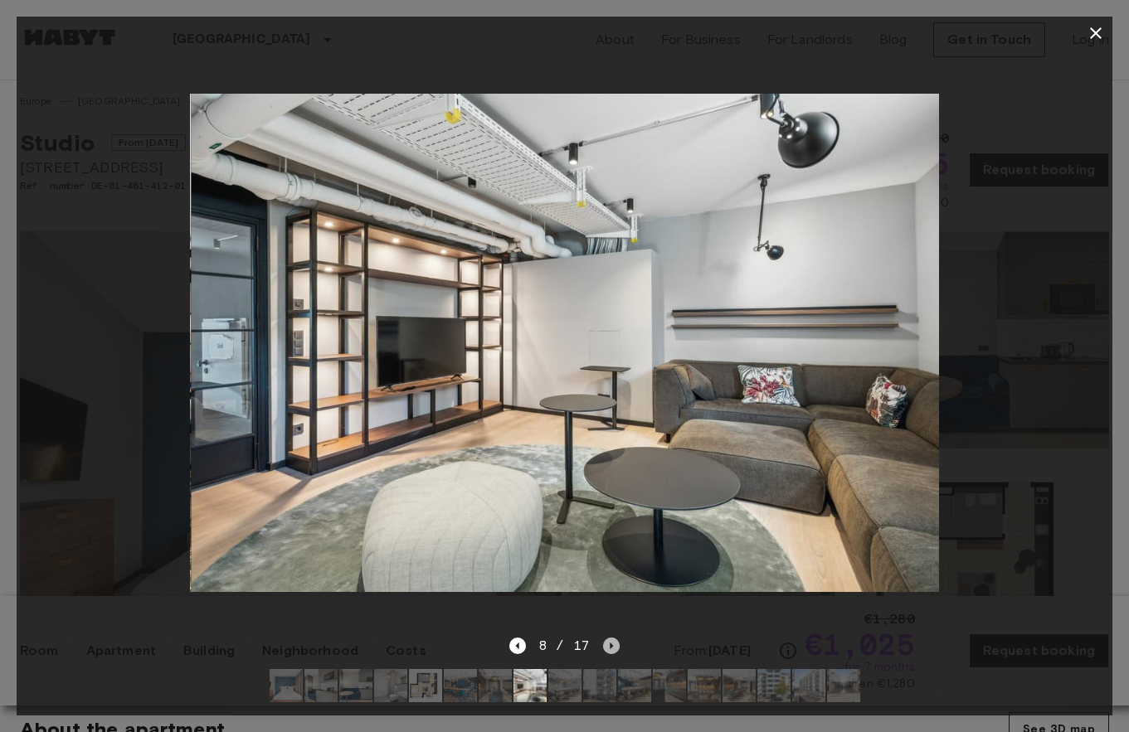
click at [610, 649] on icon "Next image" at bounding box center [611, 646] width 17 height 17
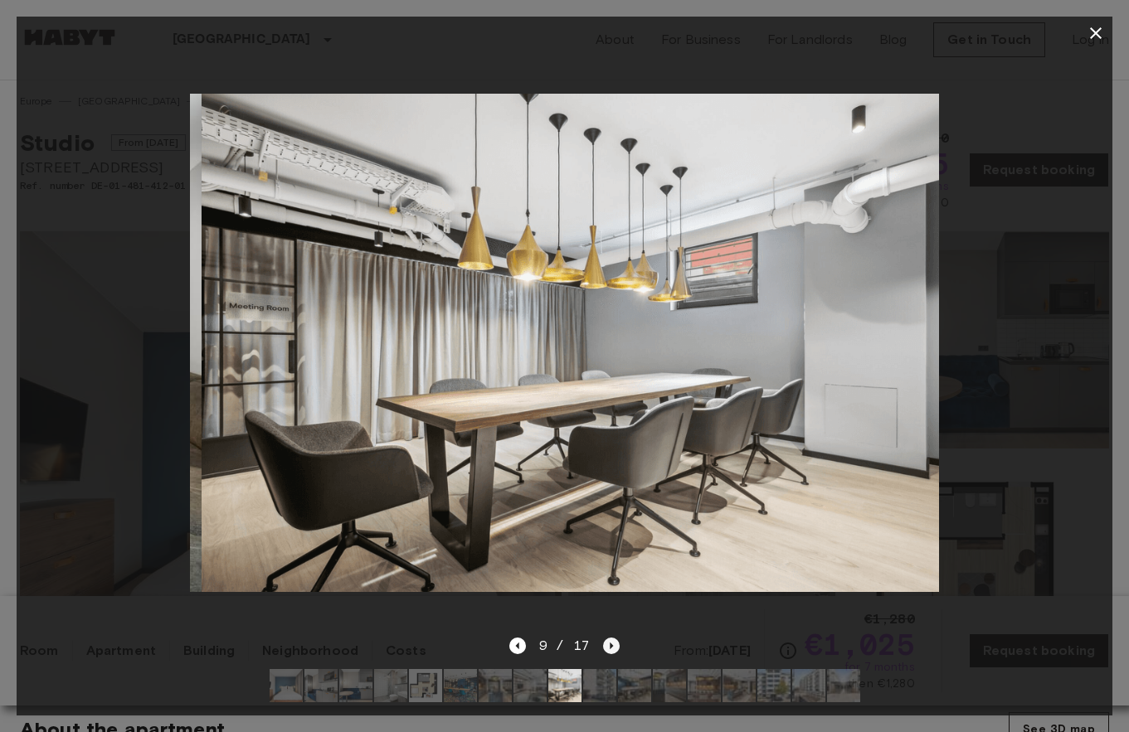
click at [610, 649] on icon "Next image" at bounding box center [611, 646] width 17 height 17
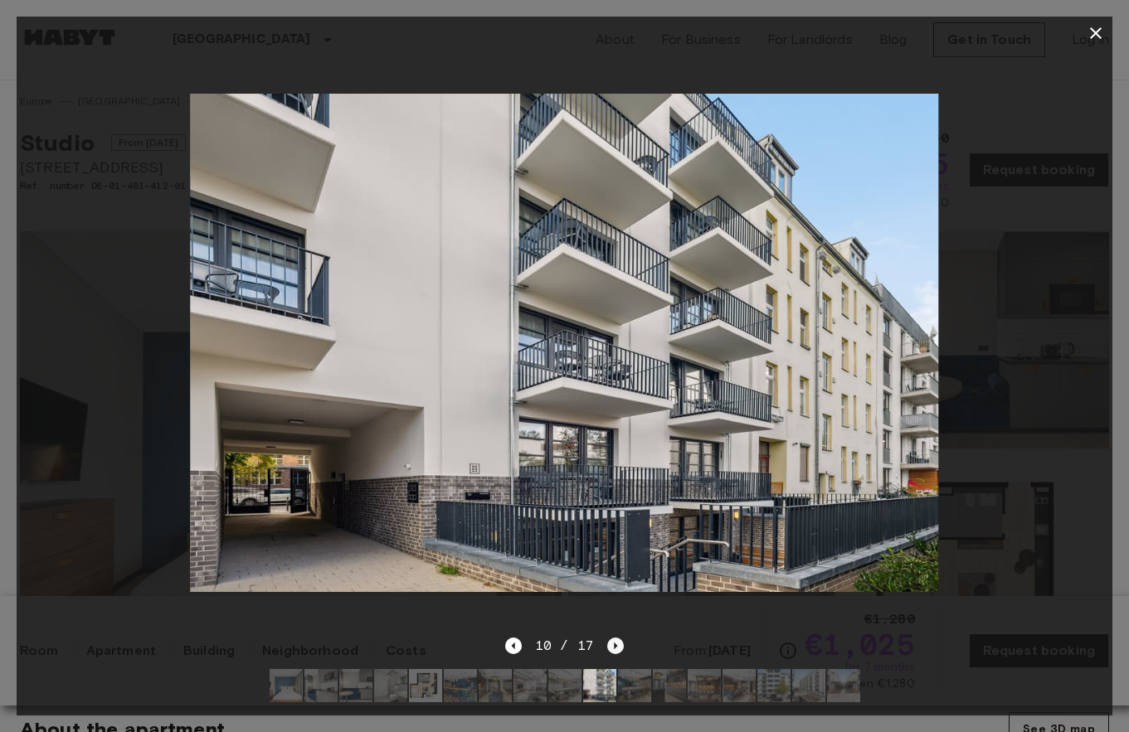
click at [610, 649] on icon "Next image" at bounding box center [615, 646] width 17 height 17
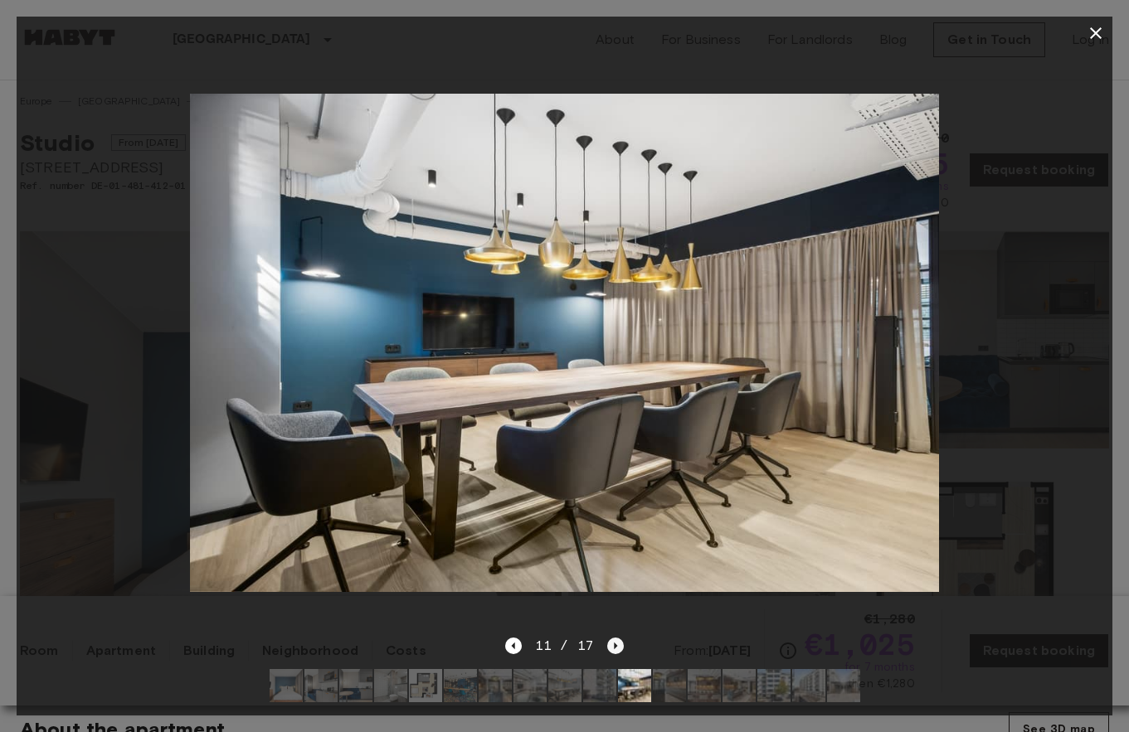
click at [616, 642] on icon "Next image" at bounding box center [615, 646] width 17 height 17
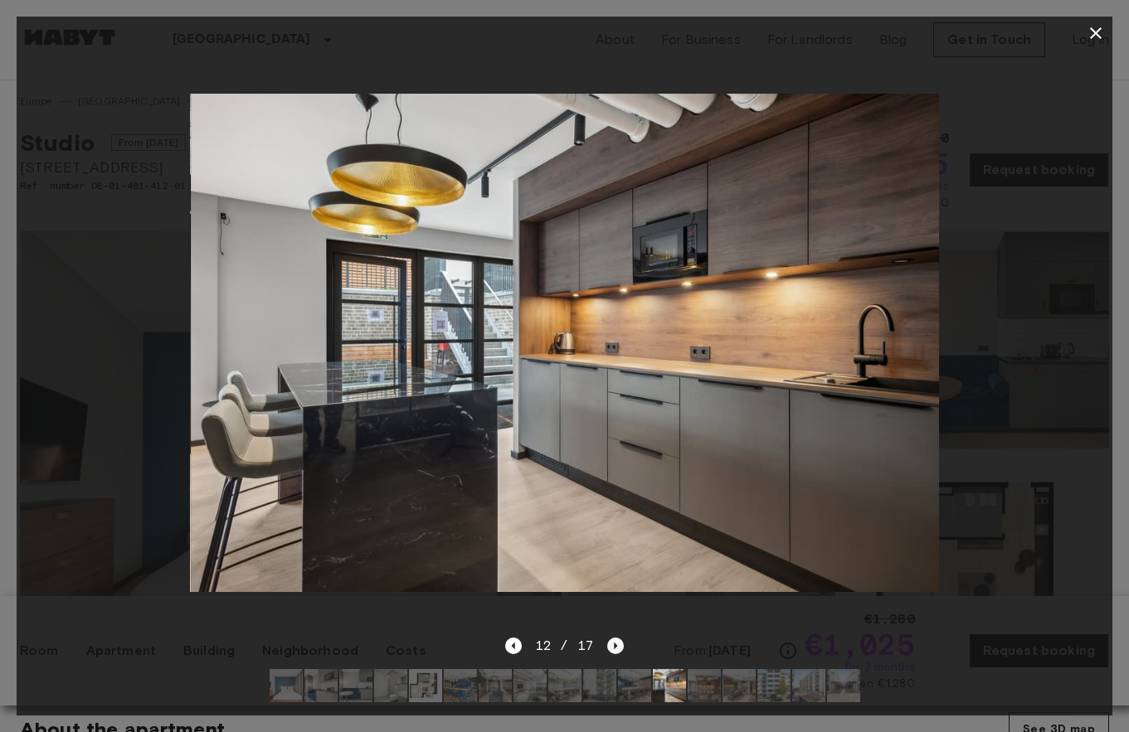
click at [616, 642] on icon "Next image" at bounding box center [615, 646] width 17 height 17
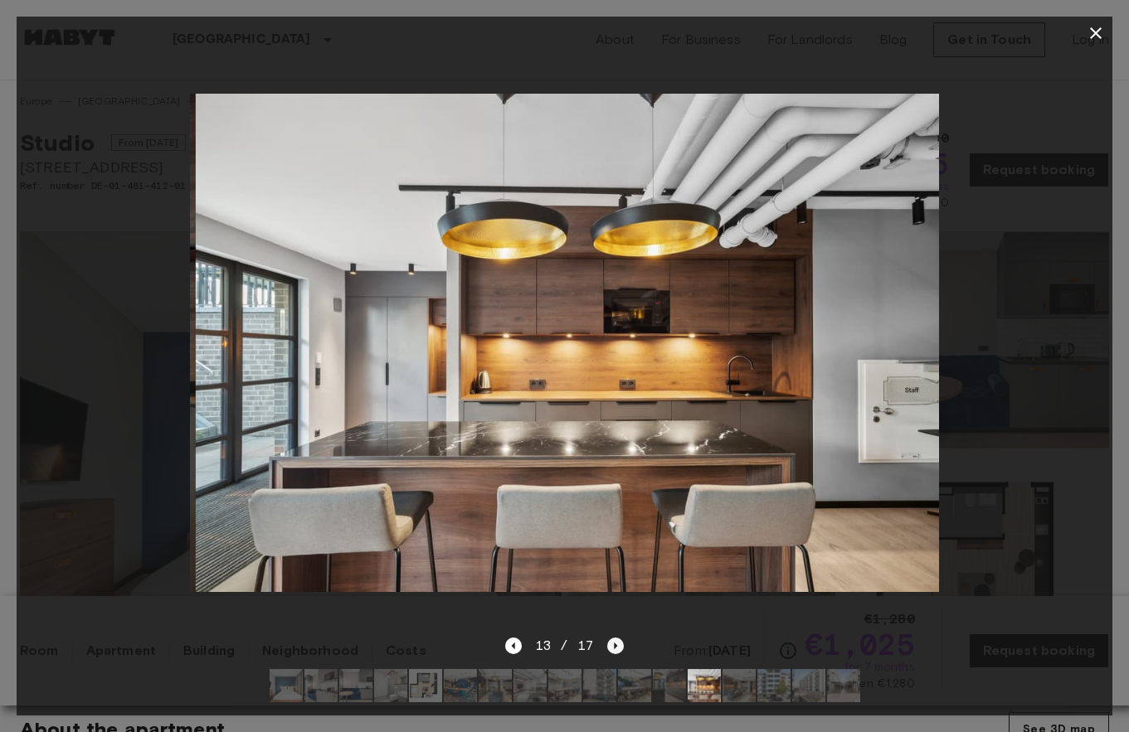
click at [616, 642] on icon "Next image" at bounding box center [615, 646] width 17 height 17
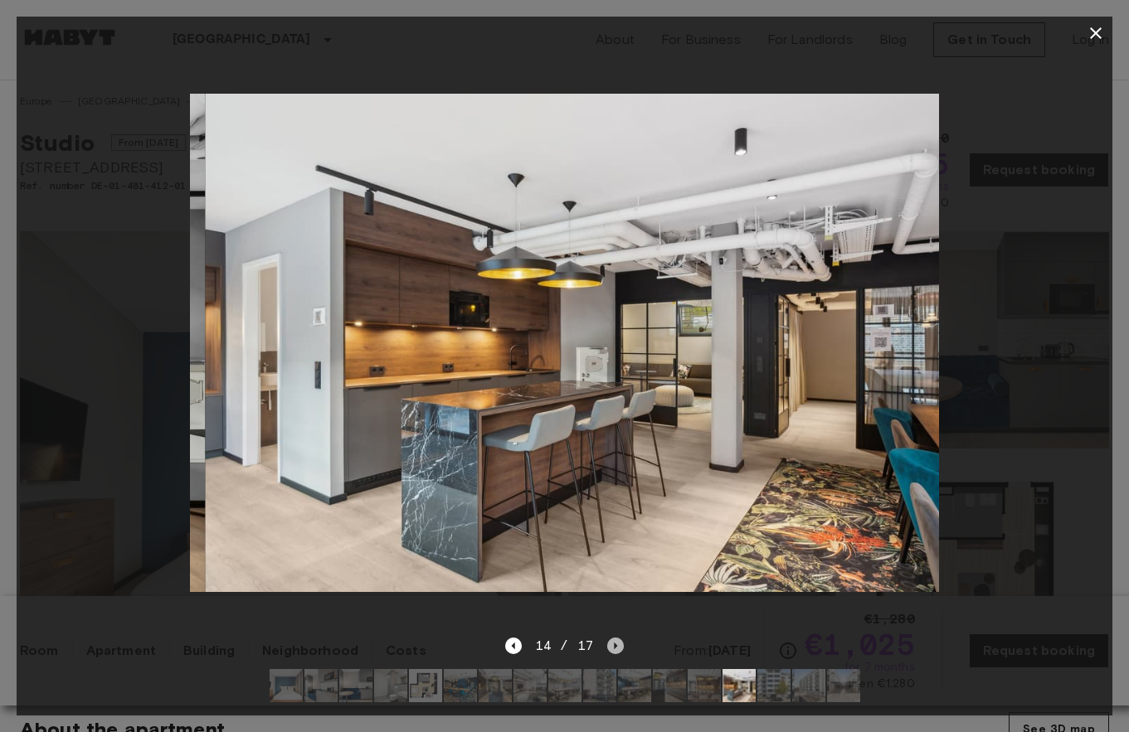
click at [616, 642] on icon "Next image" at bounding box center [615, 646] width 17 height 17
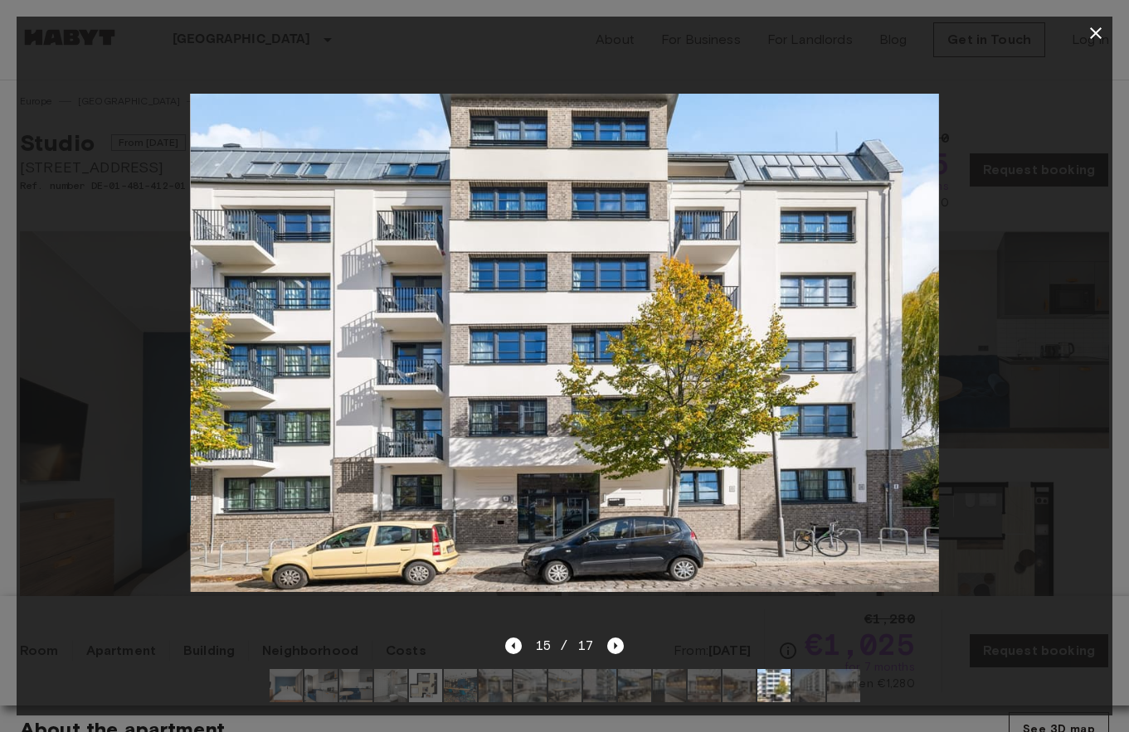
click at [1093, 36] on icon "button" at bounding box center [1096, 33] width 20 height 20
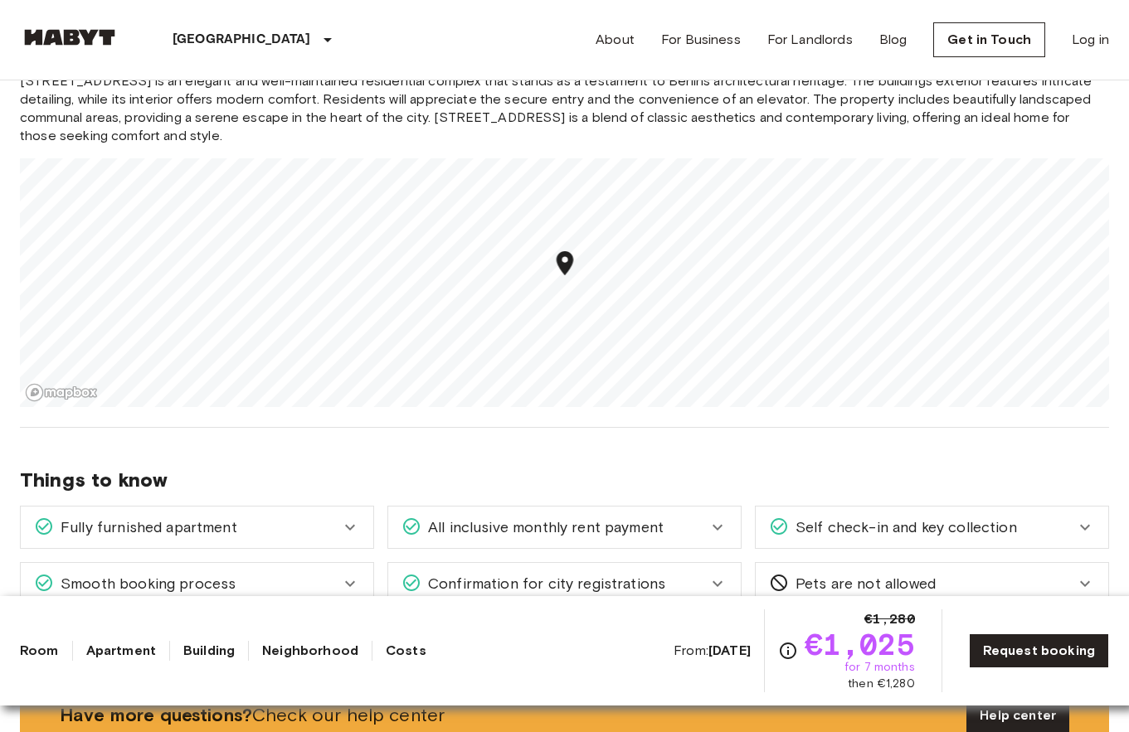
scroll to position [1451, 0]
